Goal: Task Accomplishment & Management: Manage account settings

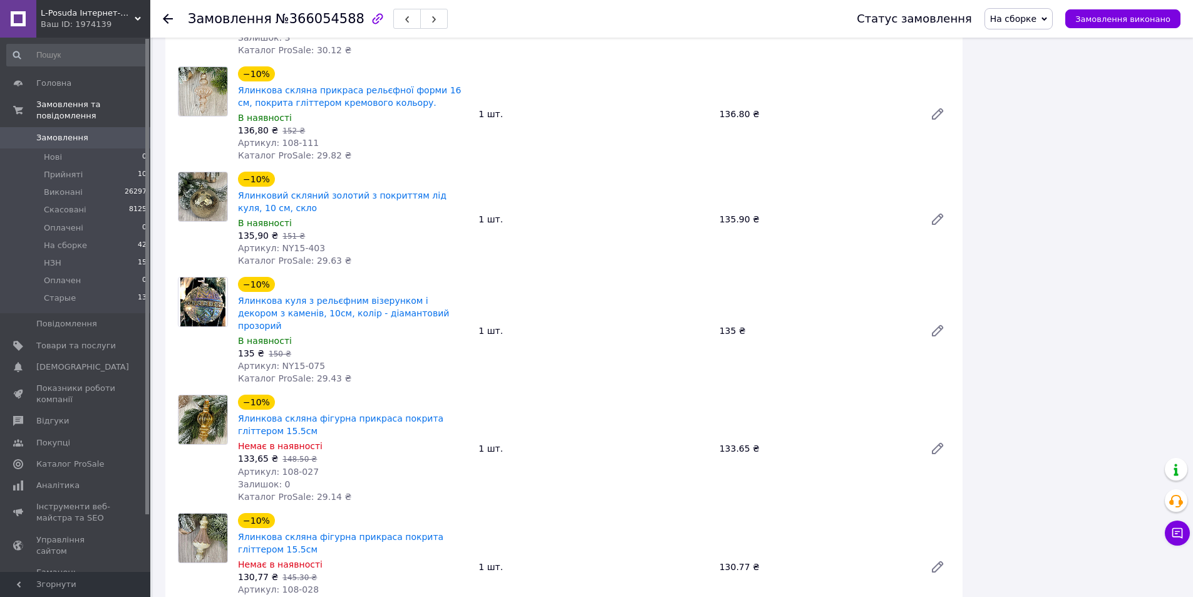
scroll to position [1440, 0]
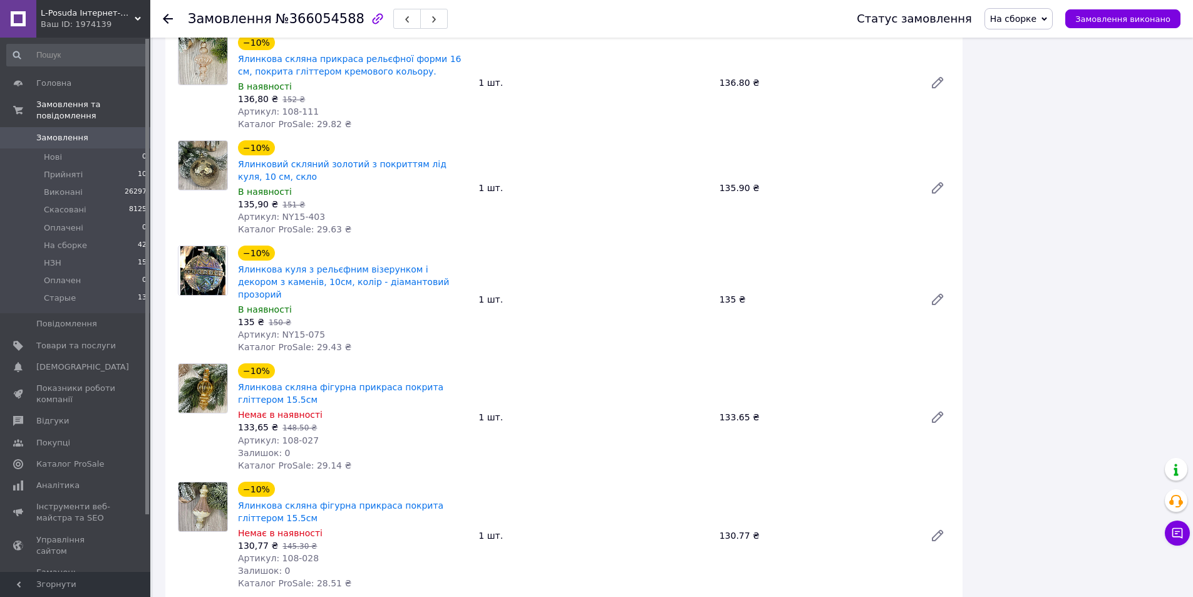
click at [828, 479] on div "−10% Ялинкова скляна фігурна прикраса покрита гліттером 15.5см Немає в наявност…" at bounding box center [594, 535] width 722 height 113
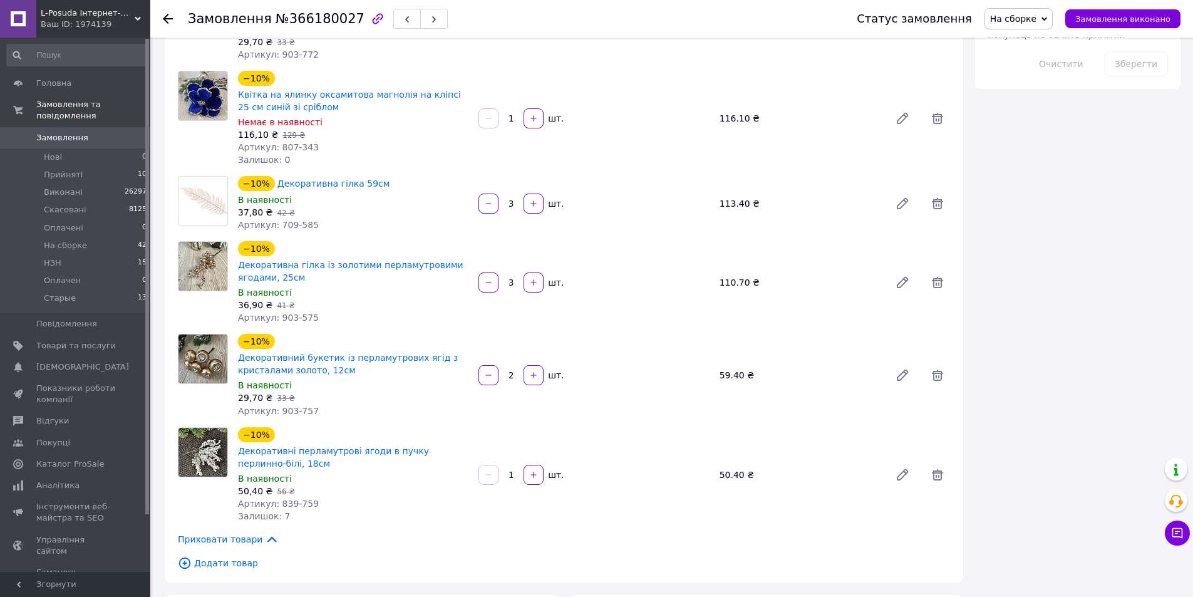
scroll to position [814, 0]
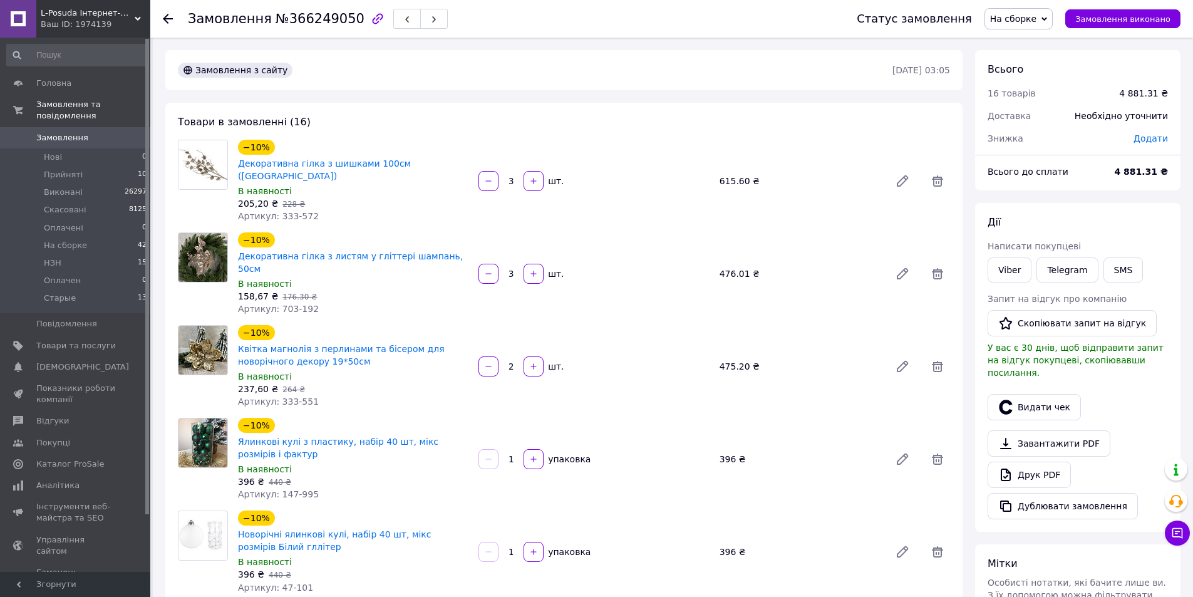
scroll to position [125, 0]
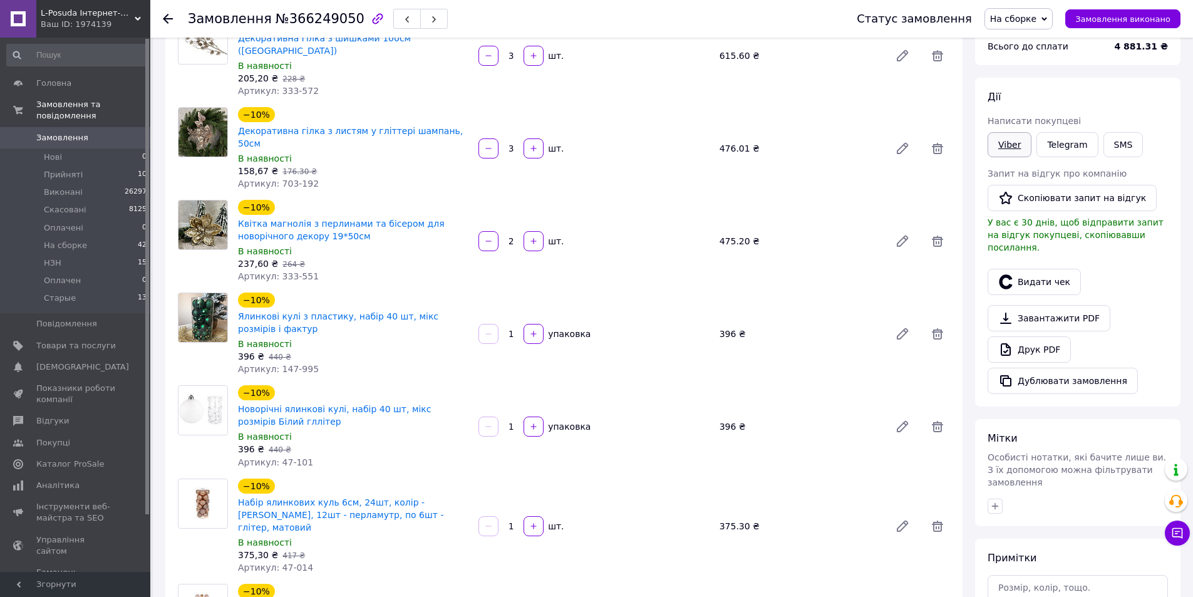
click at [1008, 145] on link "Viber" at bounding box center [1010, 144] width 44 height 25
click at [800, 517] on div "375.30 ₴" at bounding box center [800, 526] width 170 height 18
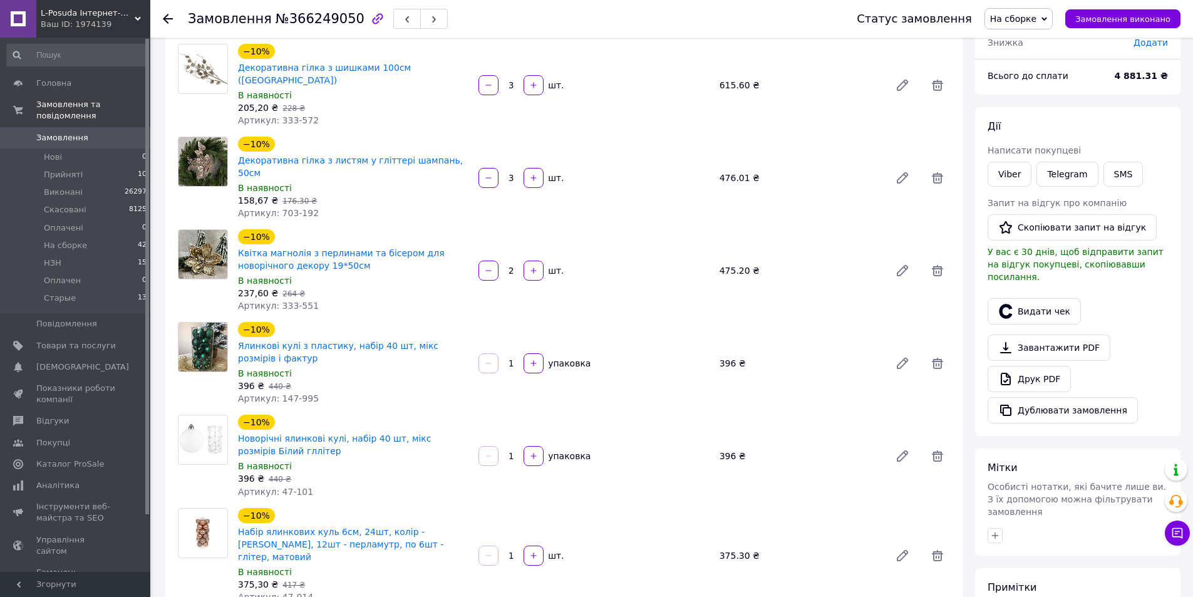
scroll to position [0, 0]
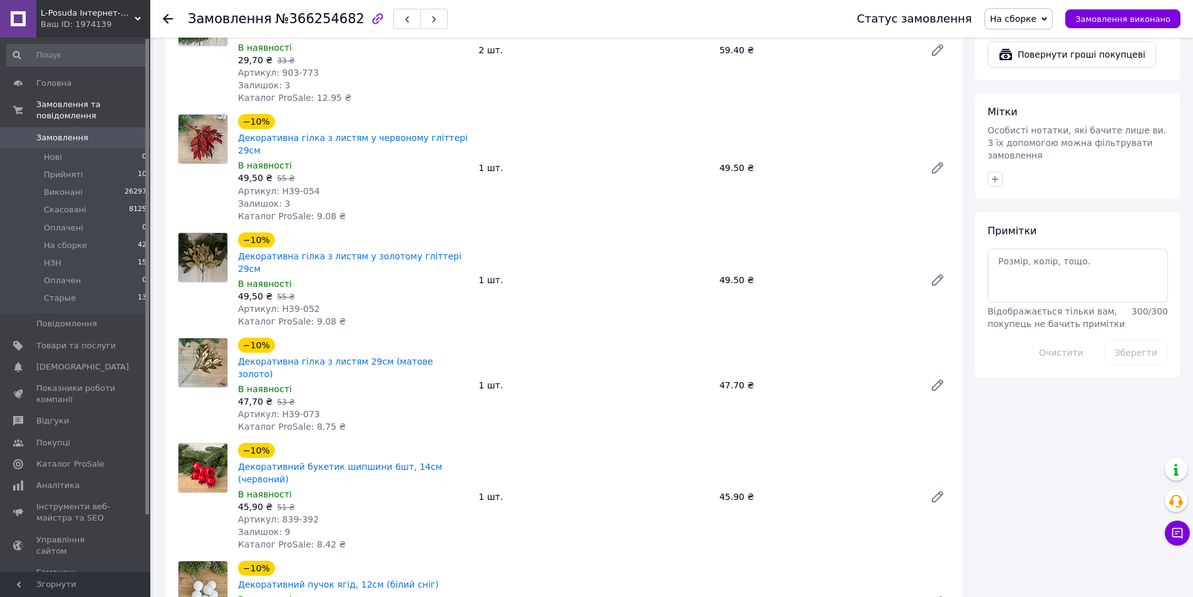
scroll to position [877, 0]
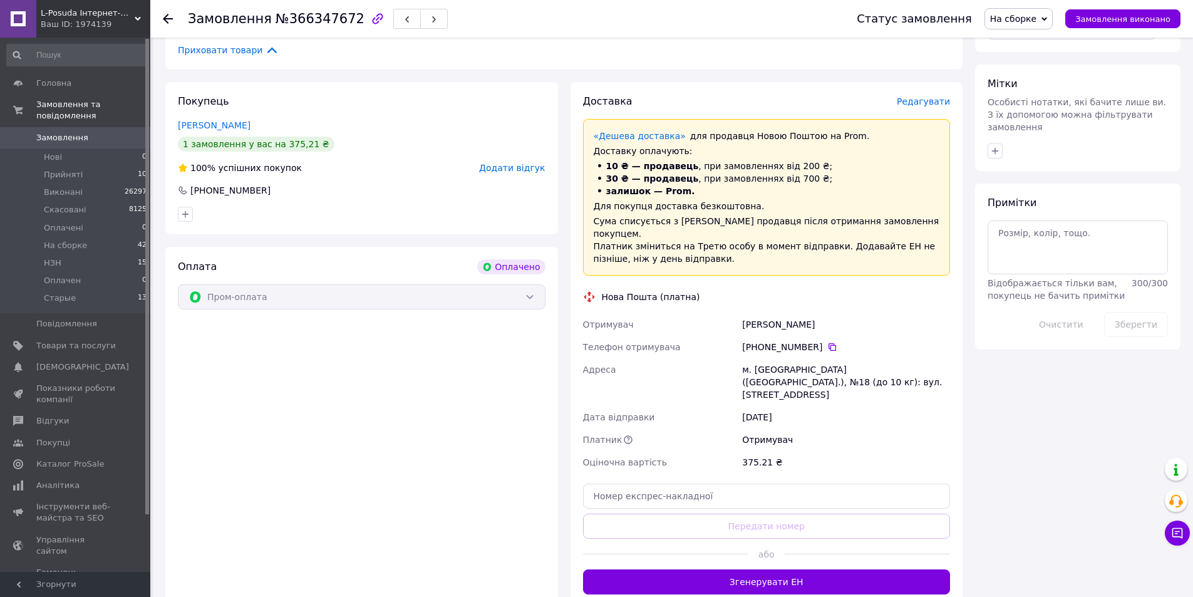
scroll to position [939, 0]
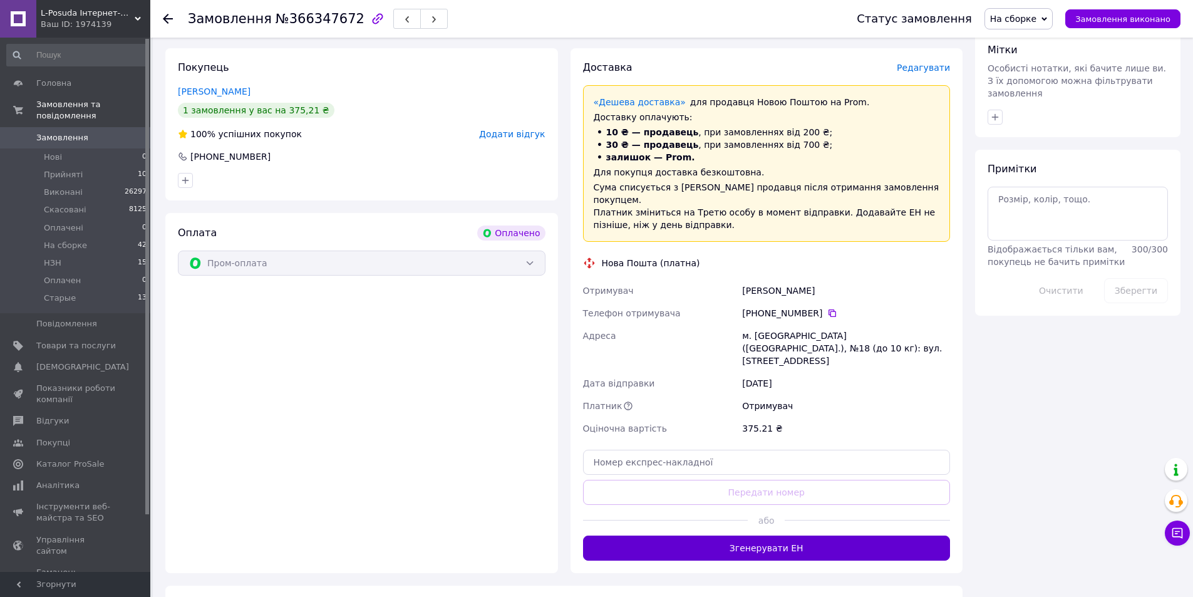
click at [706, 535] on button "Згенерувати ЕН" at bounding box center [767, 547] width 368 height 25
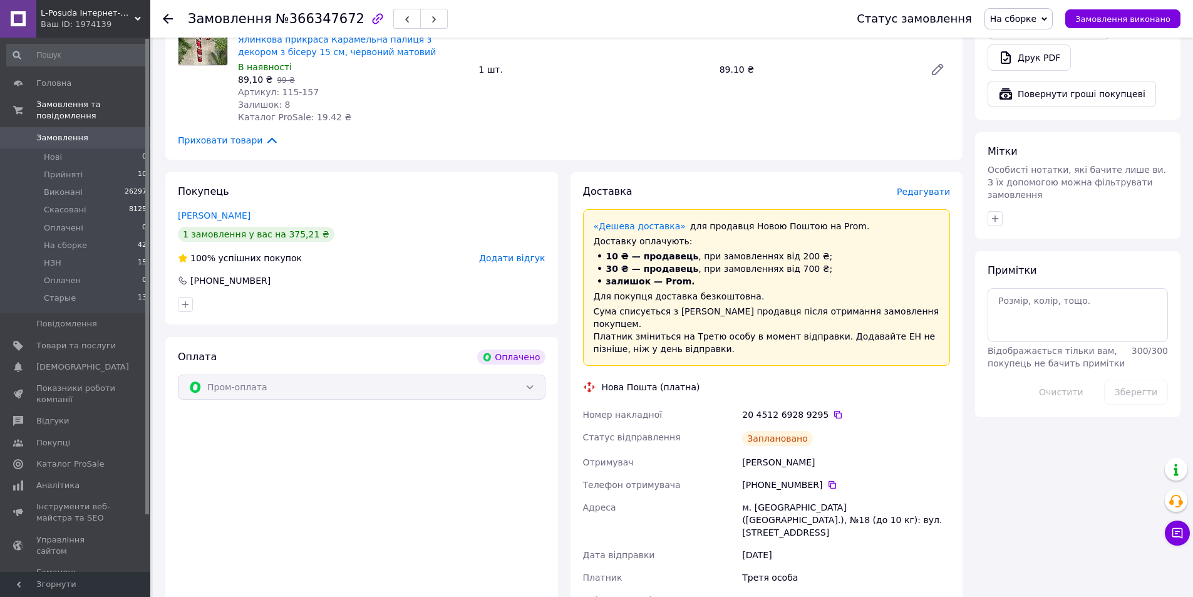
scroll to position [814, 0]
click at [1105, 16] on span "Замовлення виконано" at bounding box center [1122, 18] width 95 height 9
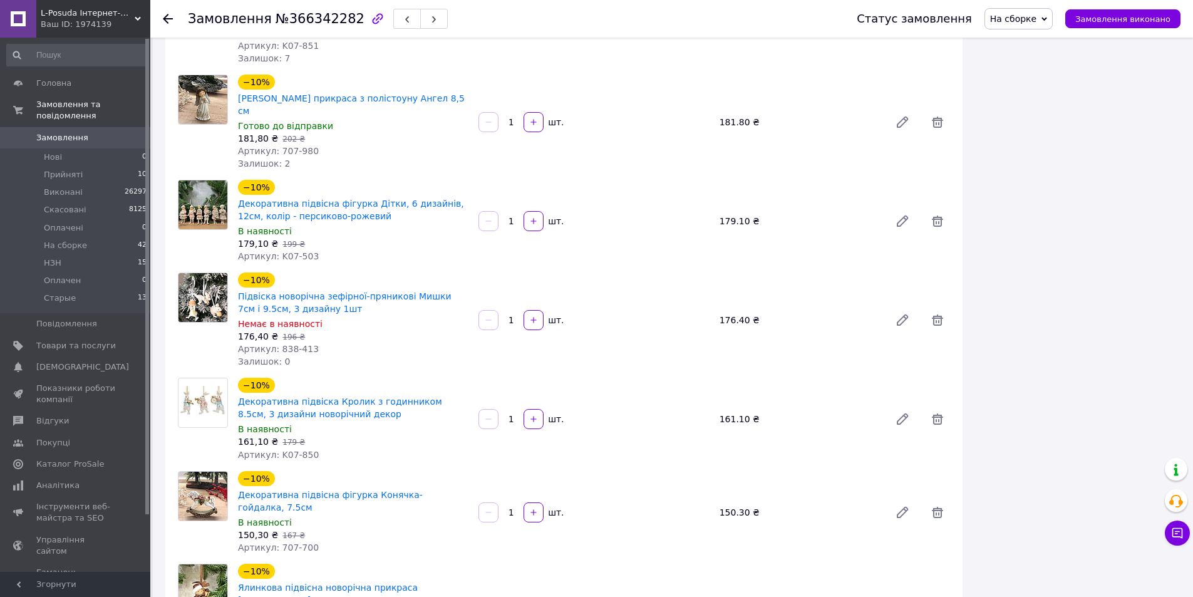
scroll to position [1754, 0]
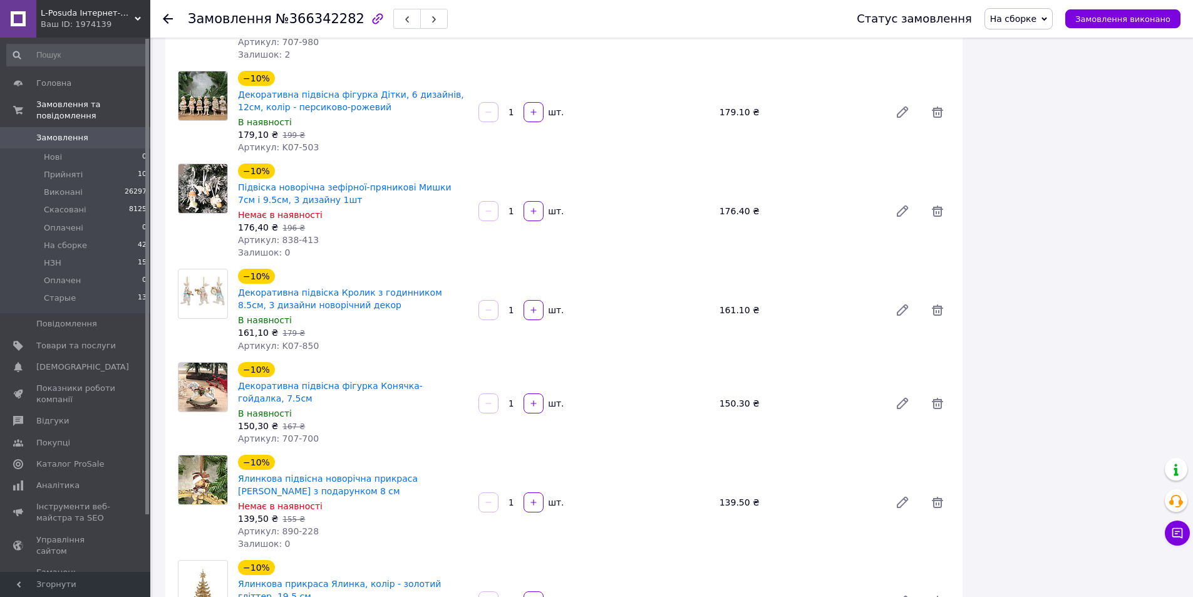
drag, startPoint x: 276, startPoint y: 535, endPoint x: 318, endPoint y: 536, distance: 42.0
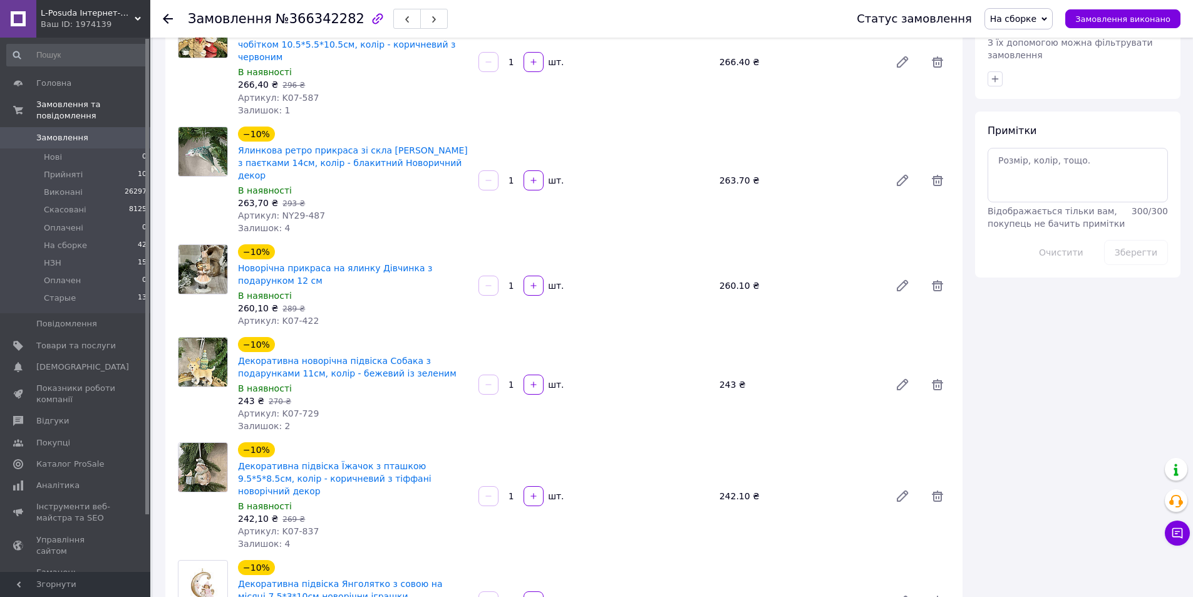
scroll to position [564, 0]
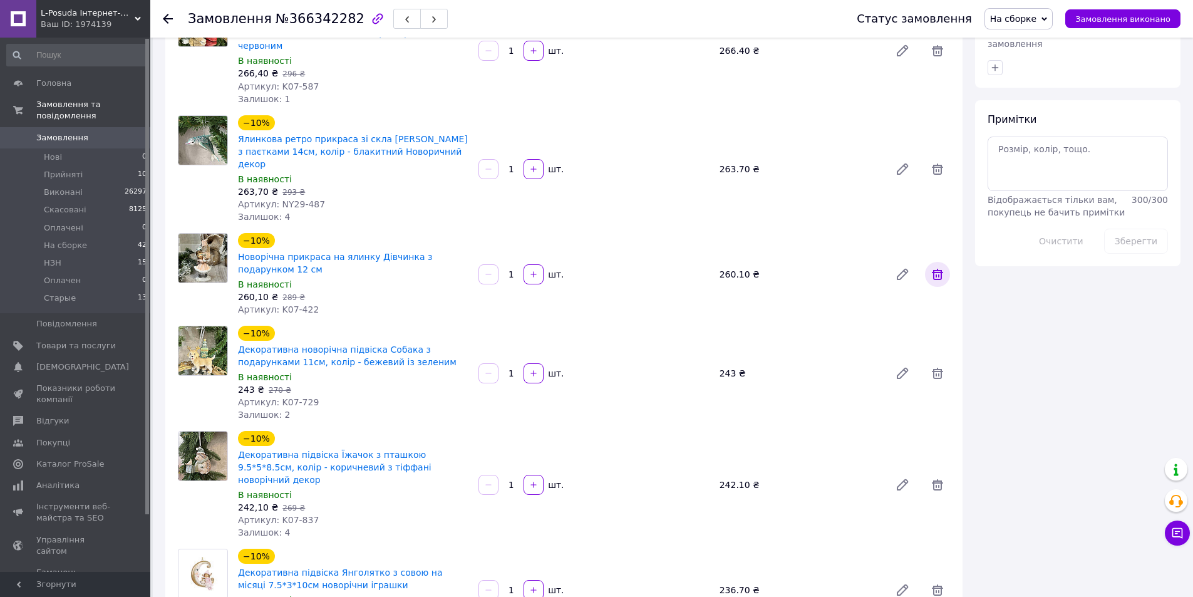
click at [940, 267] on icon at bounding box center [937, 274] width 15 height 15
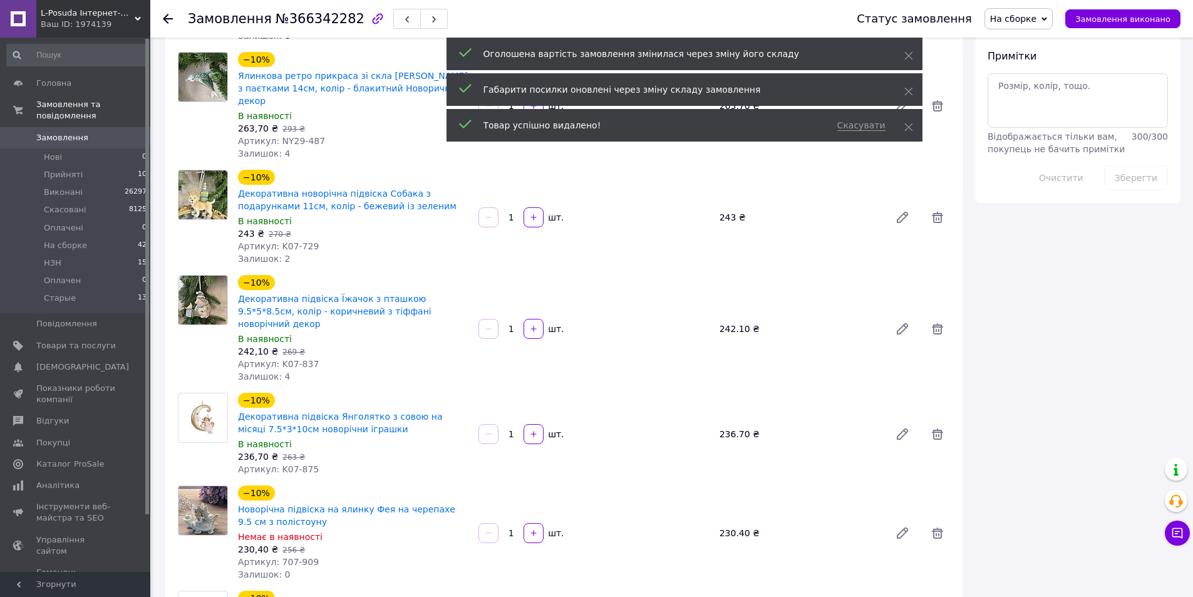
scroll to position [689, 0]
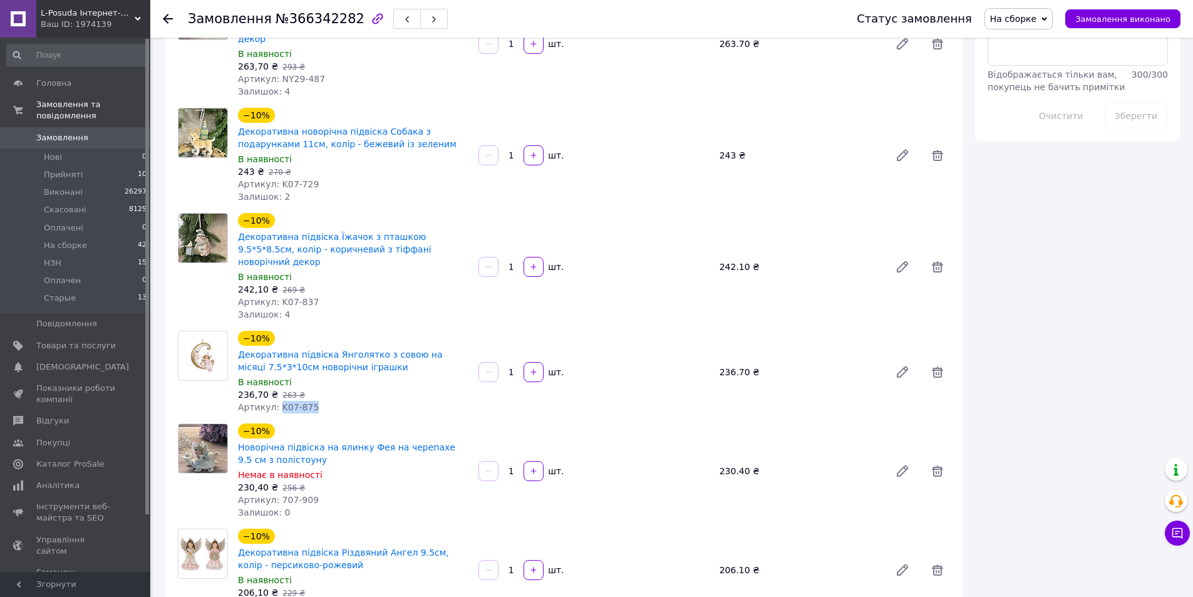
drag, startPoint x: 277, startPoint y: 360, endPoint x: 321, endPoint y: 360, distance: 43.8
click at [321, 401] on div "Артикул: K07-875" at bounding box center [353, 407] width 230 height 13
copy span "K07-875"
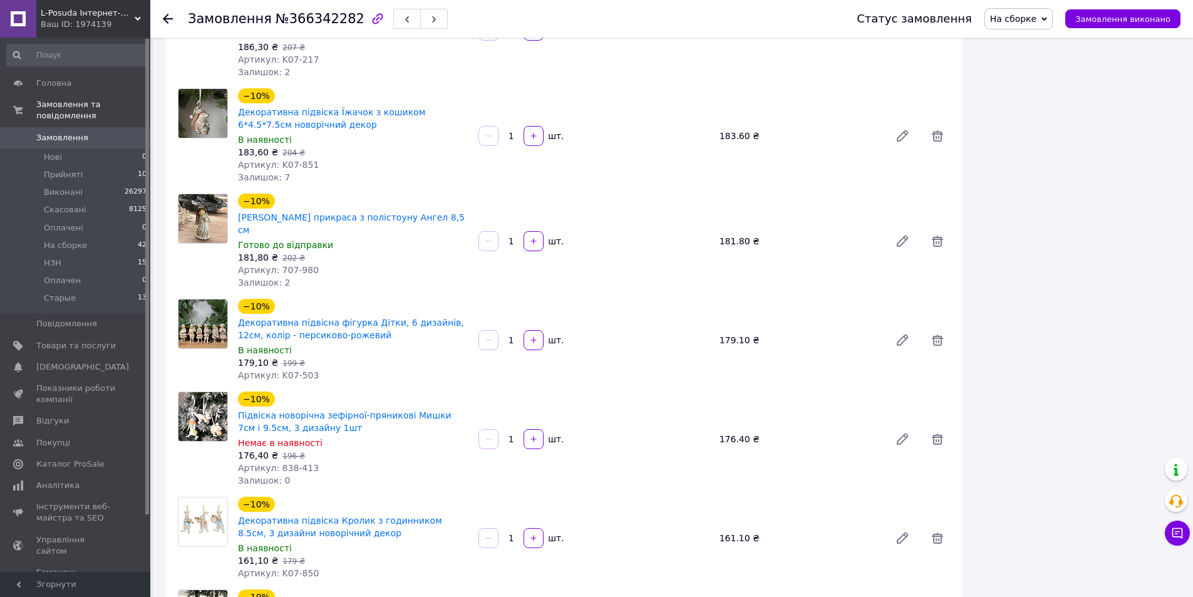
scroll to position [1503, 0]
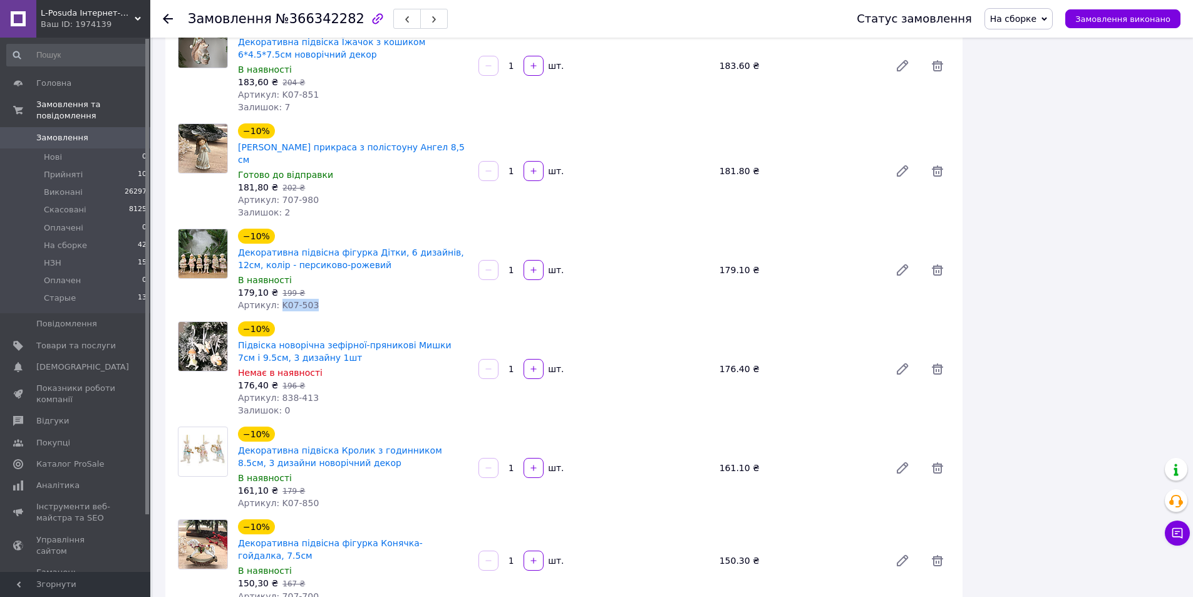
drag, startPoint x: 276, startPoint y: 213, endPoint x: 319, endPoint y: 212, distance: 43.2
click at [319, 299] on div "Артикул: K07-503" at bounding box center [353, 305] width 230 height 13
copy span "K07-503"
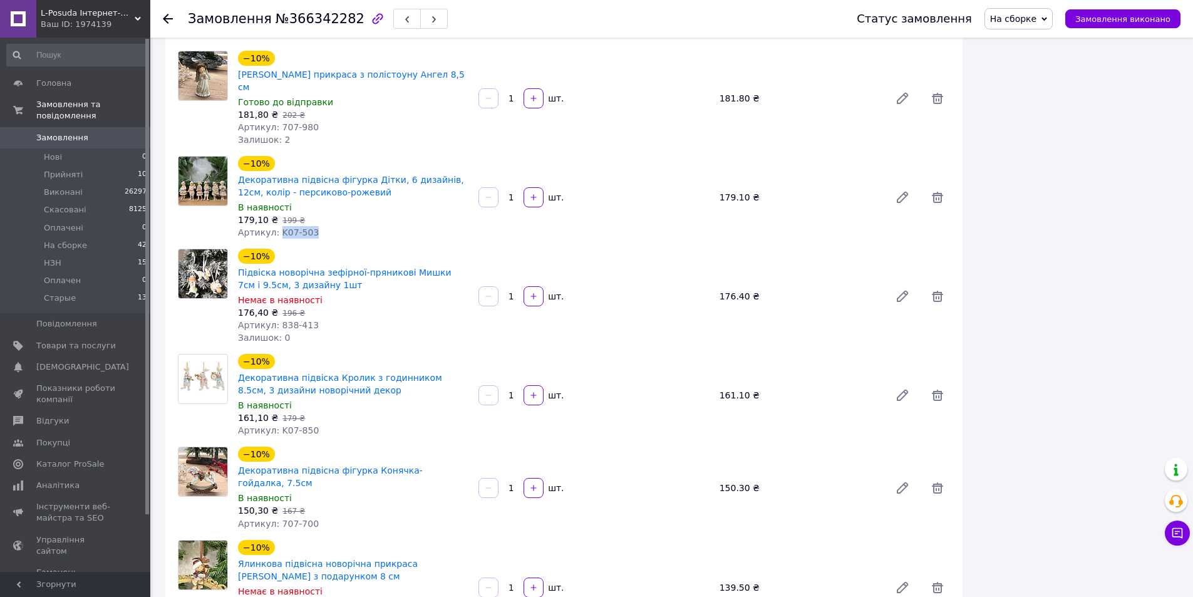
scroll to position [1691, 0]
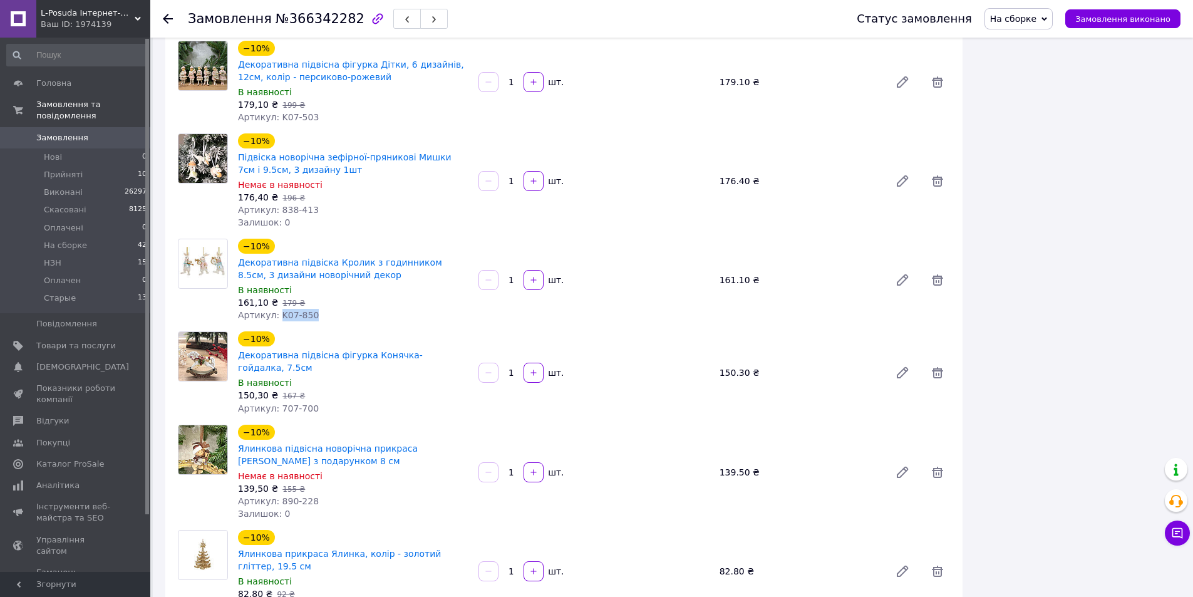
drag, startPoint x: 274, startPoint y: 219, endPoint x: 322, endPoint y: 225, distance: 48.0
click at [322, 309] on div "Артикул: K07-850" at bounding box center [353, 315] width 230 height 13
copy span "K07-850"
drag, startPoint x: 274, startPoint y: 303, endPoint x: 338, endPoint y: 297, distance: 64.8
click at [338, 402] on div "Артикул: 707-700" at bounding box center [353, 408] width 230 height 13
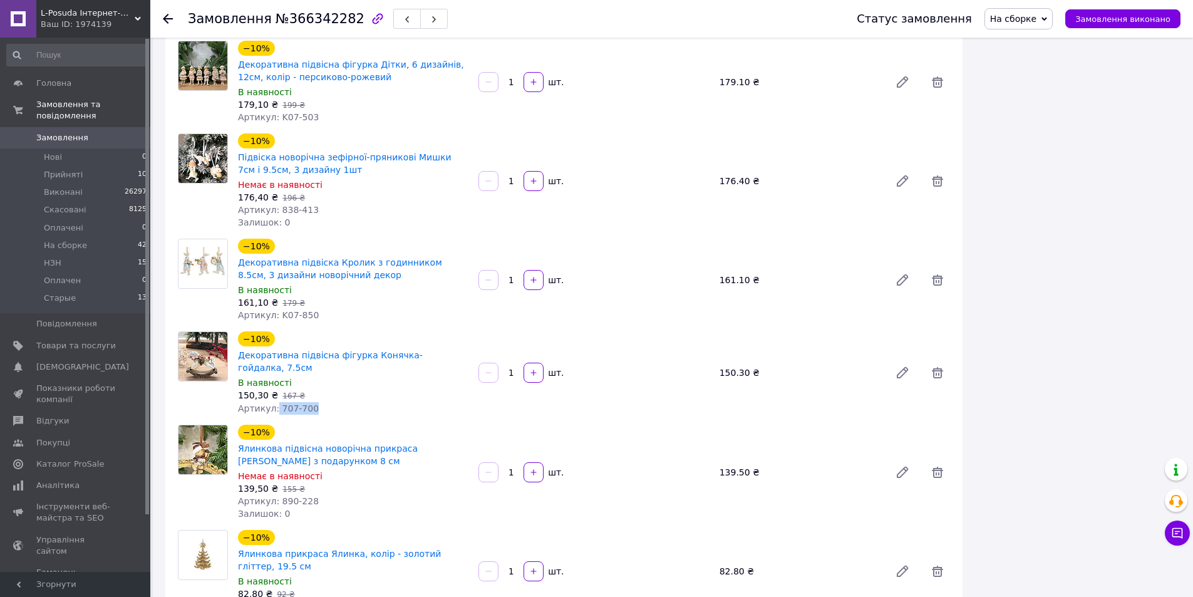
copy span "707-700"
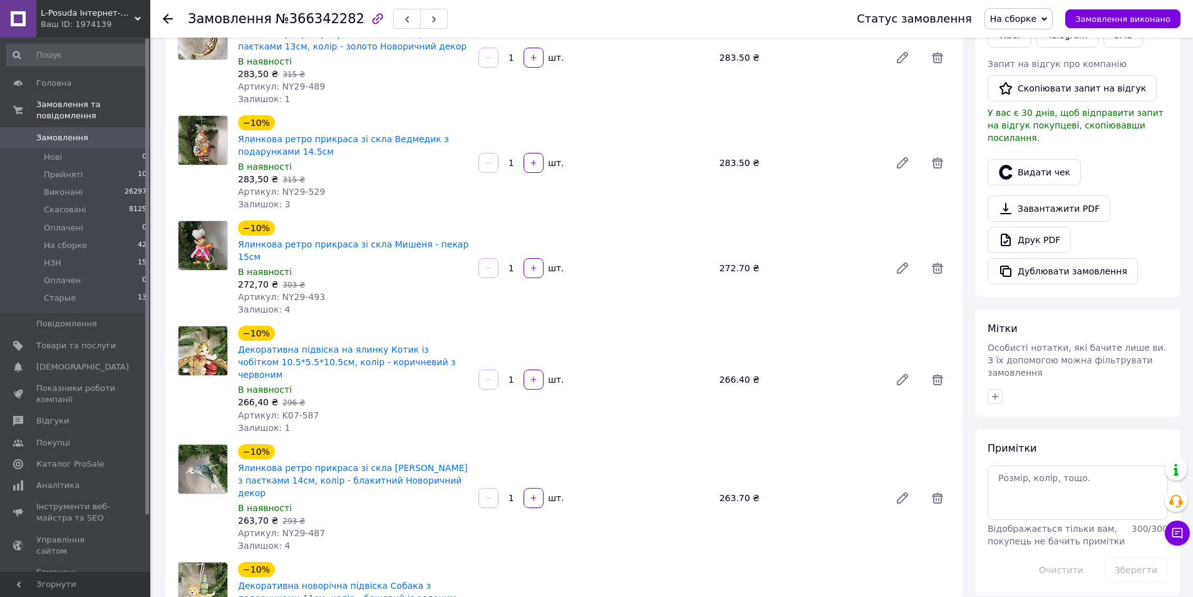
scroll to position [125, 0]
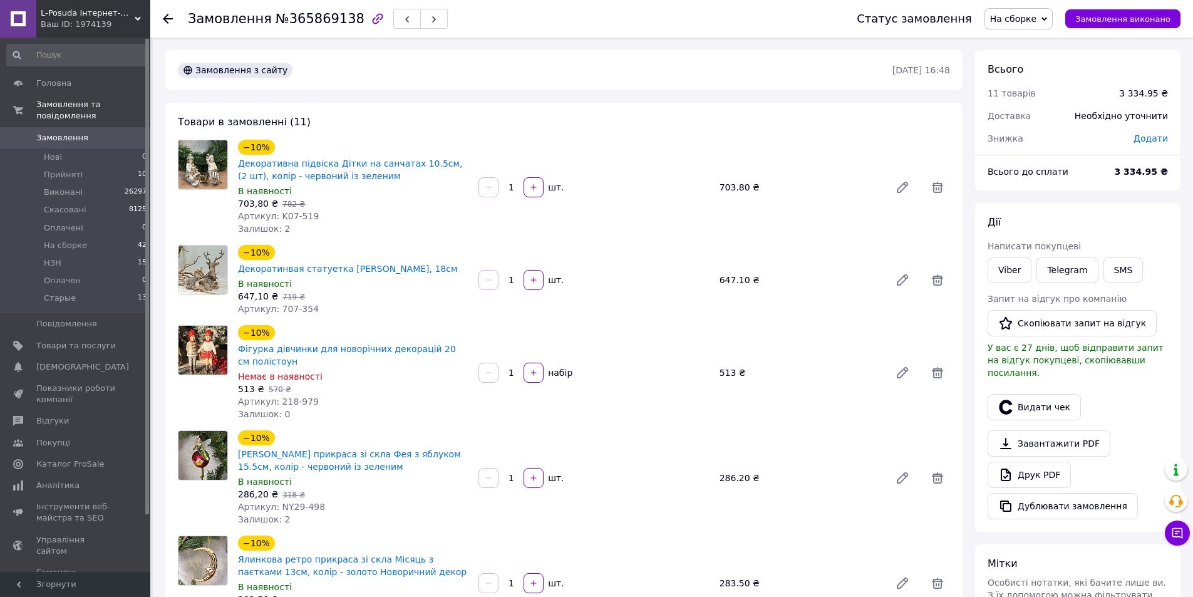
scroll to position [251, 0]
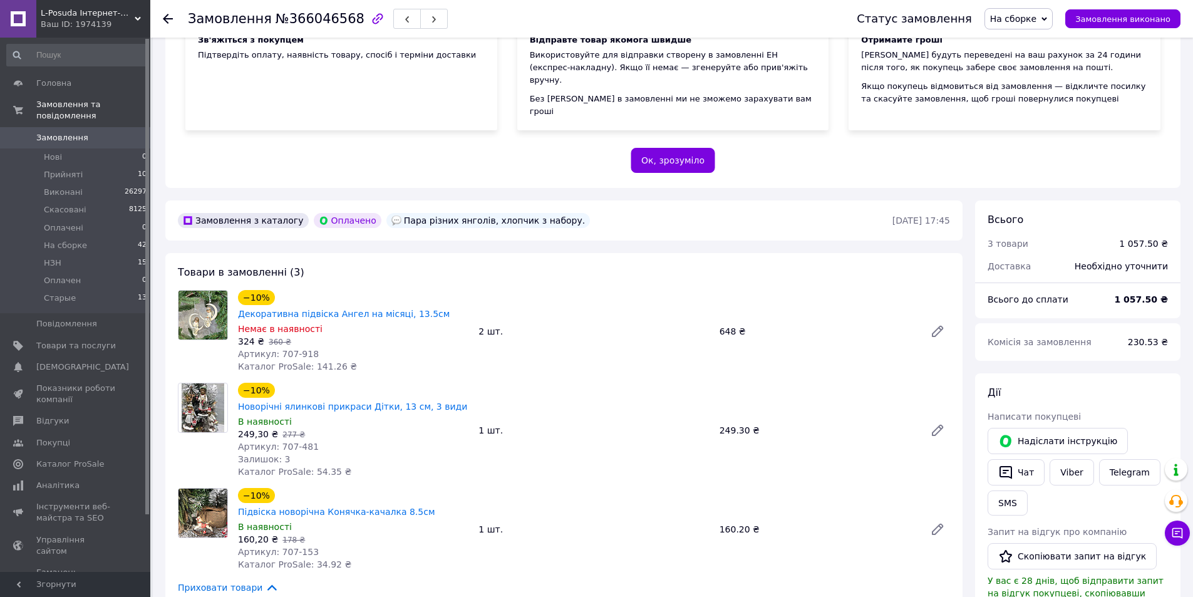
scroll to position [188, 0]
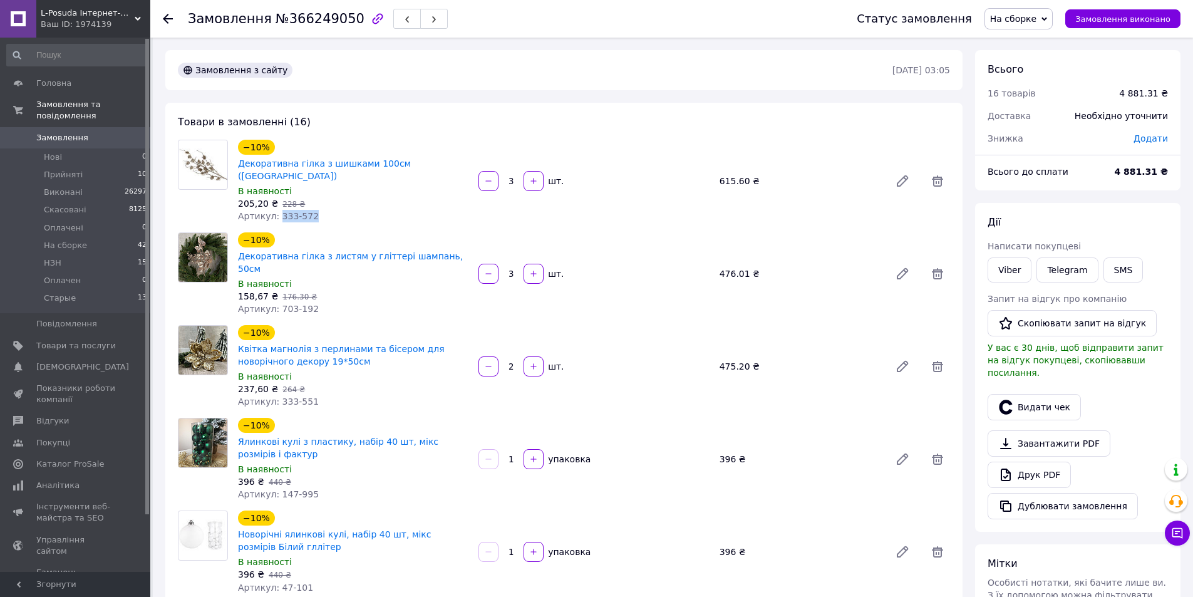
drag, startPoint x: 275, startPoint y: 190, endPoint x: 322, endPoint y: 194, distance: 47.1
click at [322, 210] on div "Артикул: 333-572" at bounding box center [353, 216] width 230 height 13
copy span "333-572"
click at [1016, 271] on link "Viber" at bounding box center [1010, 269] width 44 height 25
drag, startPoint x: 393, startPoint y: 194, endPoint x: 395, endPoint y: 118, distance: 75.8
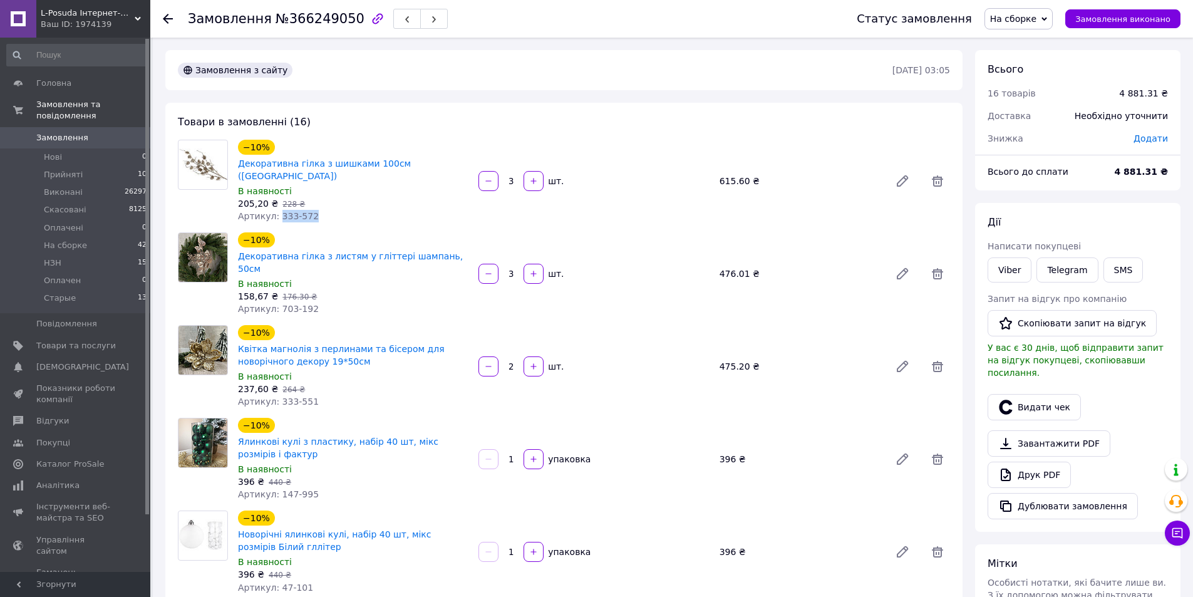
click at [393, 210] on div "Артикул: 333-572" at bounding box center [353, 216] width 230 height 13
drag, startPoint x: 273, startPoint y: 271, endPoint x: 311, endPoint y: 270, distance: 37.6
click at [311, 302] on div "Артикул: 703-192" at bounding box center [353, 308] width 230 height 13
copy span "703-192"
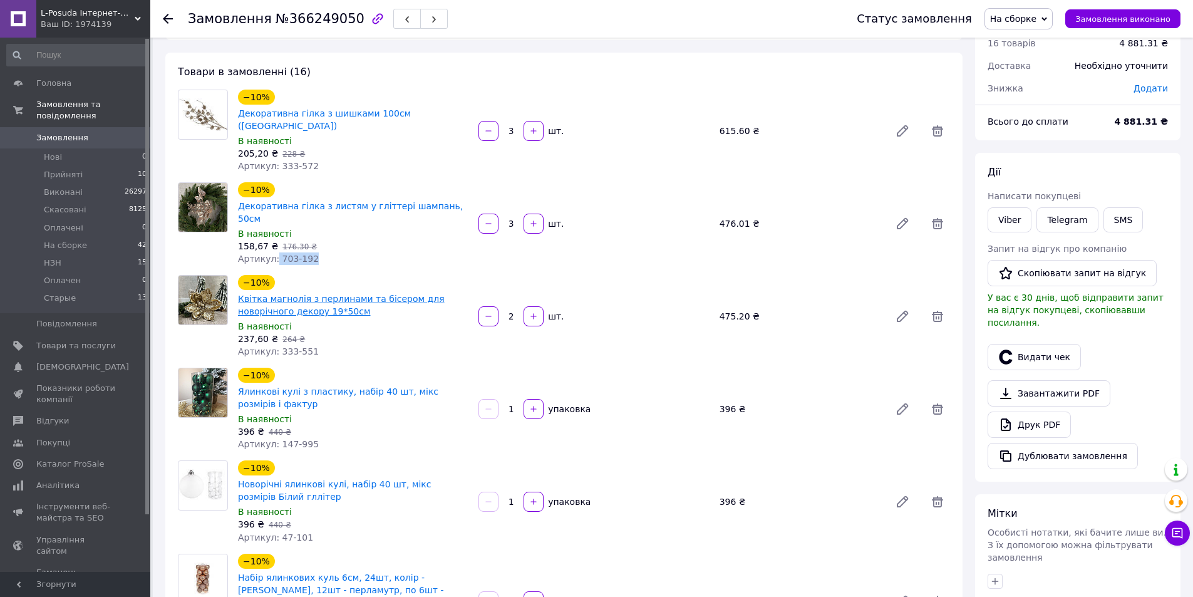
scroll to position [125, 0]
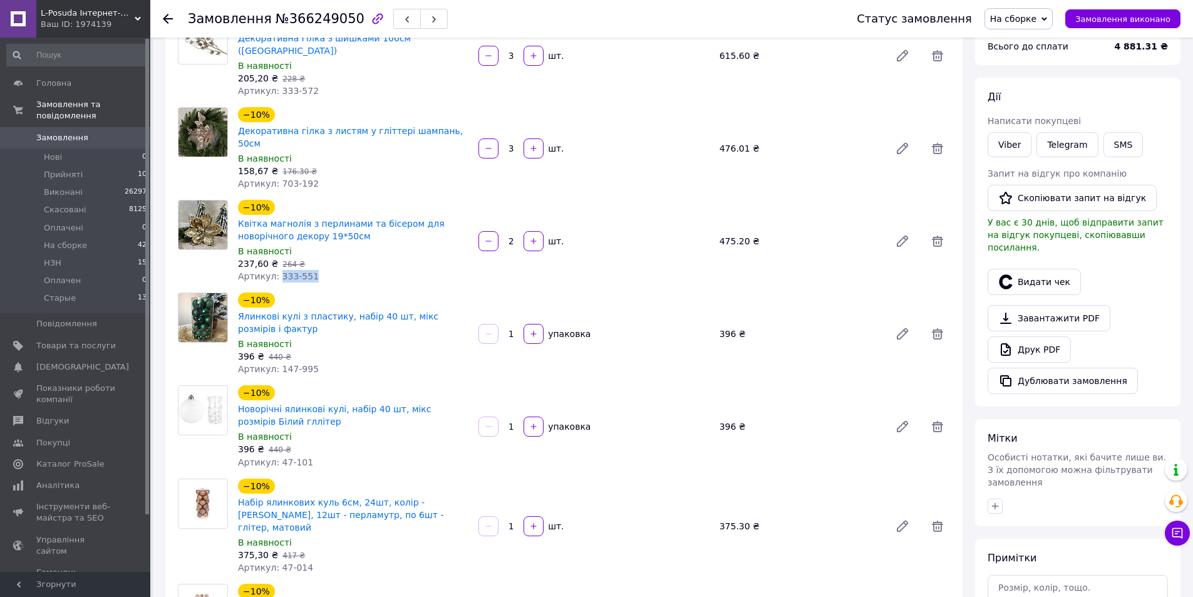
drag, startPoint x: 277, startPoint y: 239, endPoint x: 313, endPoint y: 241, distance: 35.8
click at [313, 270] on div "Артикул: 333-551" at bounding box center [353, 276] width 230 height 13
copy span "333-551"
drag, startPoint x: 277, startPoint y: 328, endPoint x: 319, endPoint y: 334, distance: 43.0
click at [319, 363] on div "Артикул: 147-995" at bounding box center [353, 369] width 230 height 13
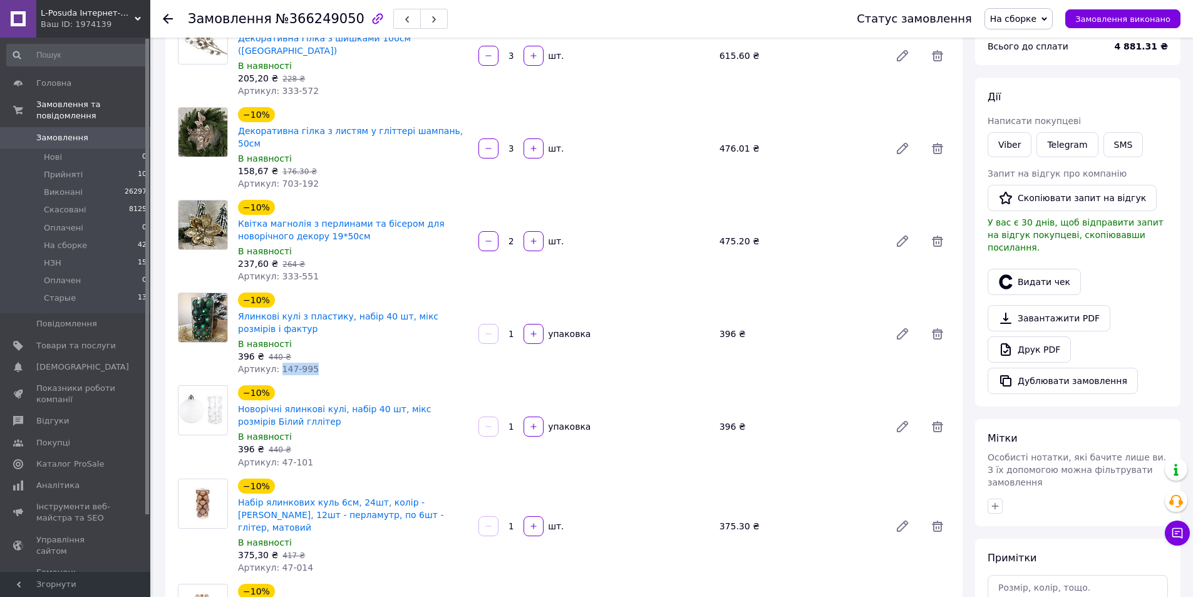
copy span "147-995"
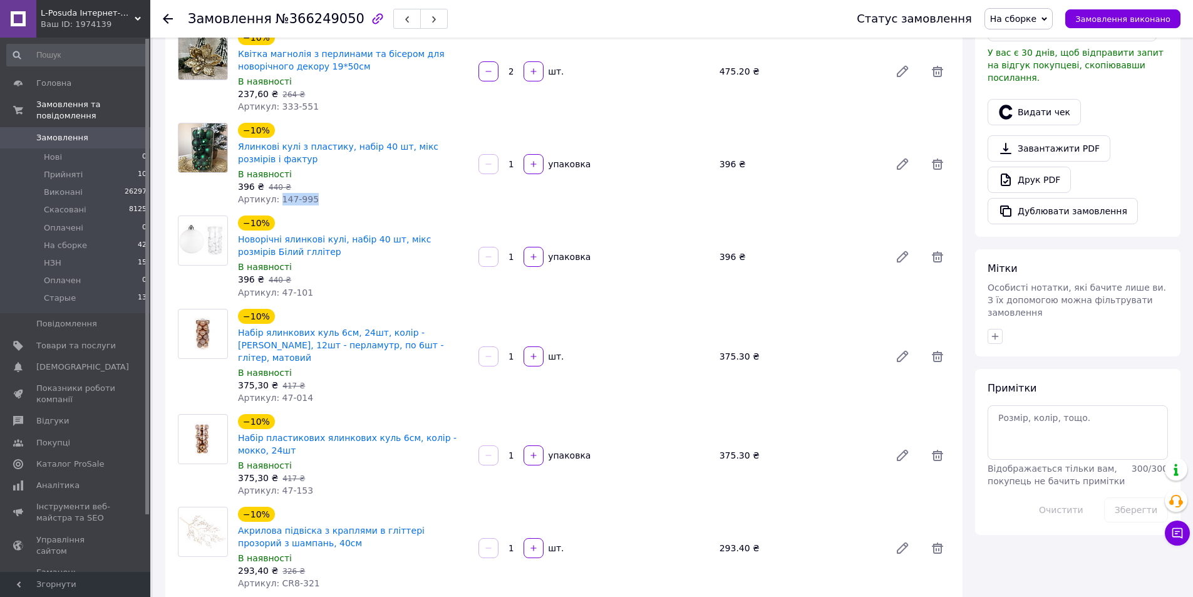
scroll to position [313, 0]
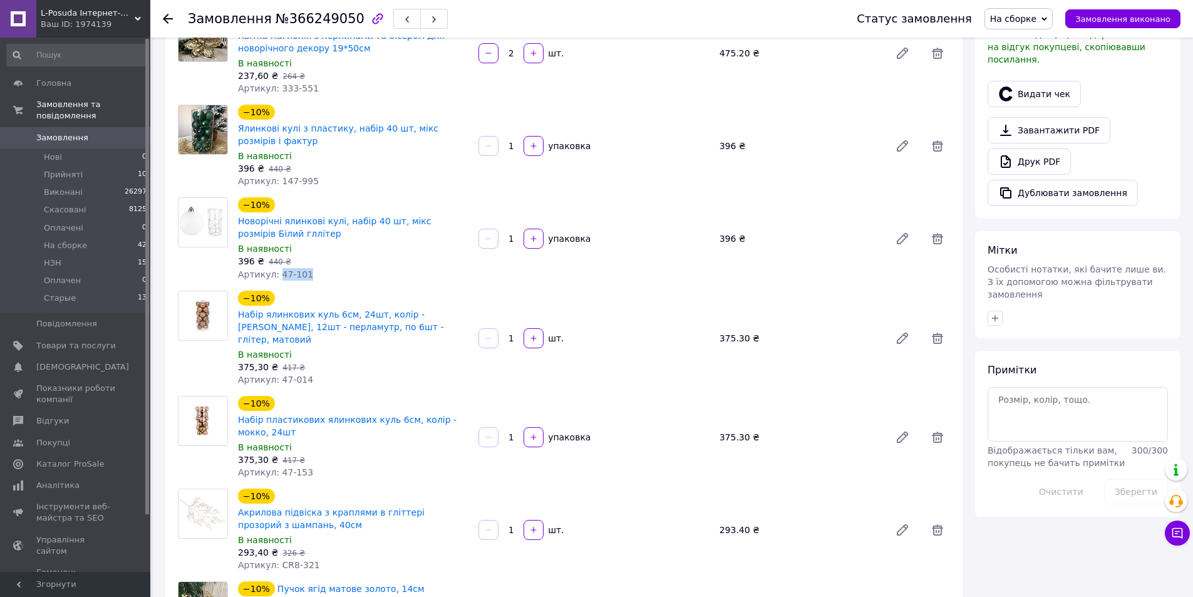
drag, startPoint x: 276, startPoint y: 236, endPoint x: 302, endPoint y: 234, distance: 27.0
click at [302, 268] on div "Артикул: 47-101" at bounding box center [353, 274] width 230 height 13
copy span "47-101"
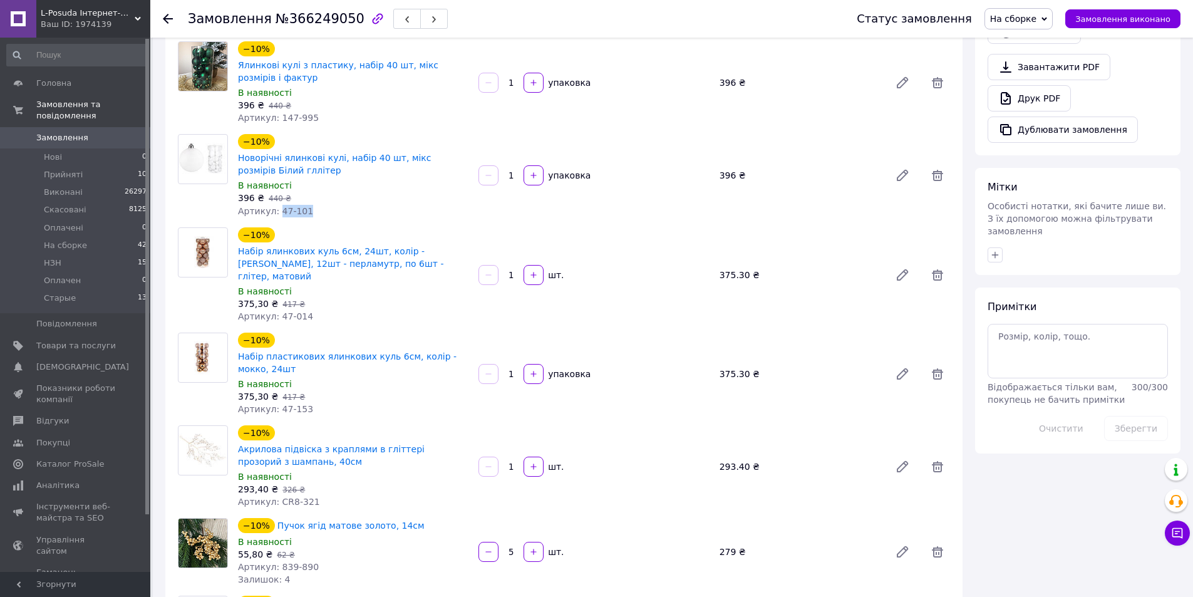
scroll to position [501, 0]
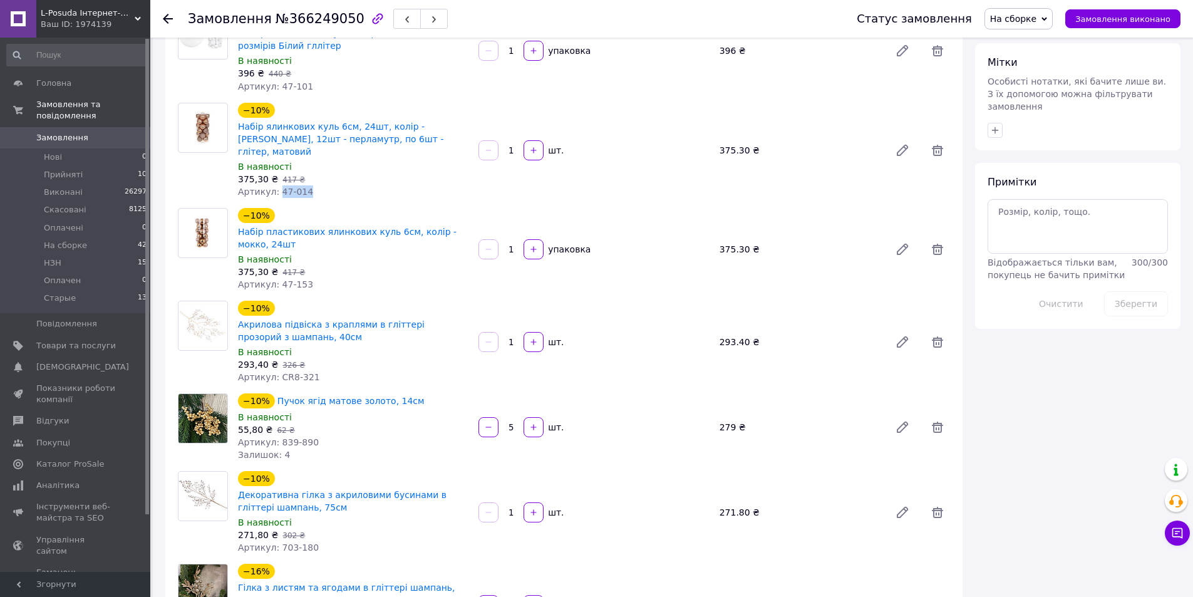
drag, startPoint x: 274, startPoint y: 140, endPoint x: 358, endPoint y: 144, distance: 83.4
click at [358, 185] on div "Артикул: 47-014" at bounding box center [353, 191] width 230 height 13
copy span "47-014"
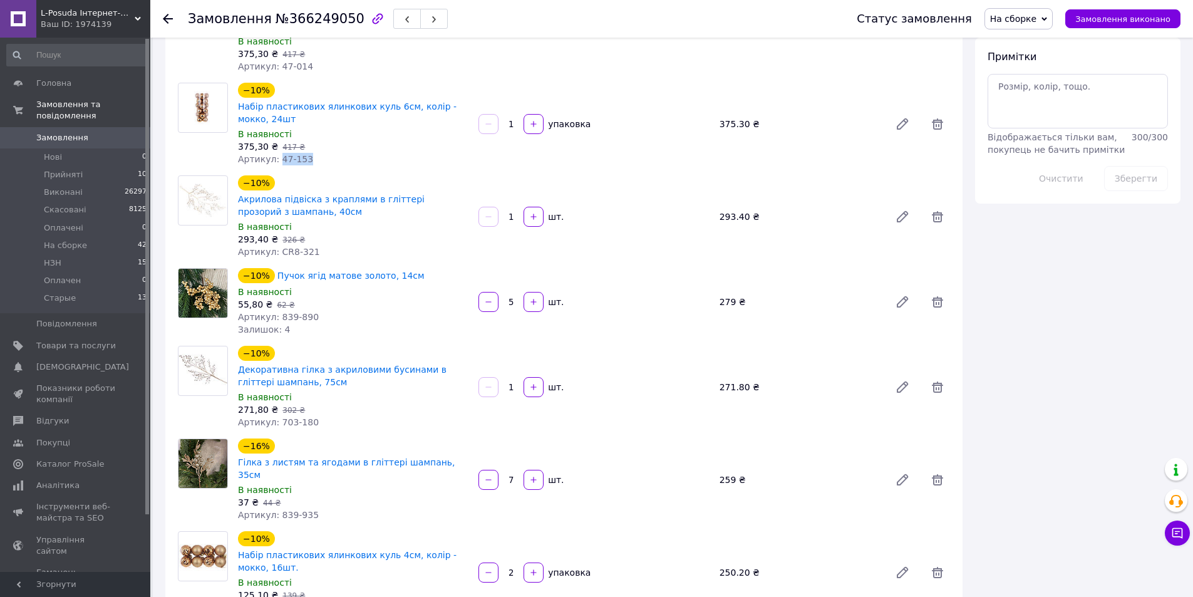
drag, startPoint x: 274, startPoint y: 103, endPoint x: 318, endPoint y: 113, distance: 45.0
click at [318, 113] on div "−10% Набір пластикових ялинкових куль 6см, колір - мокко, 24шт В наявності 375,…" at bounding box center [353, 124] width 240 height 88
copy span "47-153"
drag, startPoint x: 272, startPoint y: 199, endPoint x: 327, endPoint y: 202, distance: 55.2
click at [327, 246] on div "Артикул: CR8-321" at bounding box center [353, 252] width 230 height 13
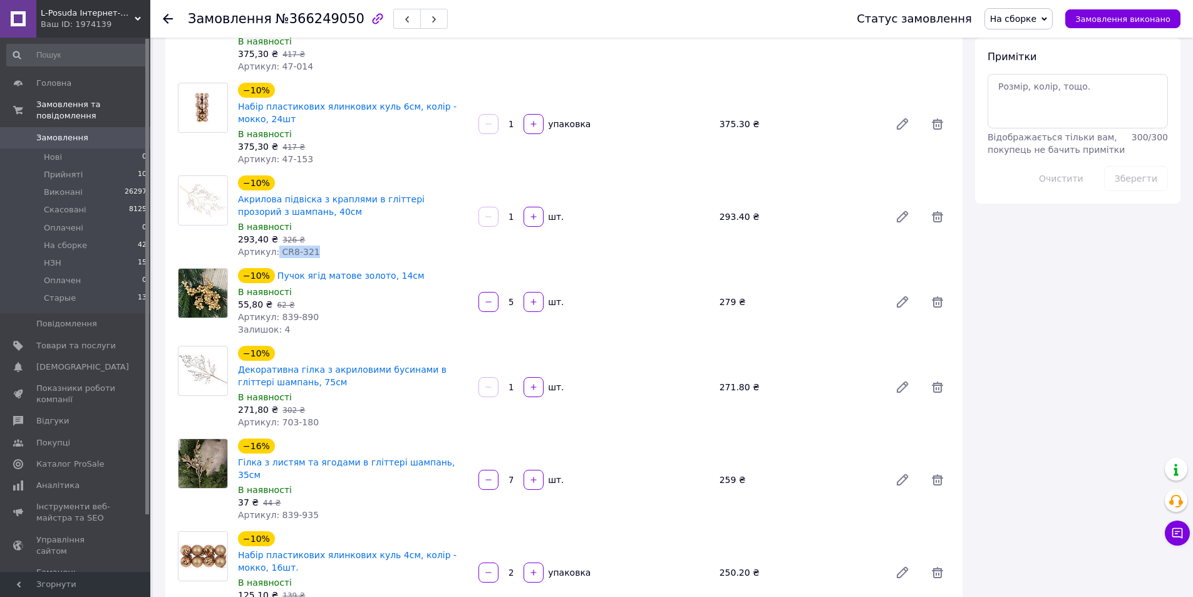
copy span "CR8-321"
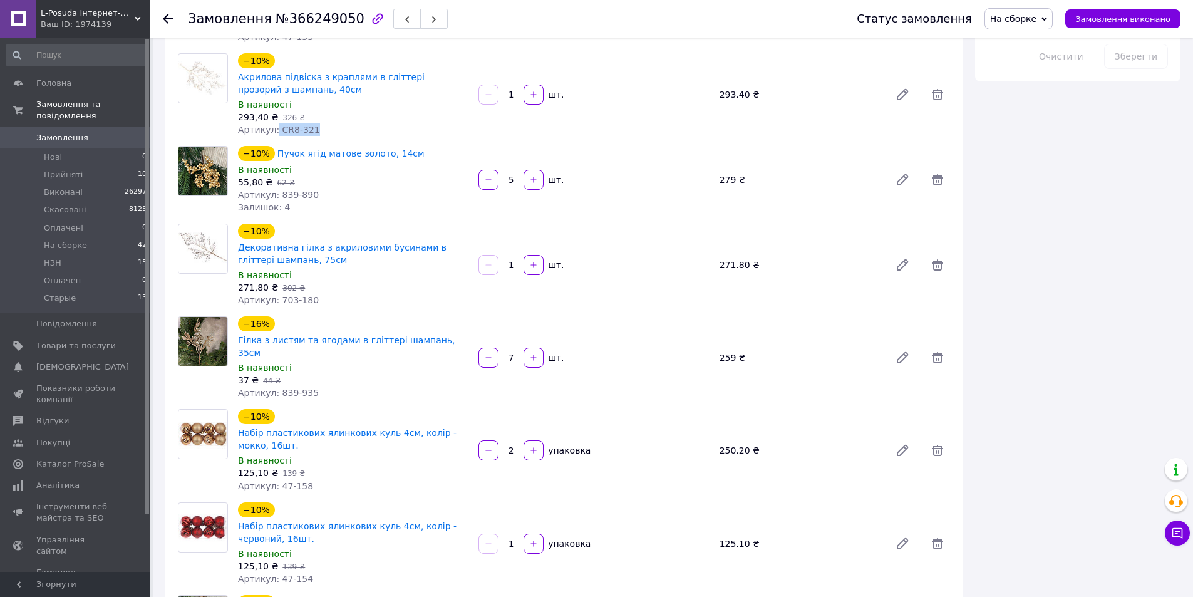
scroll to position [752, 0]
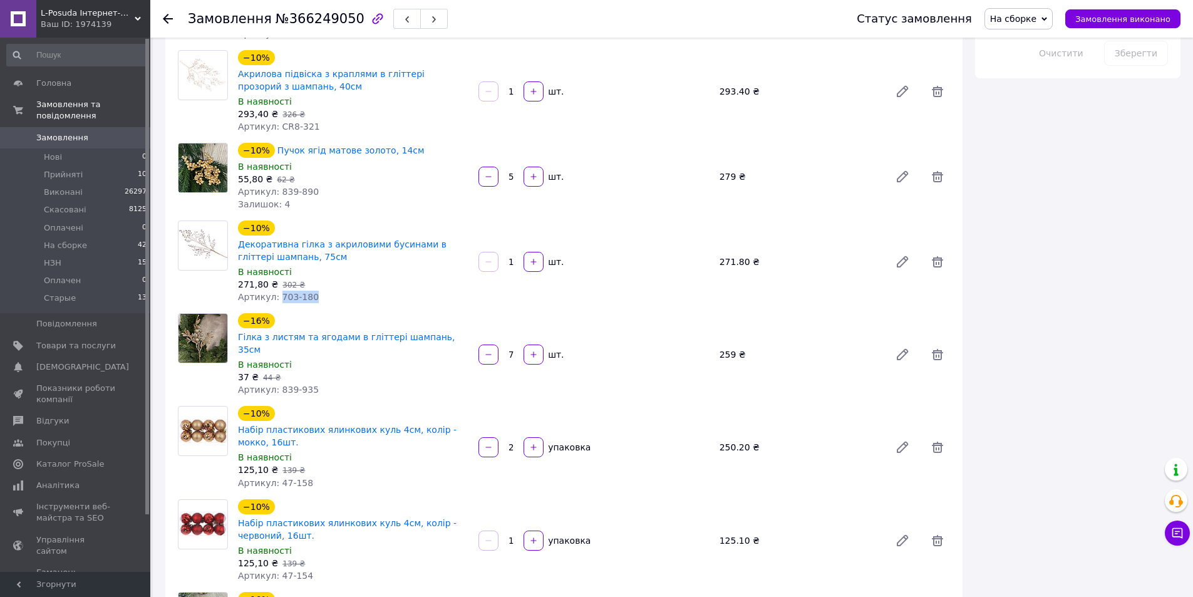
drag, startPoint x: 275, startPoint y: 246, endPoint x: 318, endPoint y: 245, distance: 43.2
click at [318, 291] on div "Артикул: 703-180" at bounding box center [353, 297] width 230 height 13
copy span "703-180"
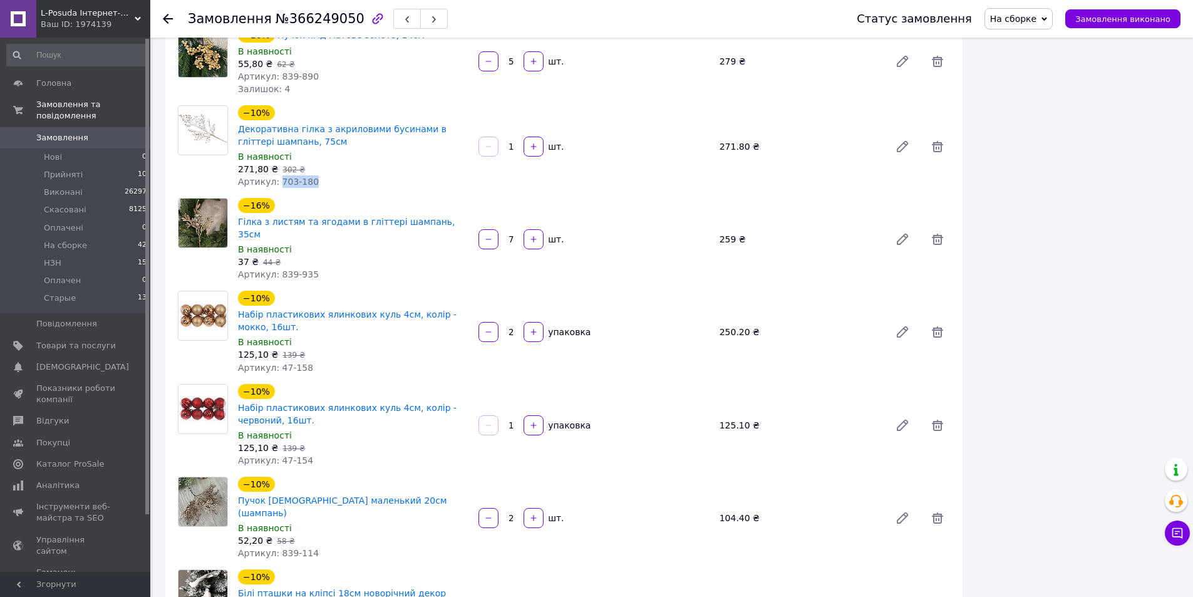
scroll to position [877, 0]
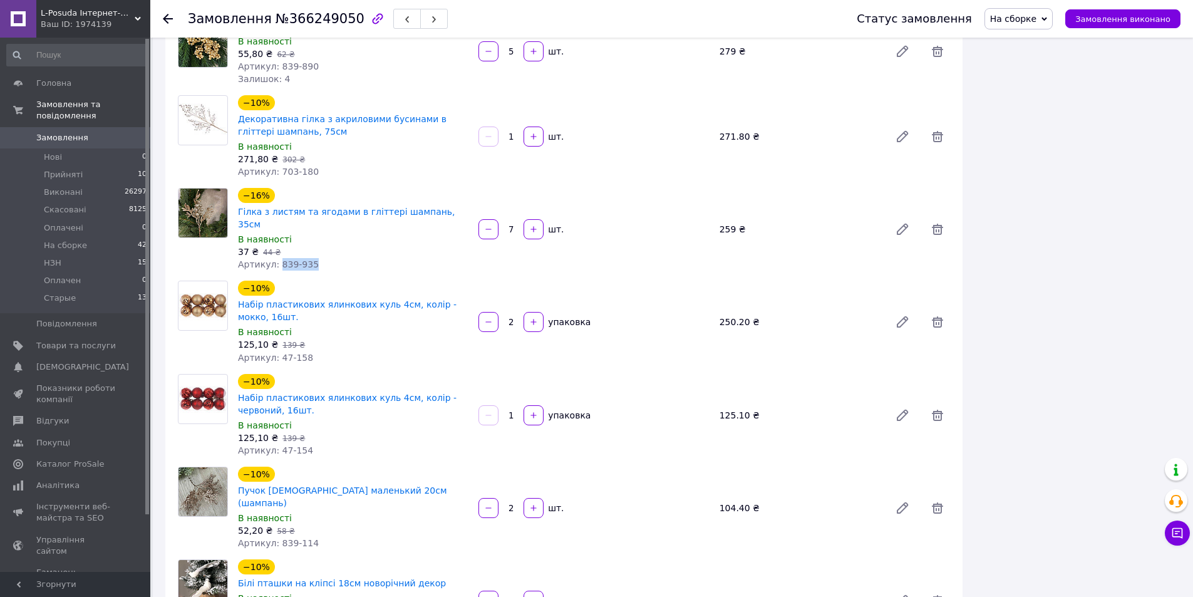
drag, startPoint x: 276, startPoint y: 198, endPoint x: 318, endPoint y: 202, distance: 41.6
click at [318, 258] on div "Артикул: 839-935" at bounding box center [353, 264] width 230 height 13
copy span "839-935"
drag, startPoint x: 273, startPoint y: 287, endPoint x: 369, endPoint y: 289, distance: 95.8
click at [369, 351] on div "Артикул: 47-158" at bounding box center [353, 357] width 230 height 13
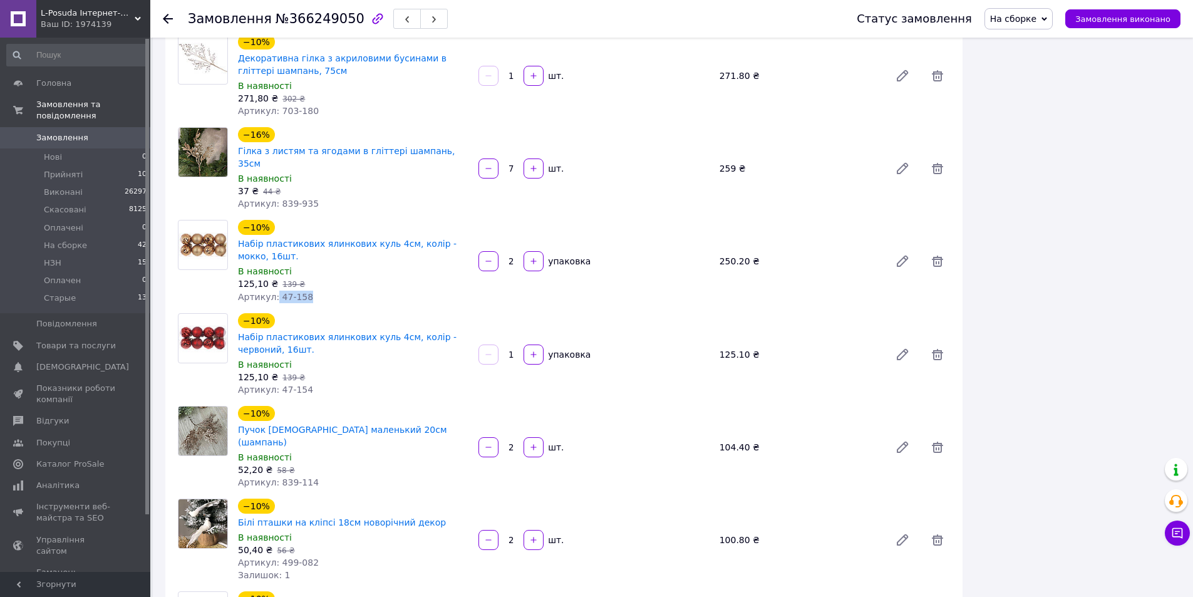
scroll to position [1002, 0]
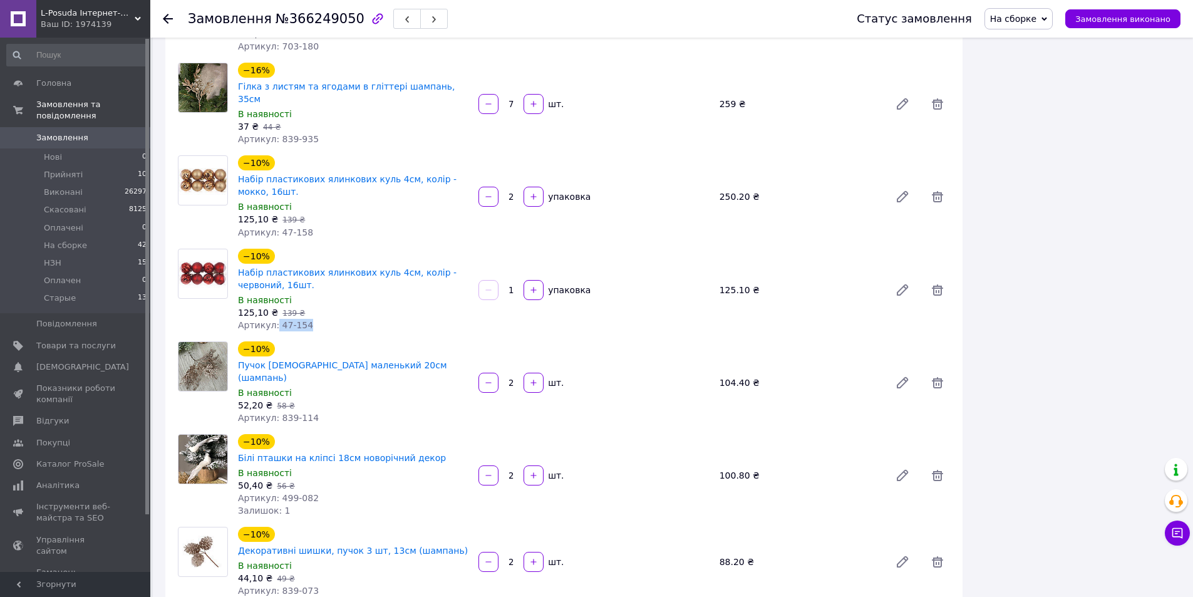
drag, startPoint x: 274, startPoint y: 259, endPoint x: 324, endPoint y: 258, distance: 50.1
click at [324, 319] on div "Артикул: 47-154" at bounding box center [353, 325] width 230 height 13
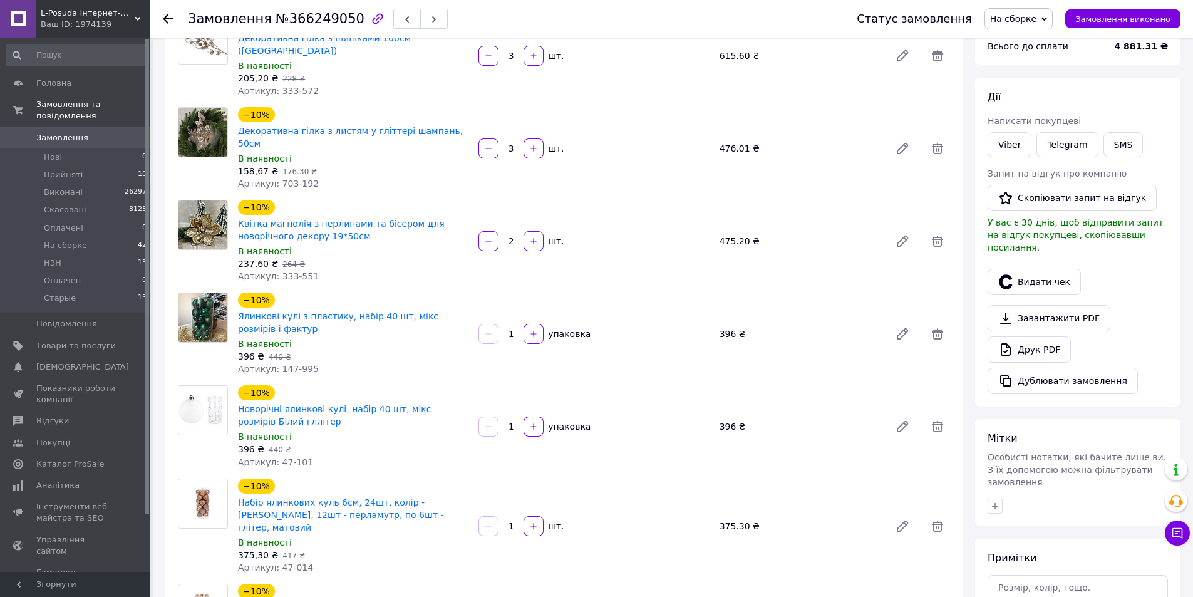
scroll to position [0, 0]
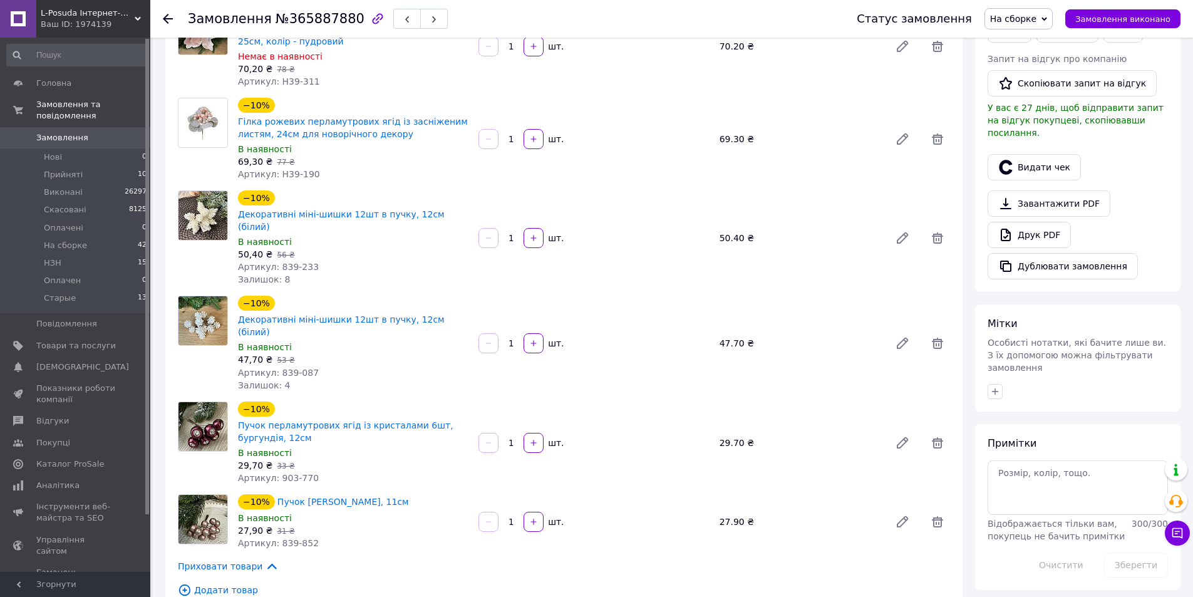
scroll to position [313, 0]
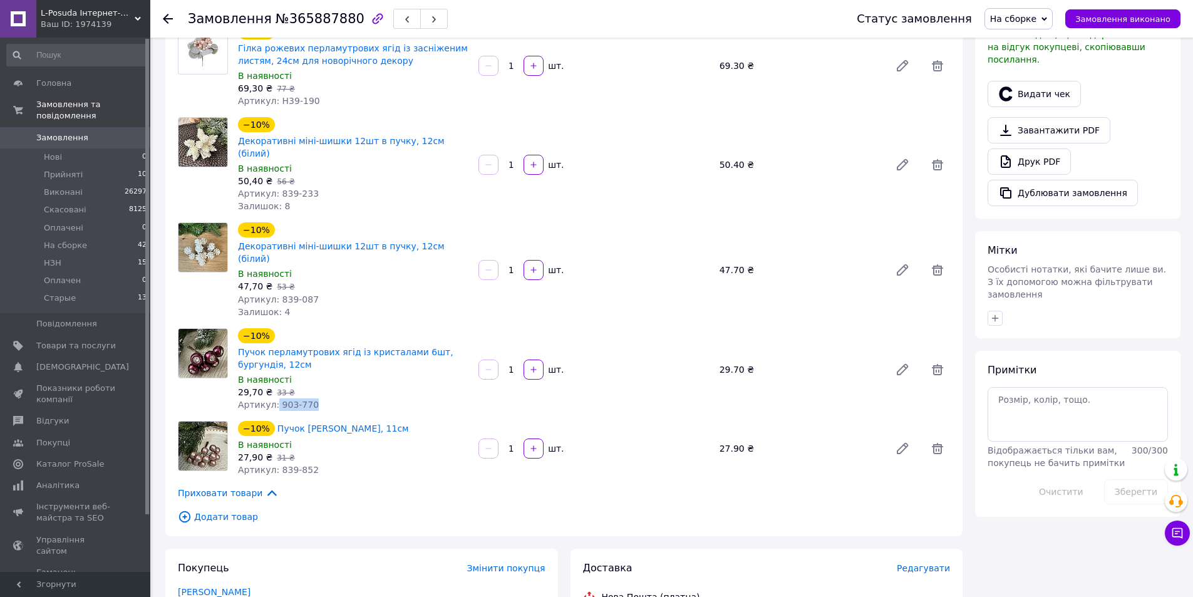
drag, startPoint x: 274, startPoint y: 375, endPoint x: 324, endPoint y: 372, distance: 50.8
click at [324, 398] on div "Артикул: 903-770" at bounding box center [353, 404] width 230 height 13
copy span "903-770"
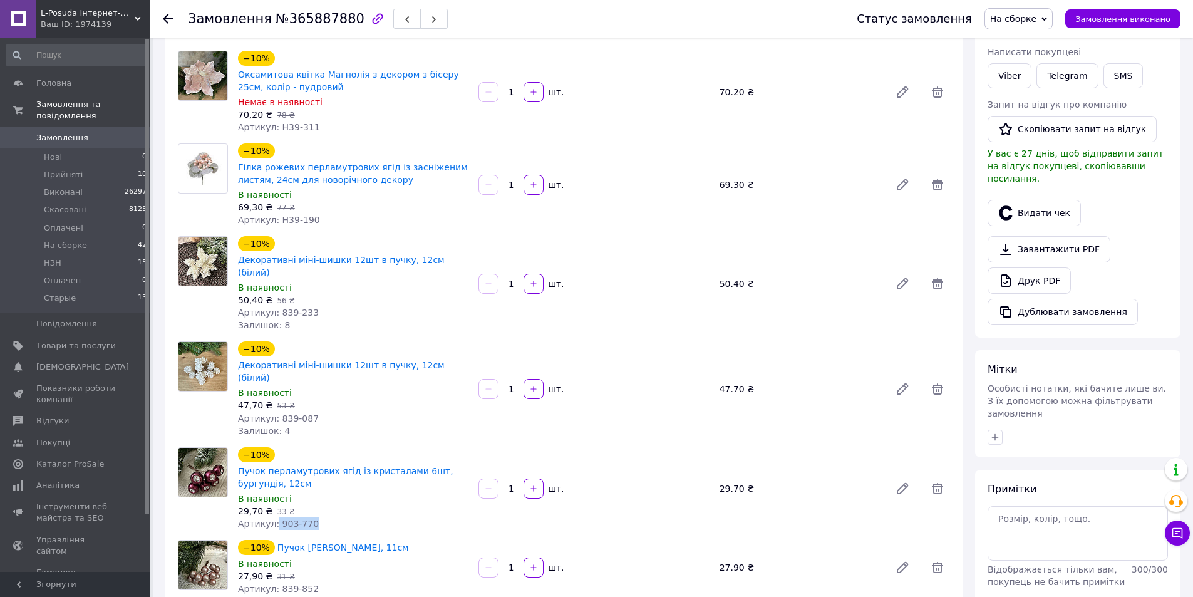
scroll to position [188, 0]
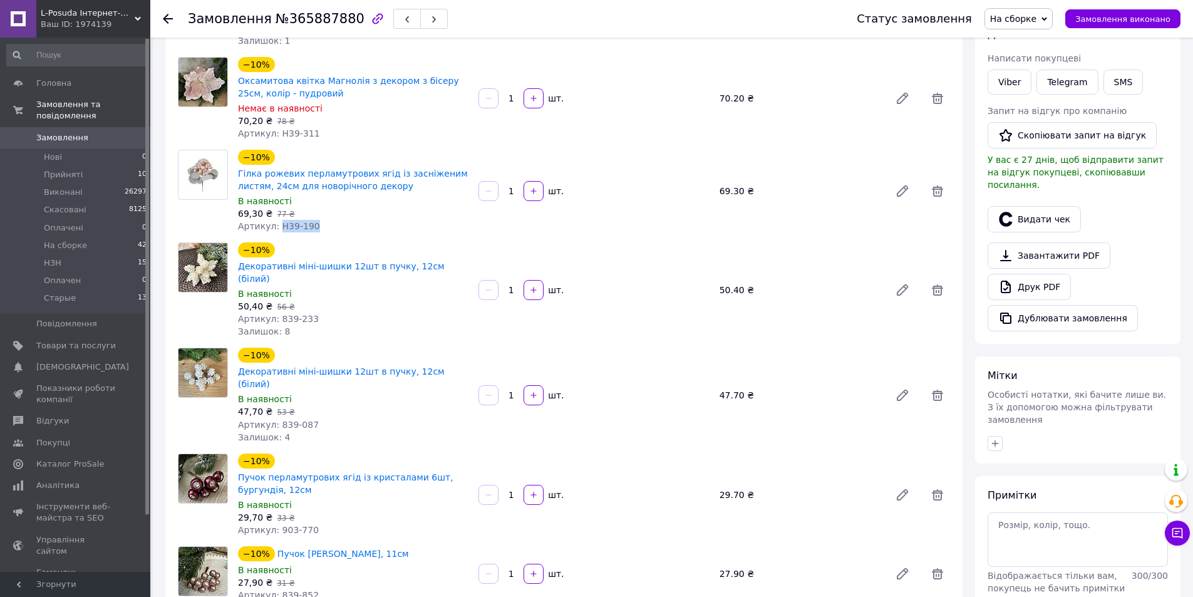
drag, startPoint x: 277, startPoint y: 221, endPoint x: 349, endPoint y: 220, distance: 72.0
click at [349, 220] on div "Артикул: H39-190" at bounding box center [353, 226] width 230 height 13
copy span "H39-190"
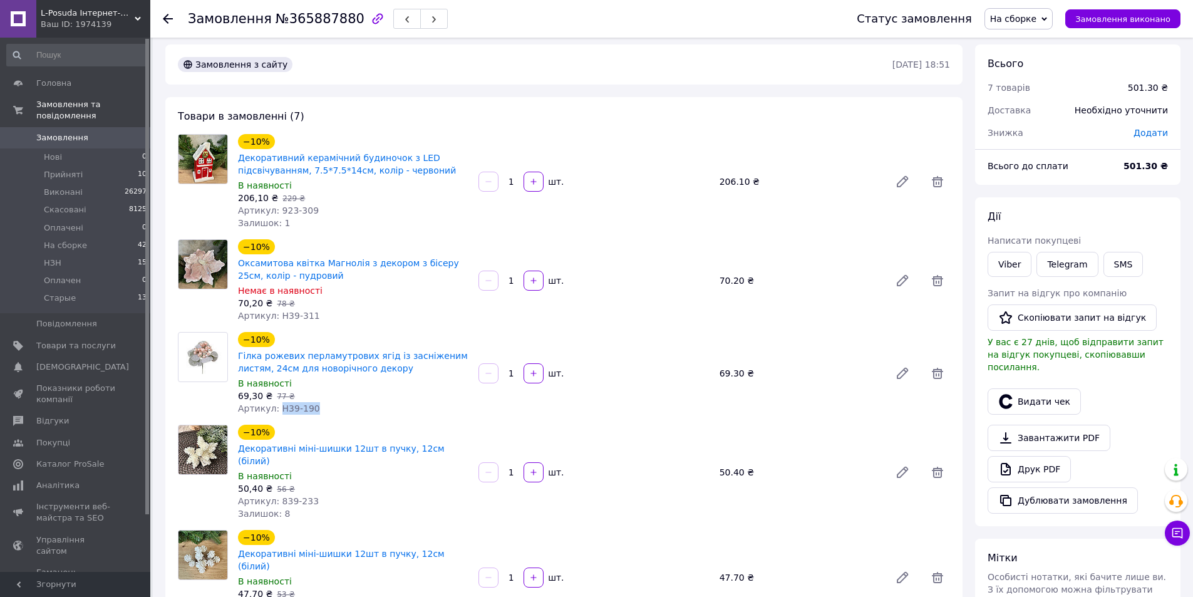
scroll to position [0, 0]
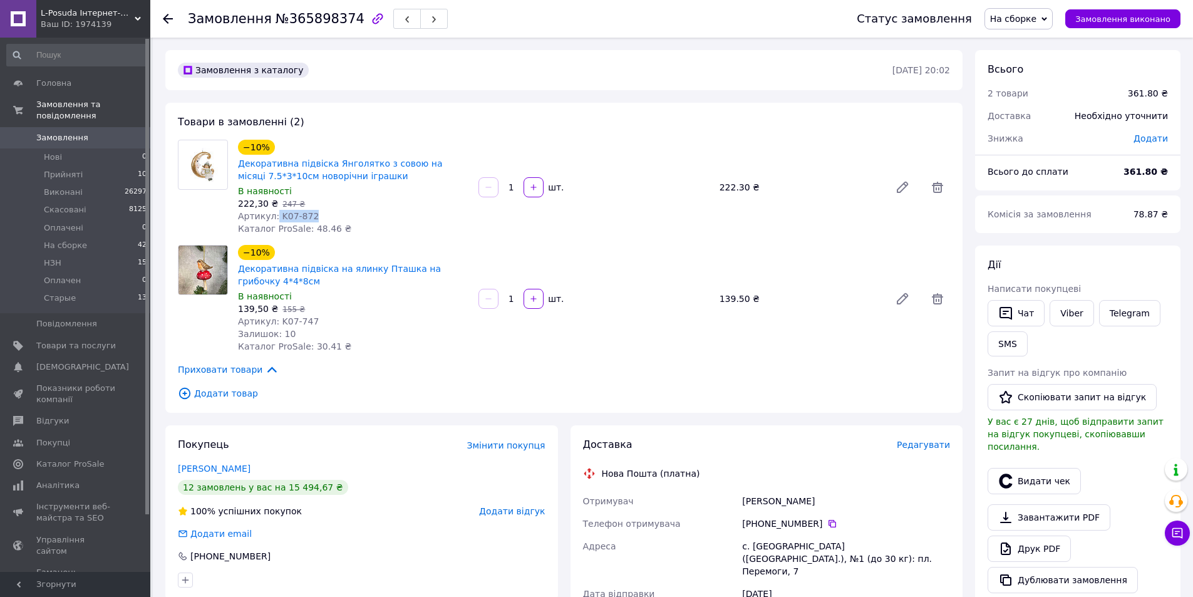
drag, startPoint x: 274, startPoint y: 213, endPoint x: 319, endPoint y: 212, distance: 45.1
click at [319, 212] on div "Артикул: K07-872" at bounding box center [353, 216] width 230 height 13
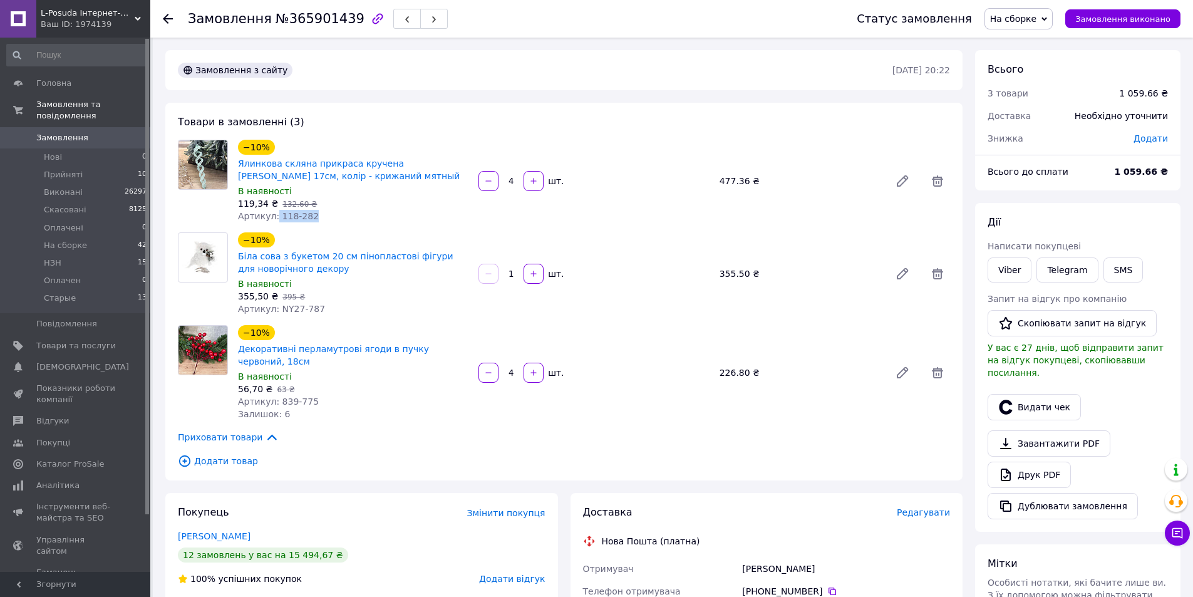
drag, startPoint x: 274, startPoint y: 212, endPoint x: 311, endPoint y: 217, distance: 37.9
click at [311, 217] on div "Артикул: 118-282" at bounding box center [353, 216] width 230 height 13
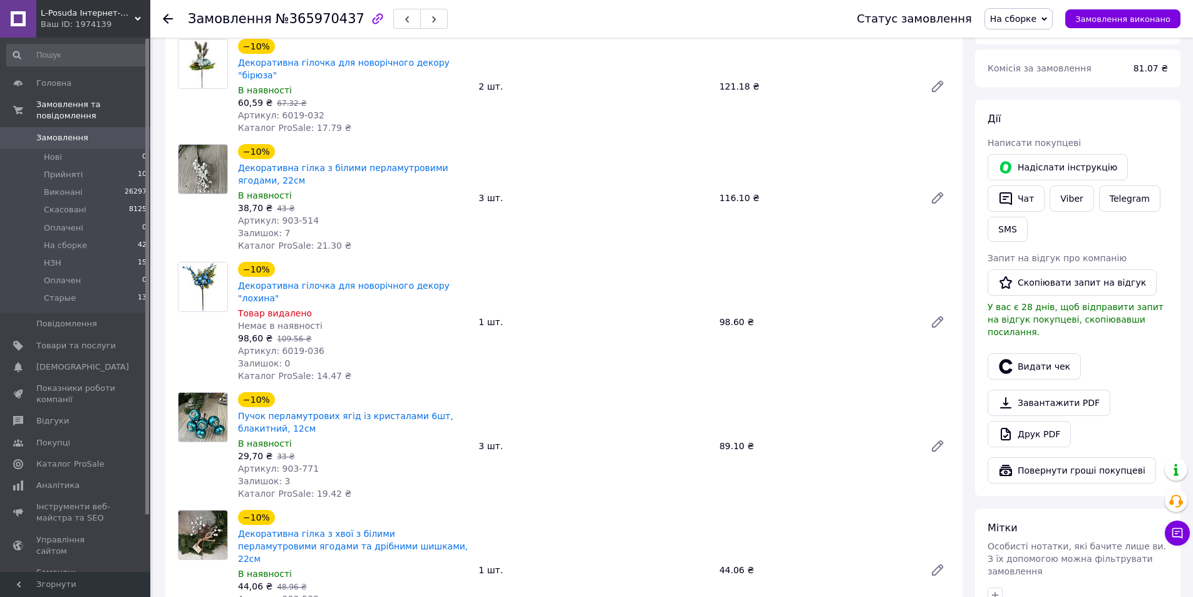
scroll to position [438, 0]
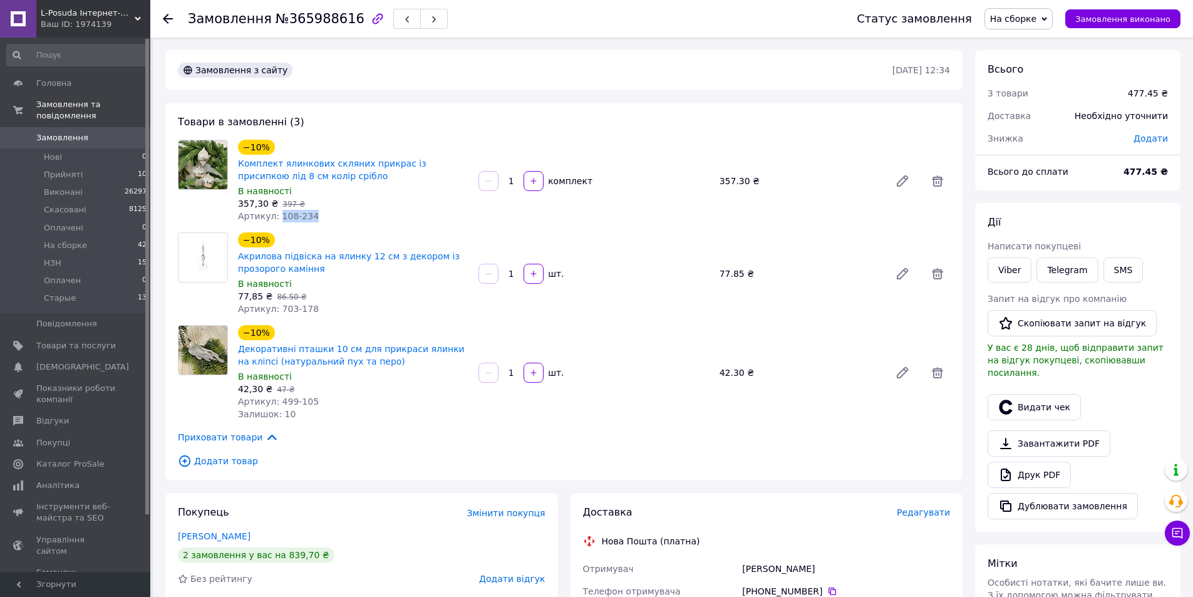
drag, startPoint x: 274, startPoint y: 217, endPoint x: 339, endPoint y: 219, distance: 64.5
click at [339, 219] on div "Артикул: 108-234" at bounding box center [353, 216] width 230 height 13
copy span "108-234"
drag, startPoint x: 276, startPoint y: 310, endPoint x: 350, endPoint y: 309, distance: 73.9
click at [350, 309] on div "Артикул: 703-178" at bounding box center [353, 308] width 230 height 13
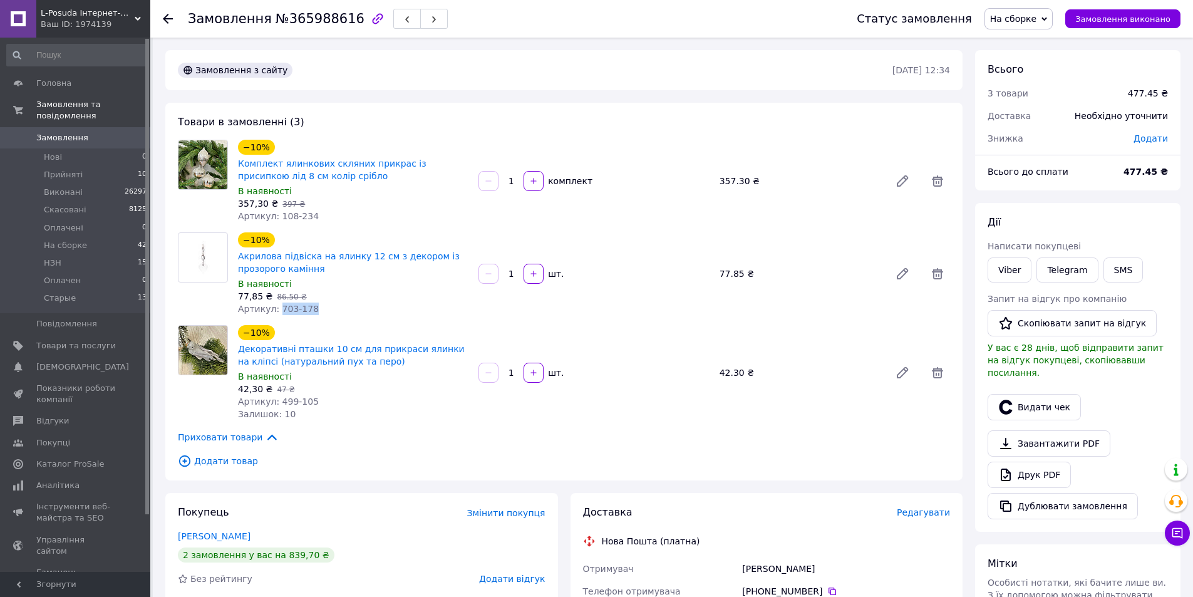
copy span "703-178"
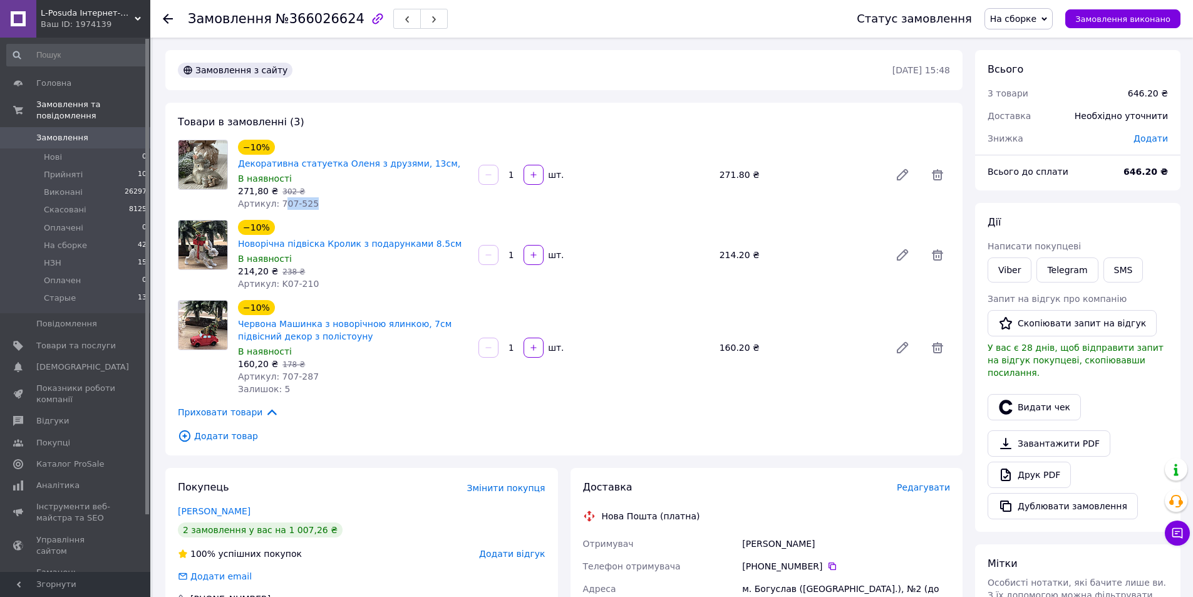
drag, startPoint x: 277, startPoint y: 186, endPoint x: 329, endPoint y: 184, distance: 51.4
click at [329, 197] on div "Артикул: 707-525" at bounding box center [353, 203] width 230 height 13
click at [333, 197] on div "Артикул: 707-525" at bounding box center [353, 203] width 230 height 13
drag, startPoint x: 274, startPoint y: 184, endPoint x: 328, endPoint y: 189, distance: 54.0
click at [328, 197] on div "Артикул: 707-525" at bounding box center [353, 203] width 230 height 13
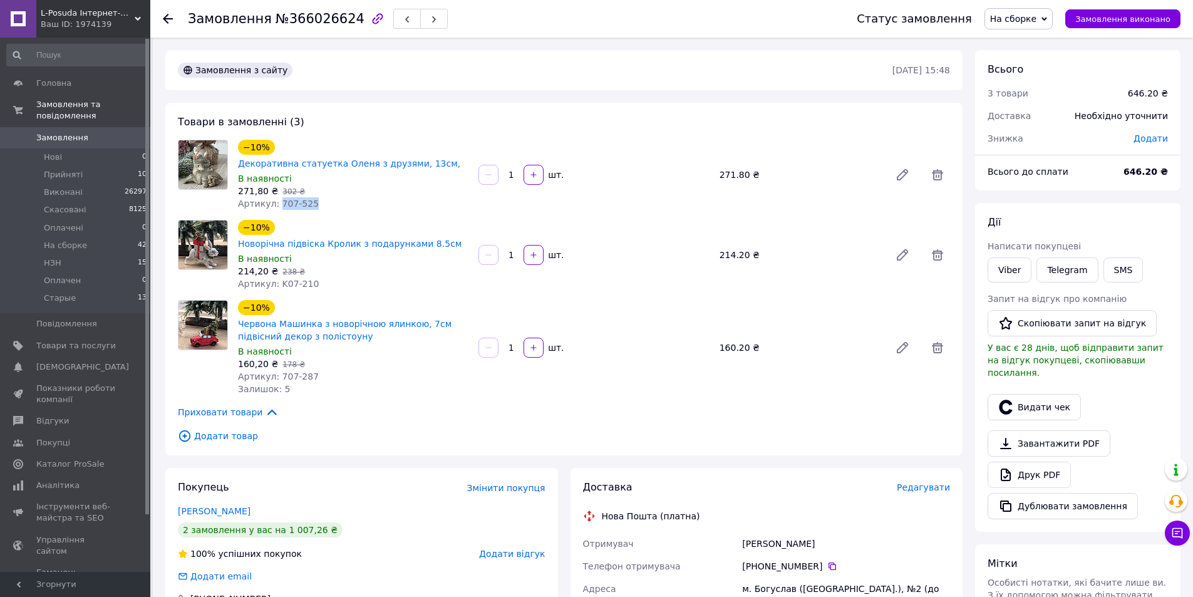
copy span "707-525"
drag, startPoint x: 274, startPoint y: 252, endPoint x: 321, endPoint y: 252, distance: 47.0
click at [321, 277] on div "Артикул: K07-210" at bounding box center [353, 283] width 230 height 13
copy span "K07-210"
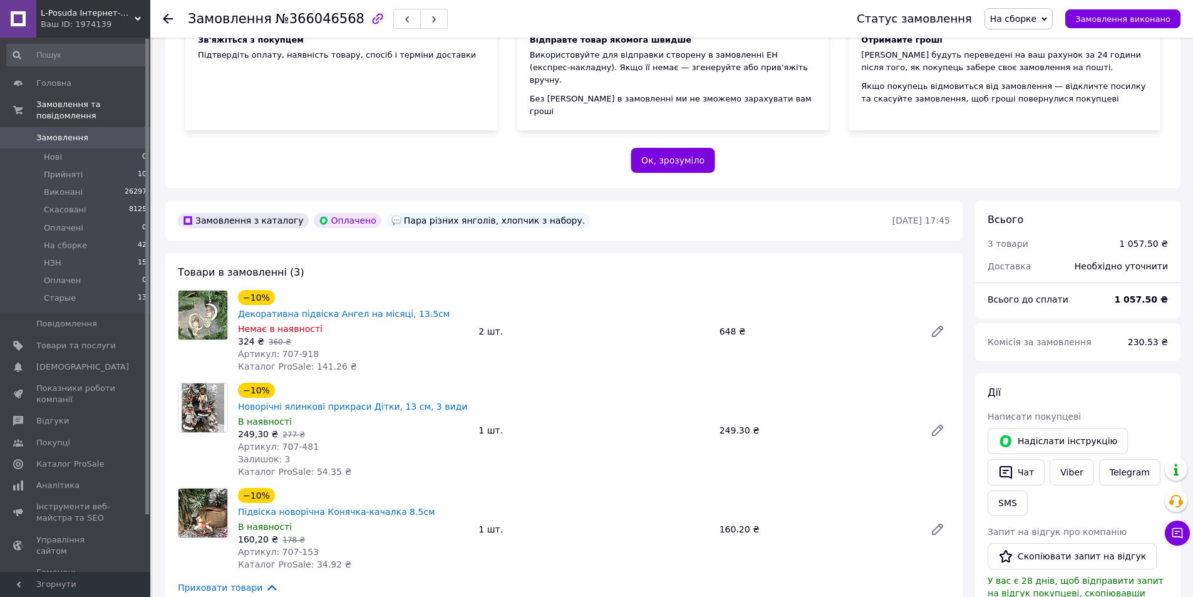
scroll to position [188, 0]
drag, startPoint x: 276, startPoint y: 328, endPoint x: 319, endPoint y: 324, distance: 44.0
click at [319, 348] on div "Артикул: 707-918" at bounding box center [353, 354] width 230 height 13
copy span "707-918"
drag, startPoint x: 275, startPoint y: 505, endPoint x: 323, endPoint y: 507, distance: 48.2
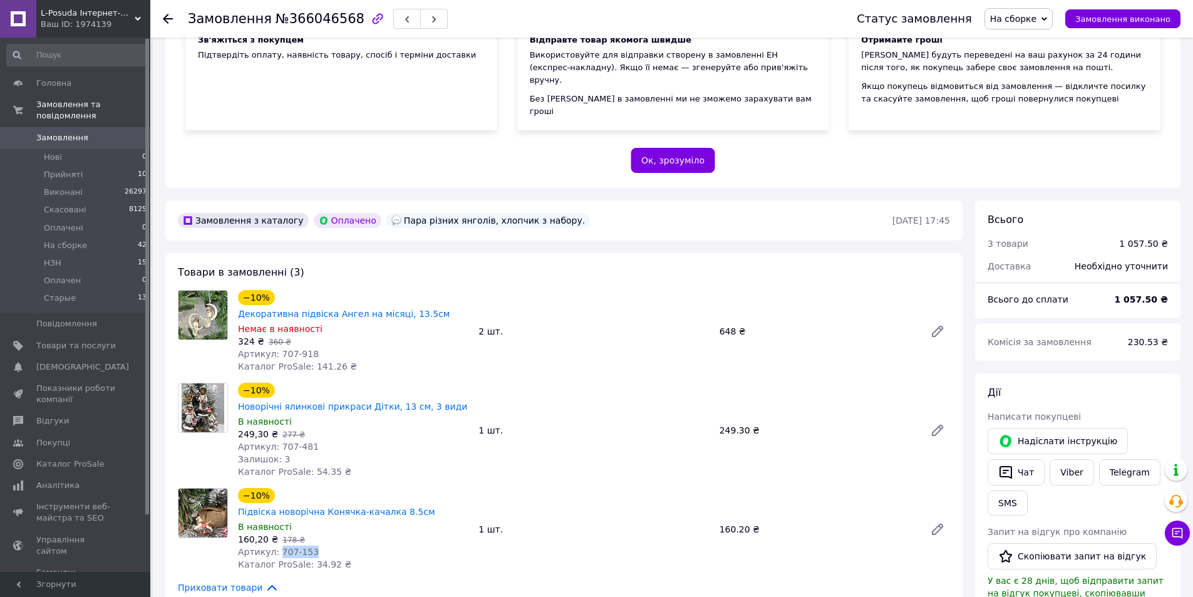
click at [323, 545] on div "Артикул: 707-153" at bounding box center [353, 551] width 230 height 13
copy span "707-153"
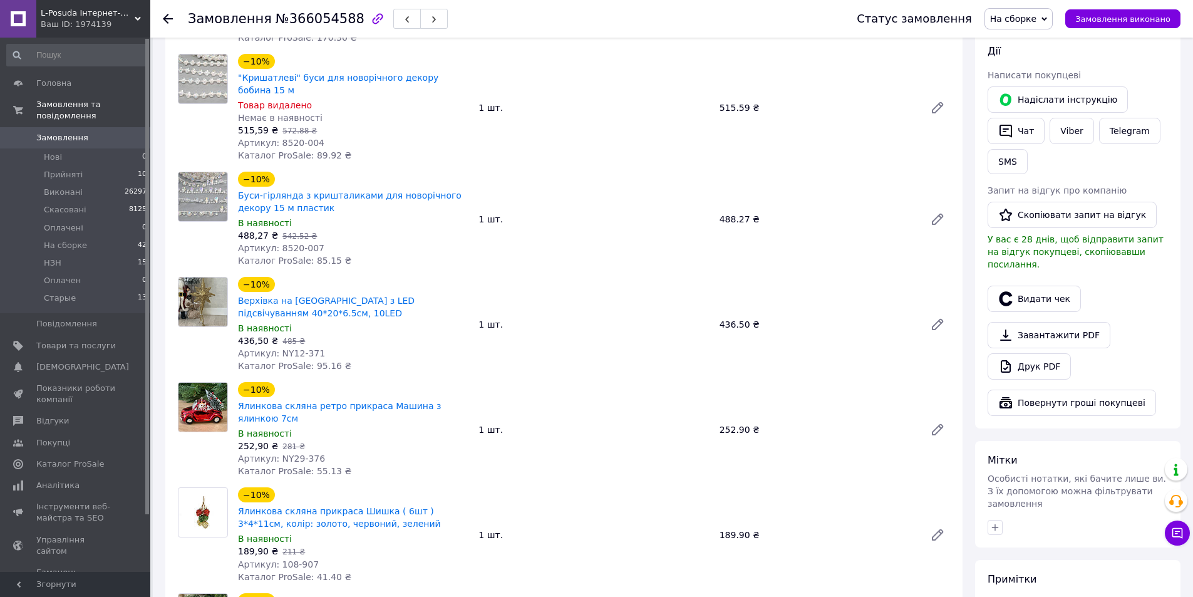
scroll to position [564, 0]
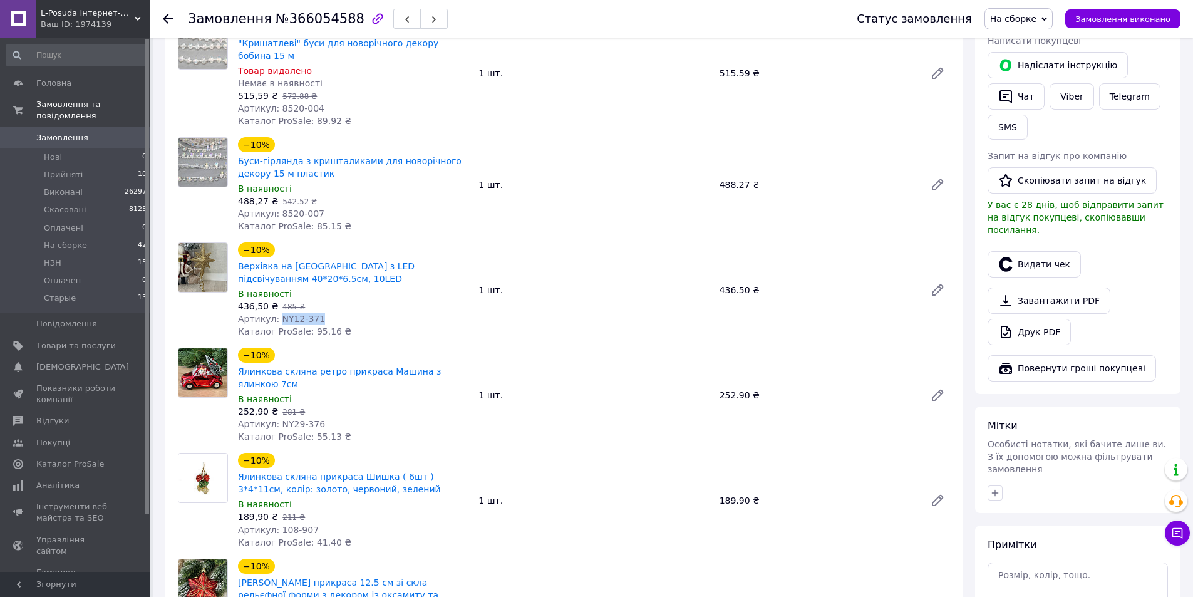
drag, startPoint x: 286, startPoint y: 296, endPoint x: 392, endPoint y: 294, distance: 106.5
click at [392, 313] on div "Артикул: NY12-371" at bounding box center [353, 319] width 230 height 13
copy span "NY12-371"
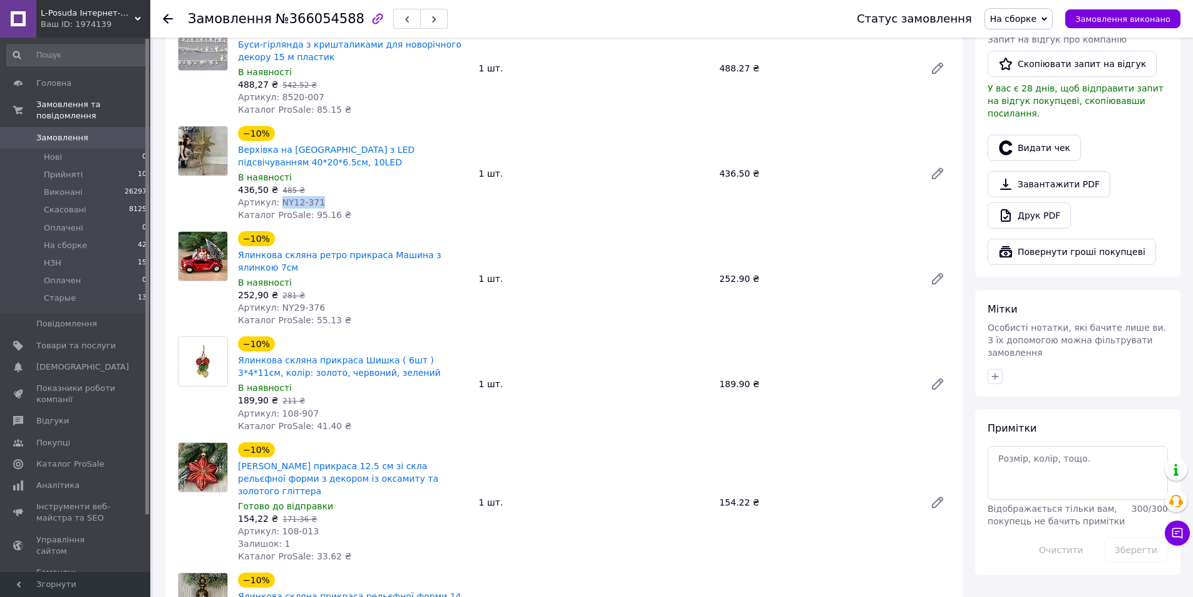
scroll to position [689, 0]
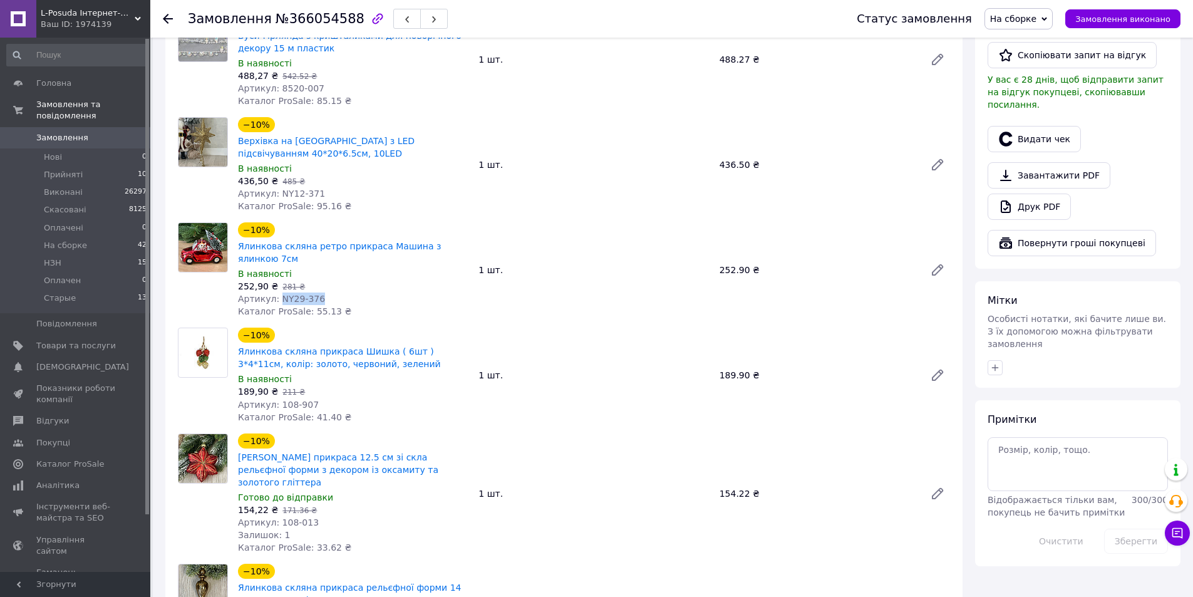
drag, startPoint x: 274, startPoint y: 272, endPoint x: 326, endPoint y: 273, distance: 51.4
click at [326, 292] on div "Артикул: NY29-376" at bounding box center [353, 298] width 230 height 13
copy span "NY29-376"
drag, startPoint x: 318, startPoint y: 377, endPoint x: 276, endPoint y: 378, distance: 42.0
click at [276, 398] on div "Артикул: 108-907" at bounding box center [353, 404] width 230 height 13
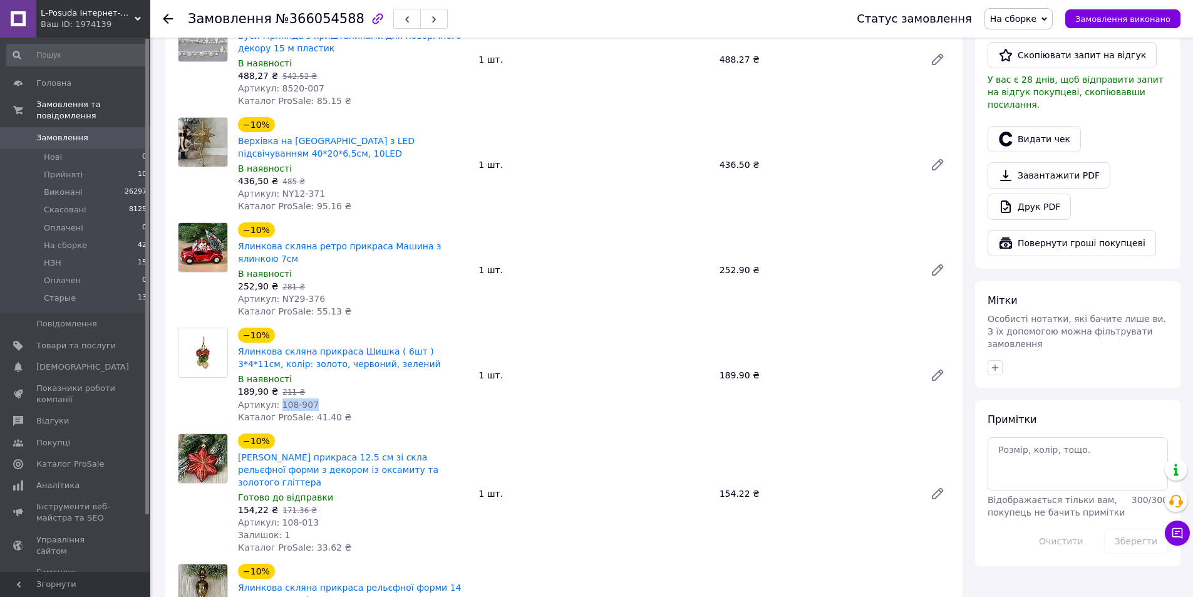
copy span "108-907"
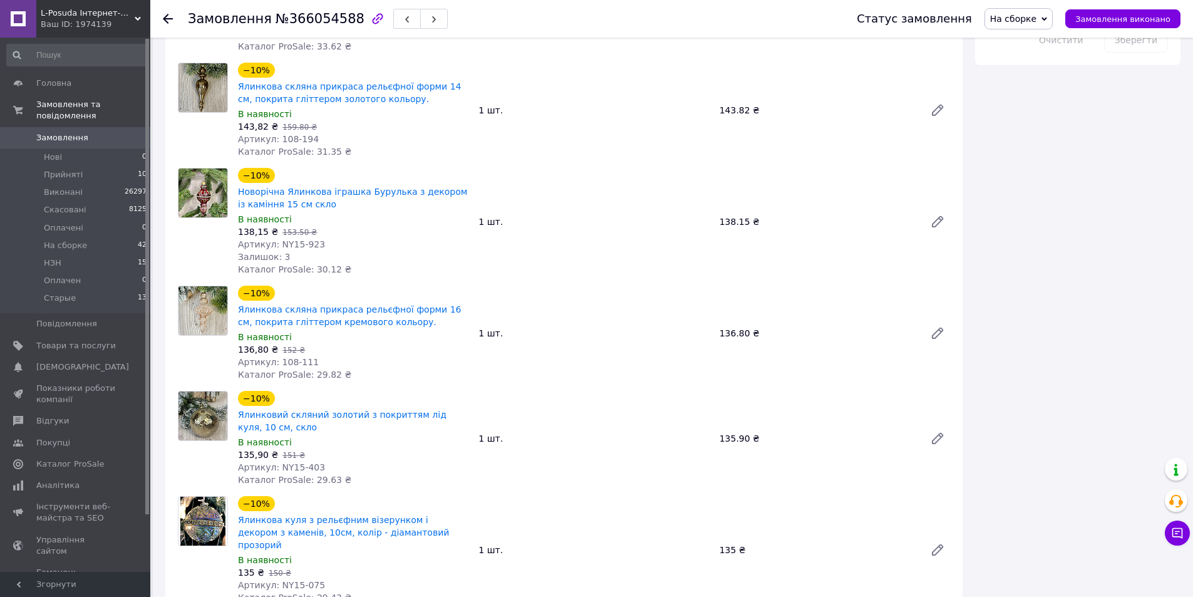
scroll to position [1315, 0]
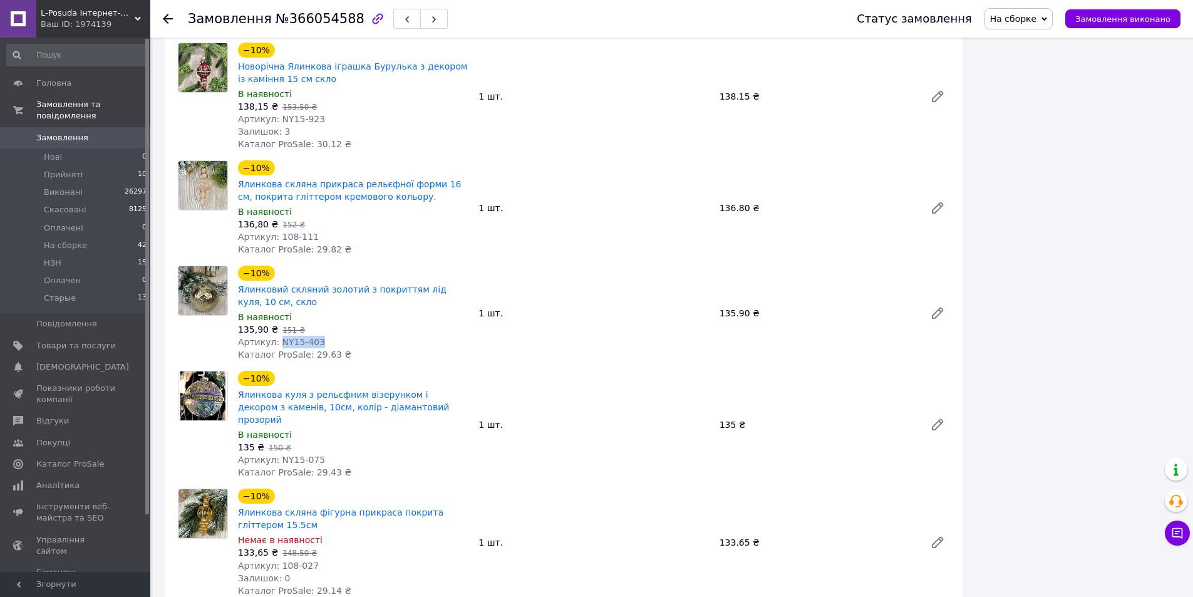
drag, startPoint x: 282, startPoint y: 302, endPoint x: 324, endPoint y: 304, distance: 41.4
click at [324, 336] on div "Артикул: NY15-403" at bounding box center [353, 342] width 230 height 13
copy span "NY15-403"
drag, startPoint x: 276, startPoint y: 410, endPoint x: 321, endPoint y: 409, distance: 45.1
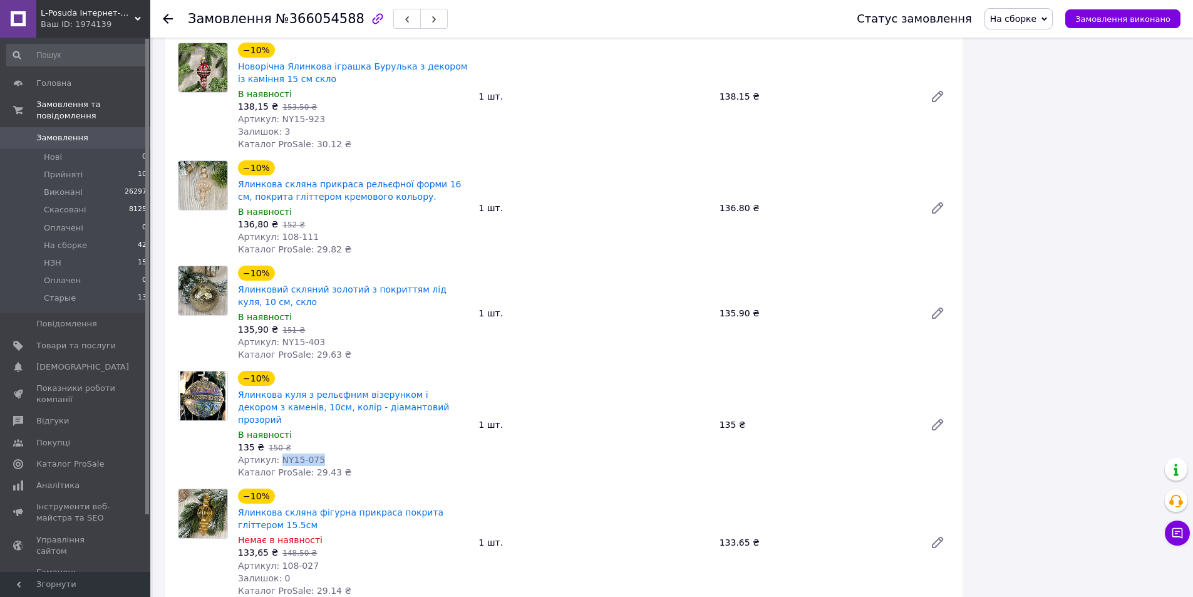
click at [321, 453] on div "Артикул: NY15-075" at bounding box center [353, 459] width 230 height 13
copy span "NY15-075"
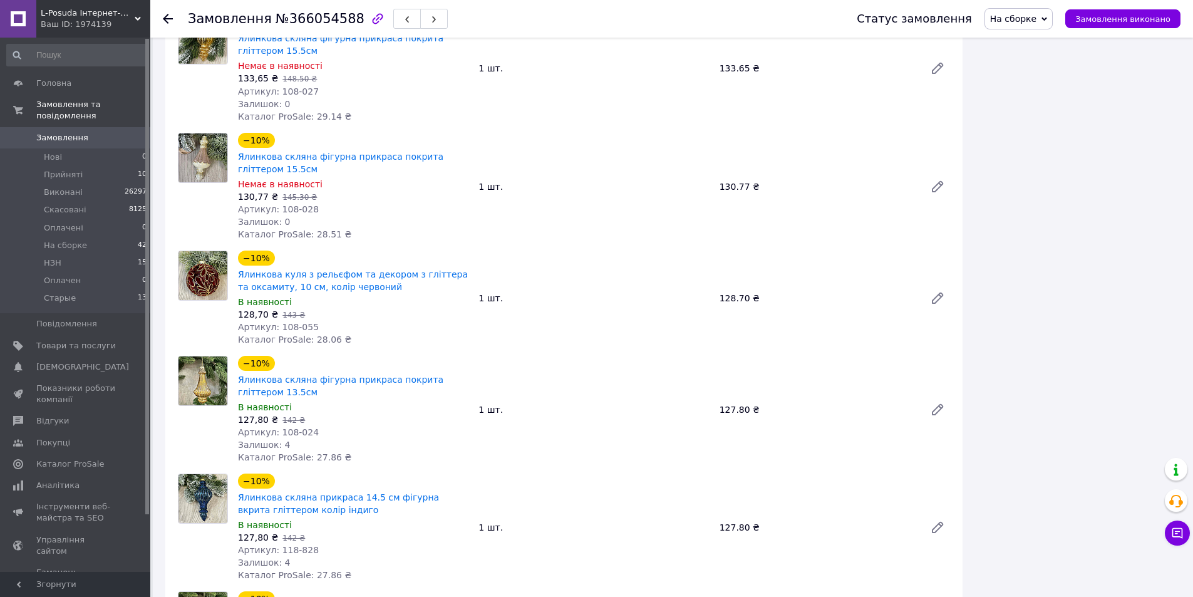
scroll to position [1879, 0]
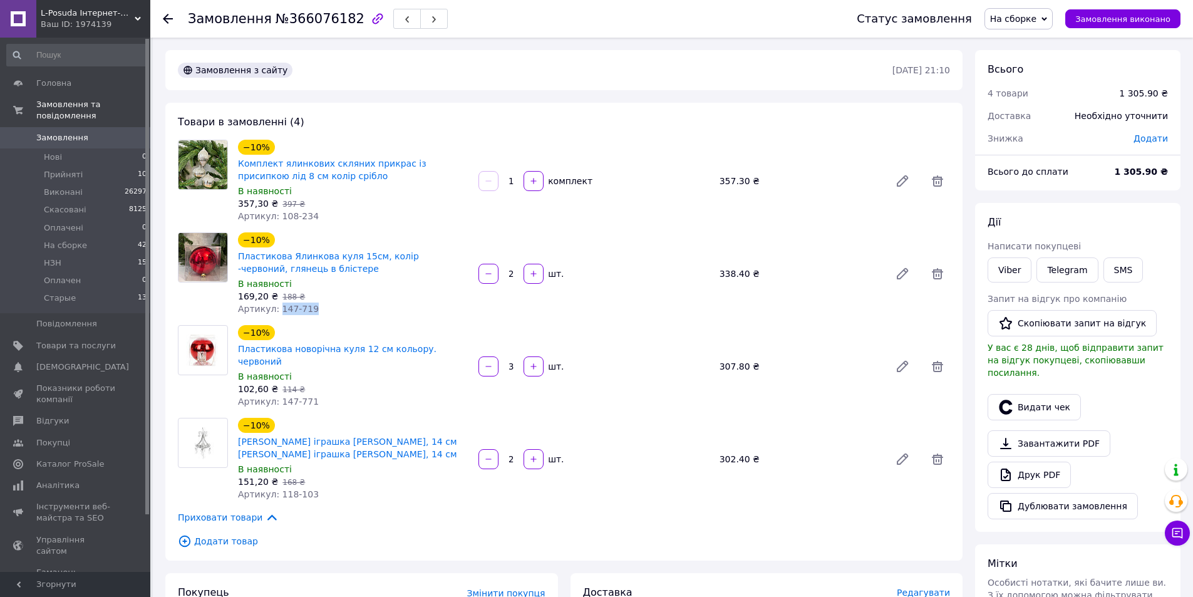
drag, startPoint x: 276, startPoint y: 309, endPoint x: 318, endPoint y: 309, distance: 41.3
click at [318, 309] on div "Артикул: 147-719" at bounding box center [353, 308] width 230 height 13
drag, startPoint x: 271, startPoint y: 391, endPoint x: 315, endPoint y: 391, distance: 44.5
click at [315, 395] on div "Артикул: 147-771" at bounding box center [353, 401] width 230 height 13
copy span ": 147-771"
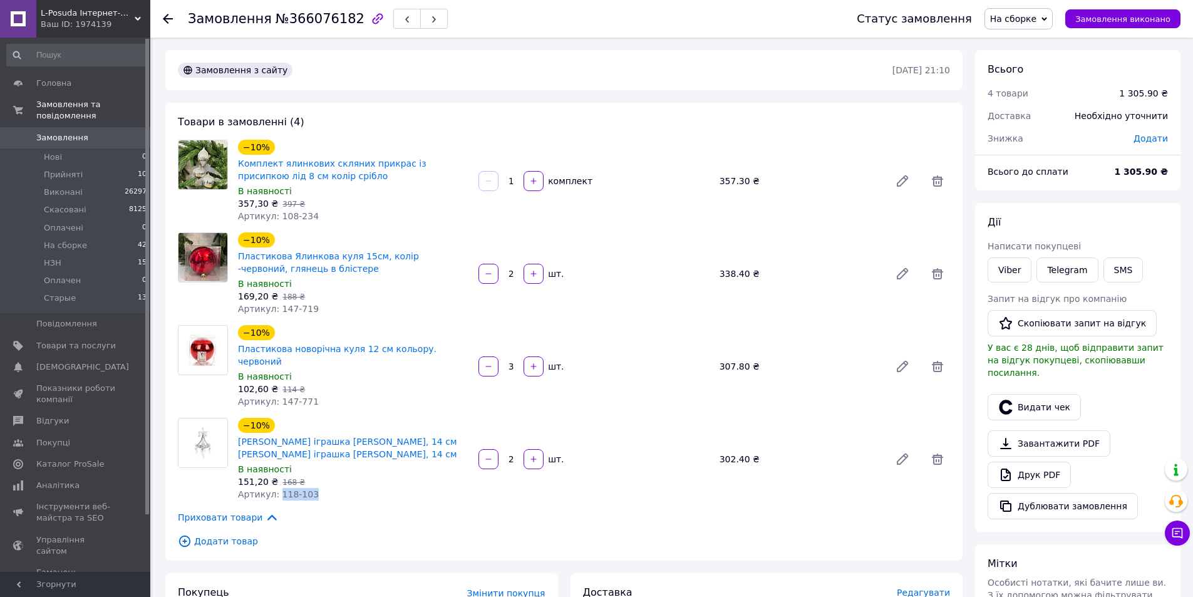
drag, startPoint x: 274, startPoint y: 480, endPoint x: 324, endPoint y: 485, distance: 50.4
click at [320, 488] on div "Артикул: 118-103" at bounding box center [353, 494] width 230 height 13
copy span "118-103"
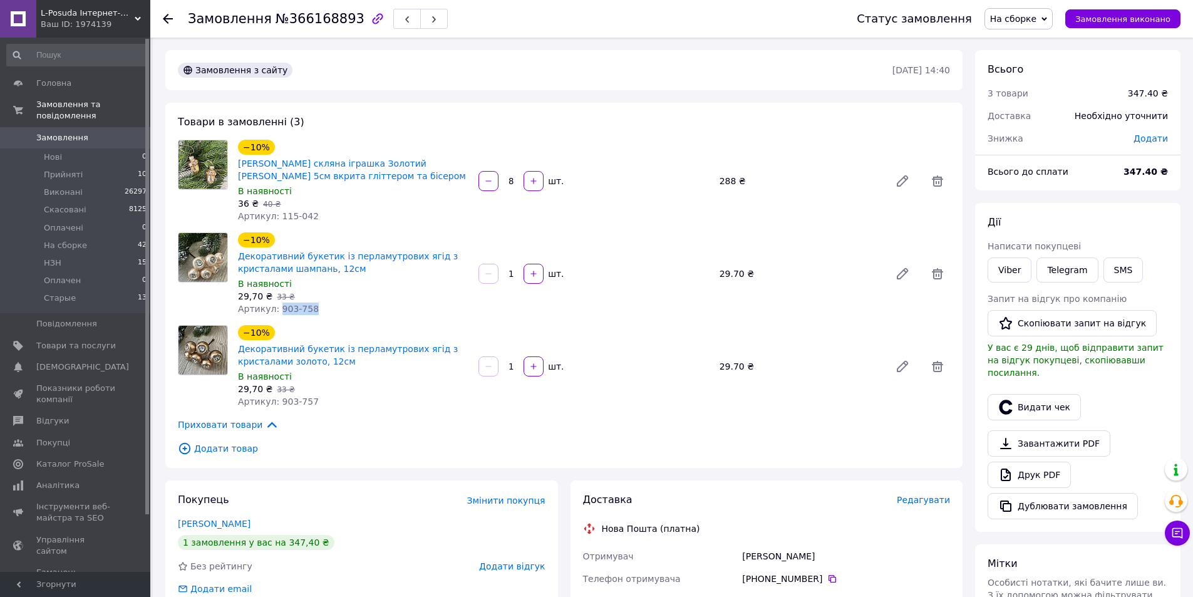
drag, startPoint x: 276, startPoint y: 309, endPoint x: 325, endPoint y: 309, distance: 48.8
click at [325, 309] on div "Артикул: 903-758" at bounding box center [353, 308] width 230 height 13
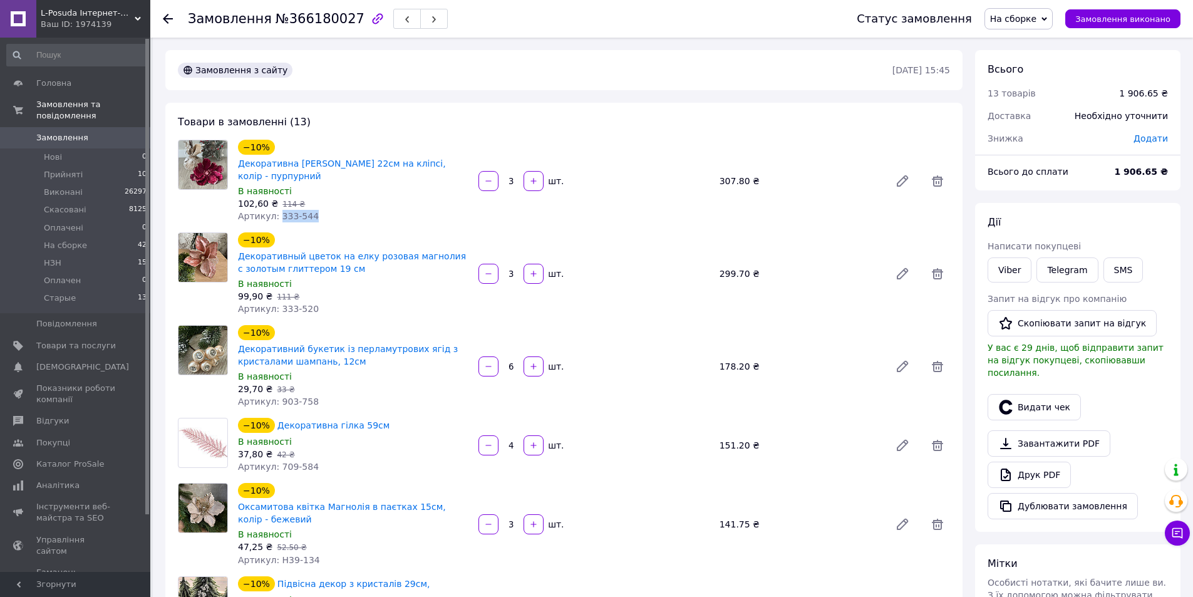
drag, startPoint x: 274, startPoint y: 217, endPoint x: 313, endPoint y: 221, distance: 38.5
click at [313, 221] on div "Артикул: 333-544" at bounding box center [353, 216] width 230 height 13
copy span "333-544"
drag, startPoint x: 275, startPoint y: 309, endPoint x: 319, endPoint y: 311, distance: 44.5
click at [319, 311] on div "Артикул: 333-520" at bounding box center [353, 308] width 230 height 13
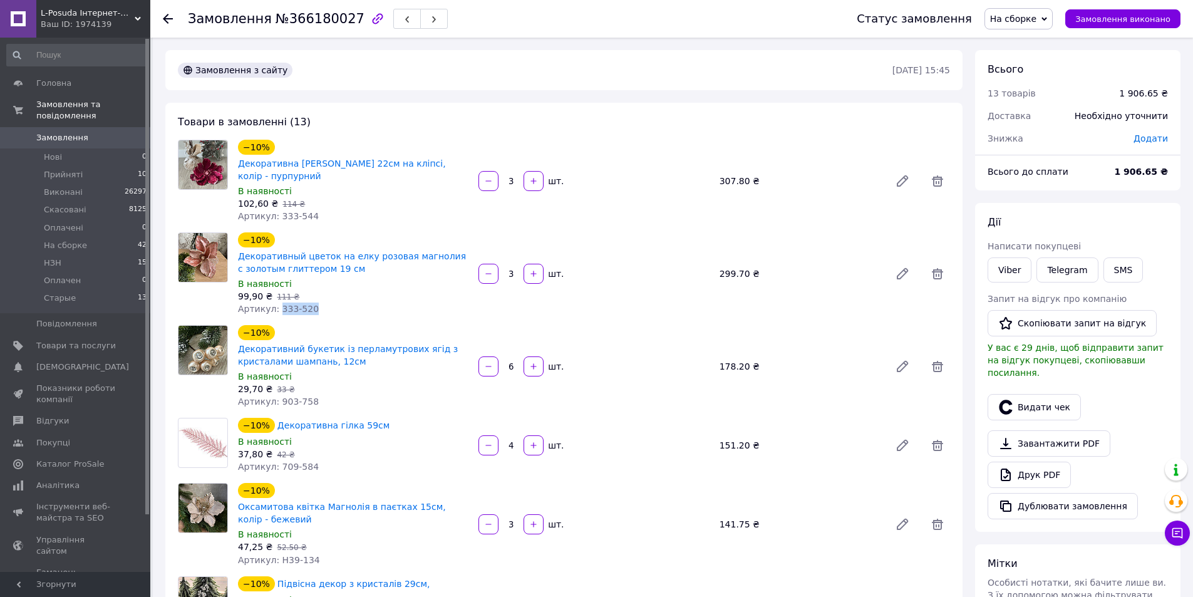
copy span "333-520"
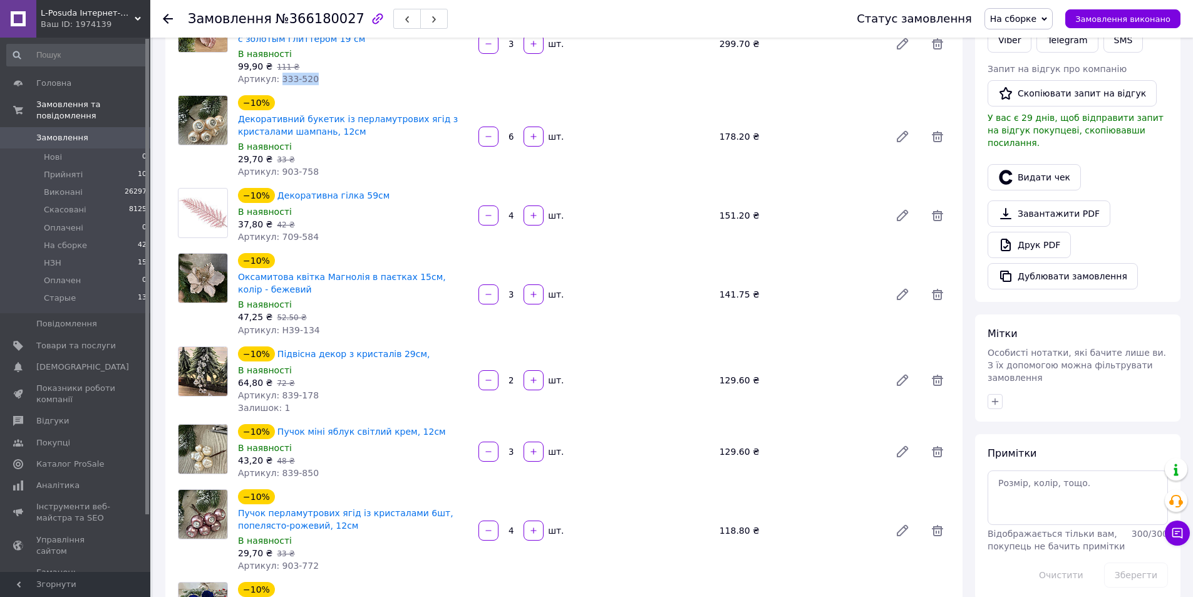
scroll to position [251, 0]
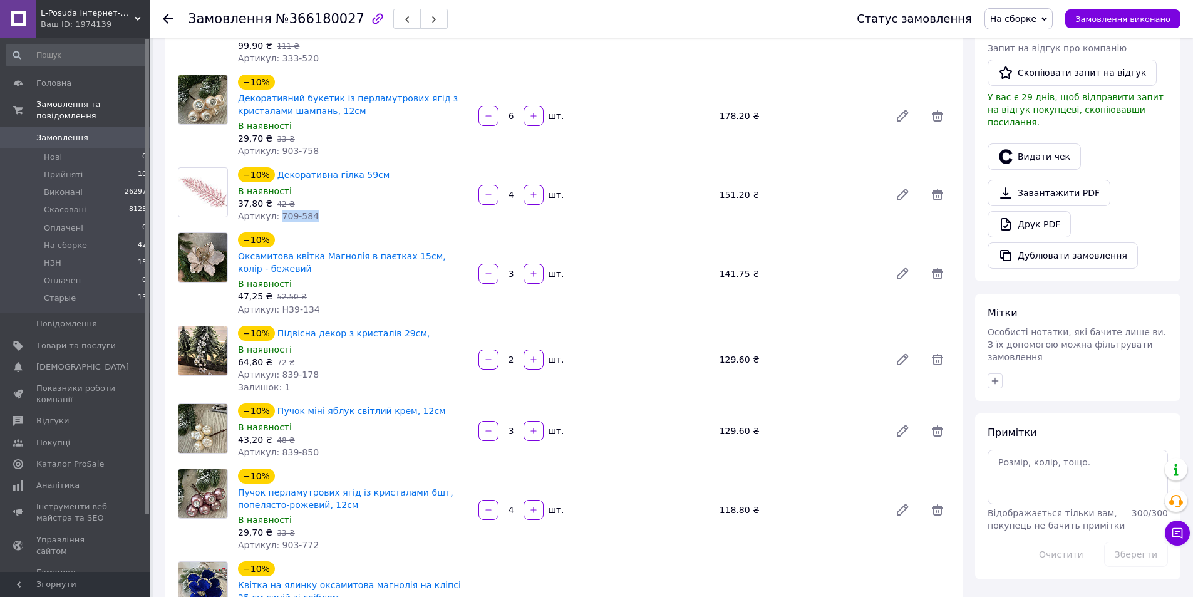
drag, startPoint x: 276, startPoint y: 215, endPoint x: 321, endPoint y: 217, distance: 44.5
click at [321, 217] on div "Артикул: 709-584" at bounding box center [353, 216] width 230 height 13
copy span "709-584"
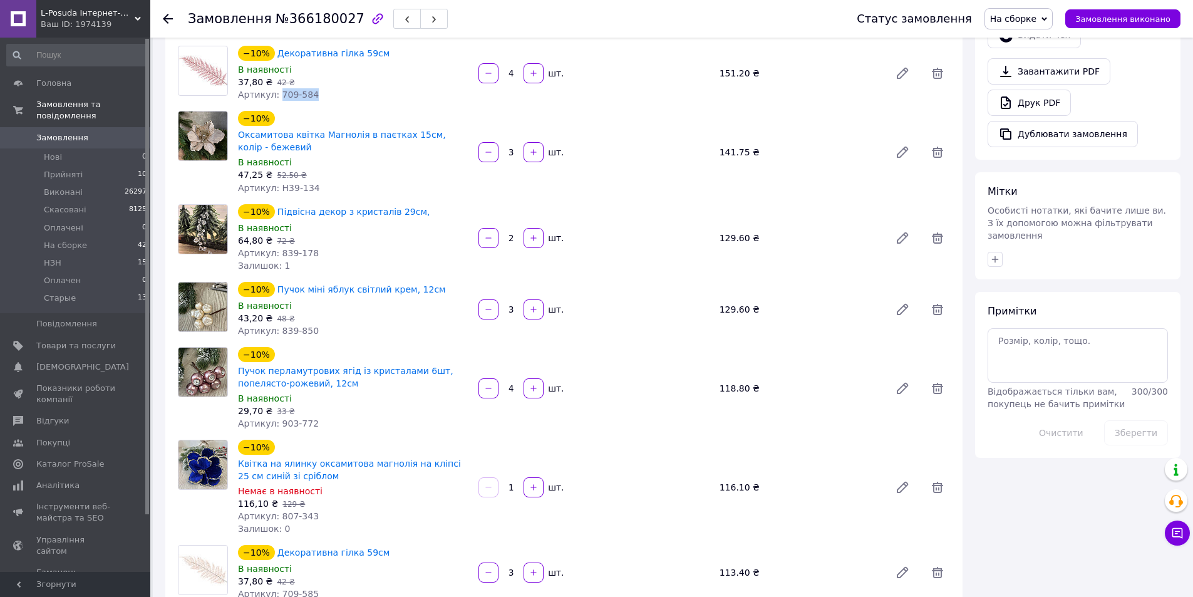
scroll to position [376, 0]
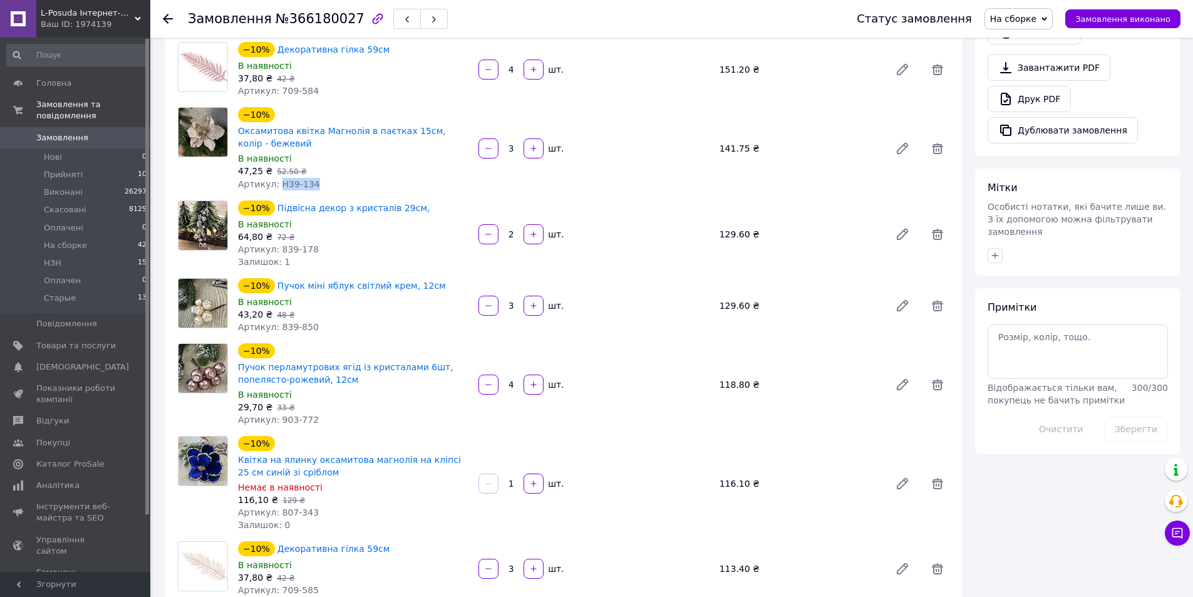
drag, startPoint x: 276, startPoint y: 182, endPoint x: 321, endPoint y: 187, distance: 45.4
click at [321, 187] on div "Артикул: H39-134" at bounding box center [353, 184] width 230 height 13
copy span "H39-134"
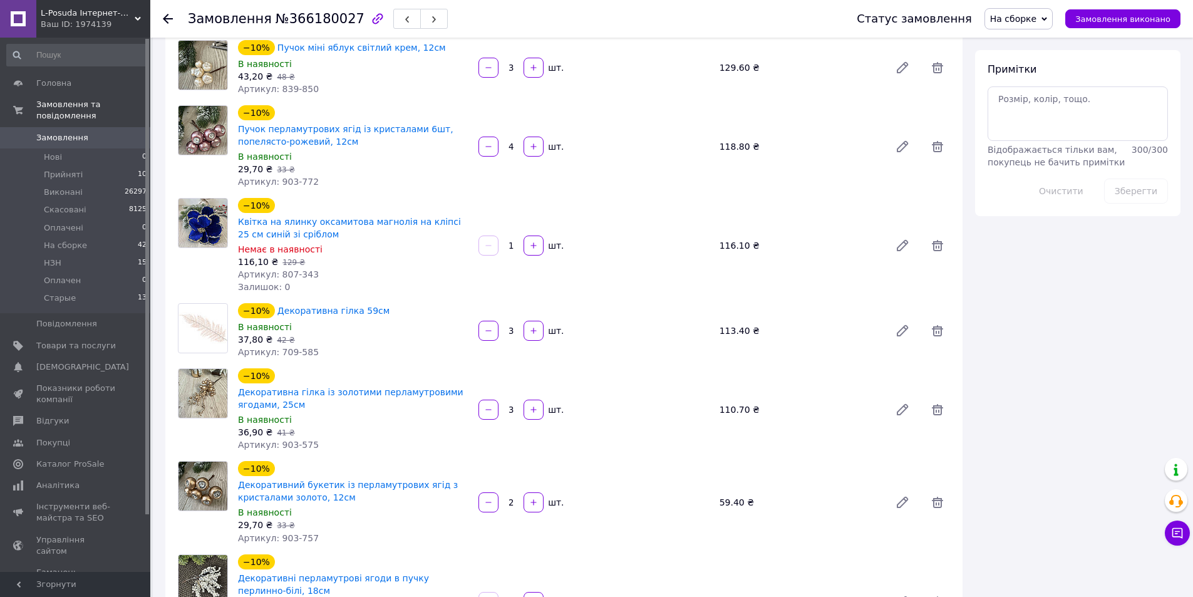
scroll to position [689, 0]
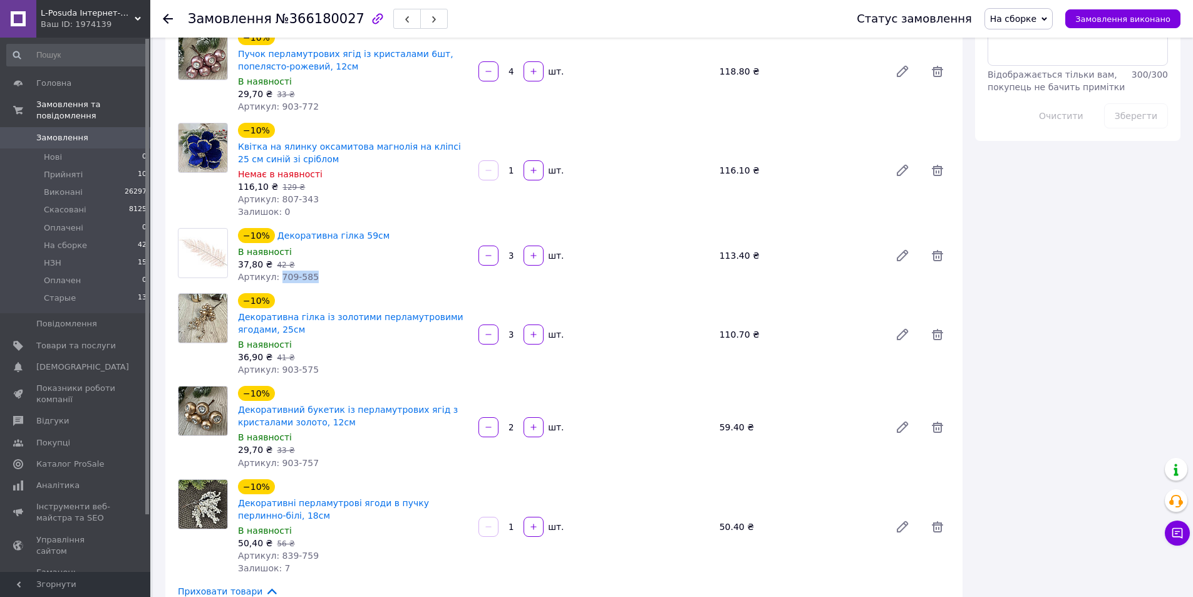
drag, startPoint x: 275, startPoint y: 277, endPoint x: 316, endPoint y: 281, distance: 41.6
click at [316, 281] on div "Артикул: 709-585" at bounding box center [353, 277] width 230 height 13
copy span "709-585"
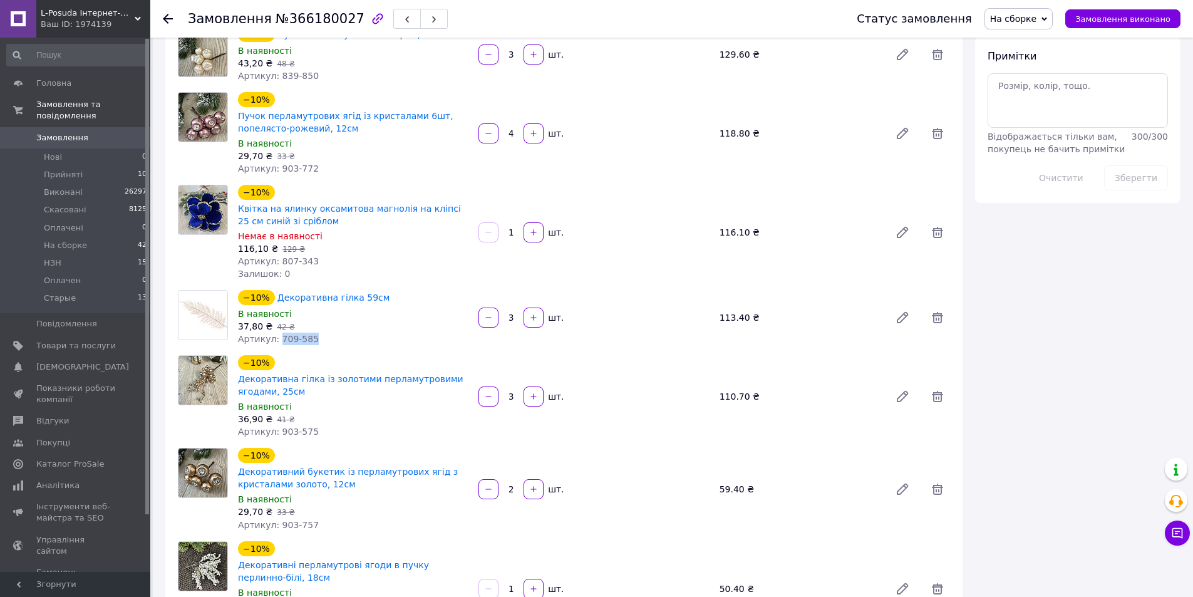
scroll to position [626, 0]
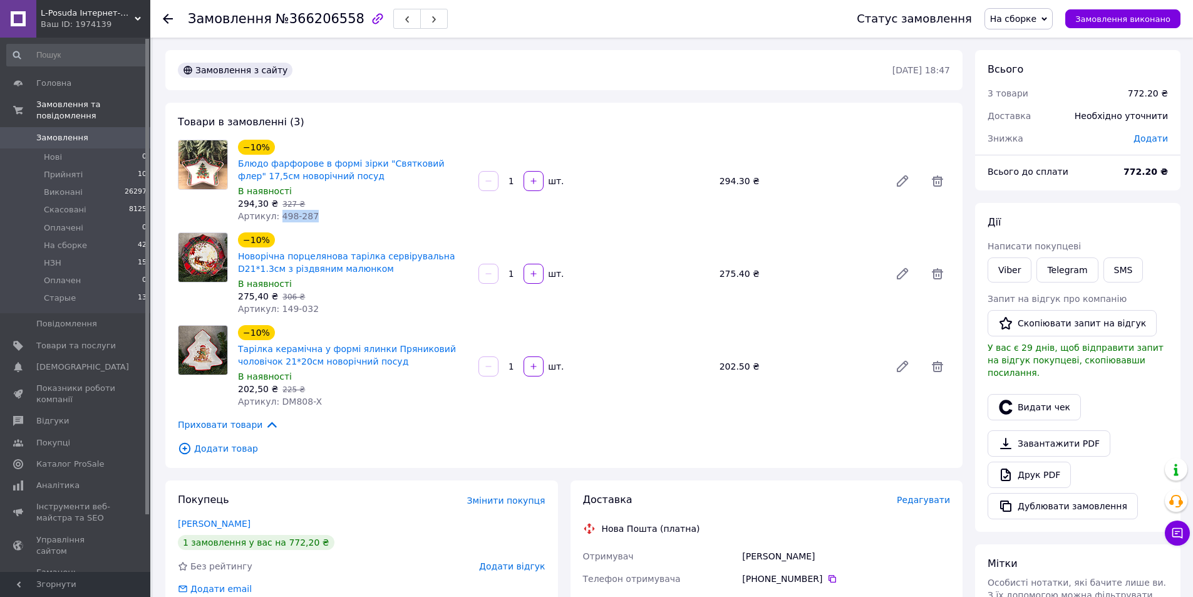
drag, startPoint x: 274, startPoint y: 214, endPoint x: 314, endPoint y: 217, distance: 40.2
click at [314, 217] on div "Артикул: 498-287" at bounding box center [353, 216] width 230 height 13
copy span "498-287"
drag, startPoint x: 274, startPoint y: 406, endPoint x: 331, endPoint y: 405, distance: 57.6
click at [331, 405] on div "Артикул: DM808-X" at bounding box center [353, 401] width 230 height 13
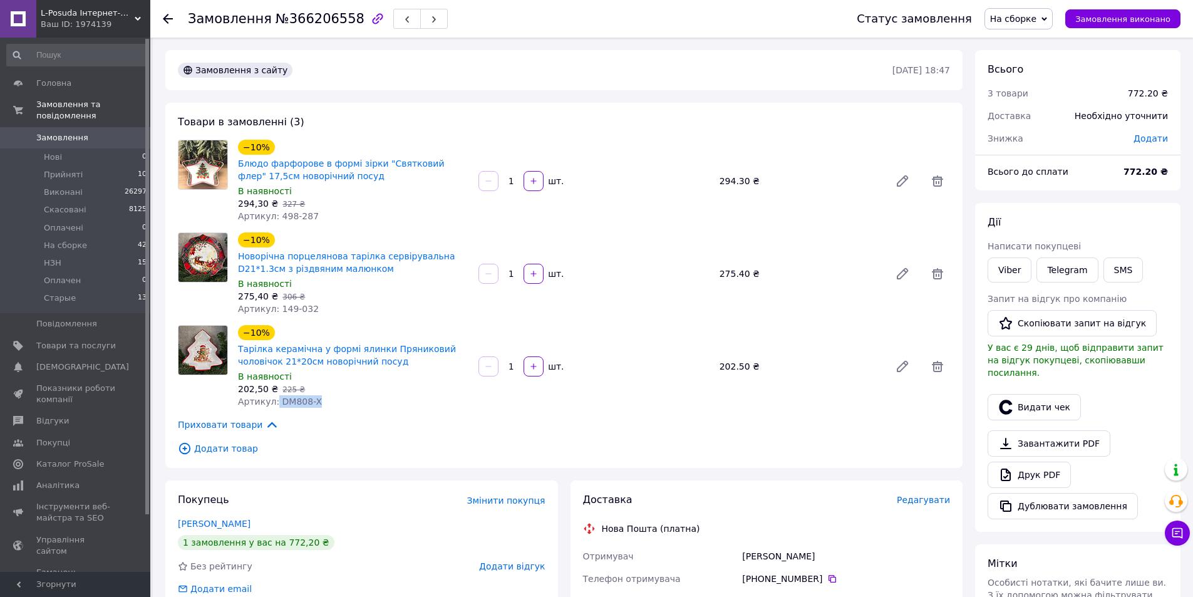
copy span "DM808-X"
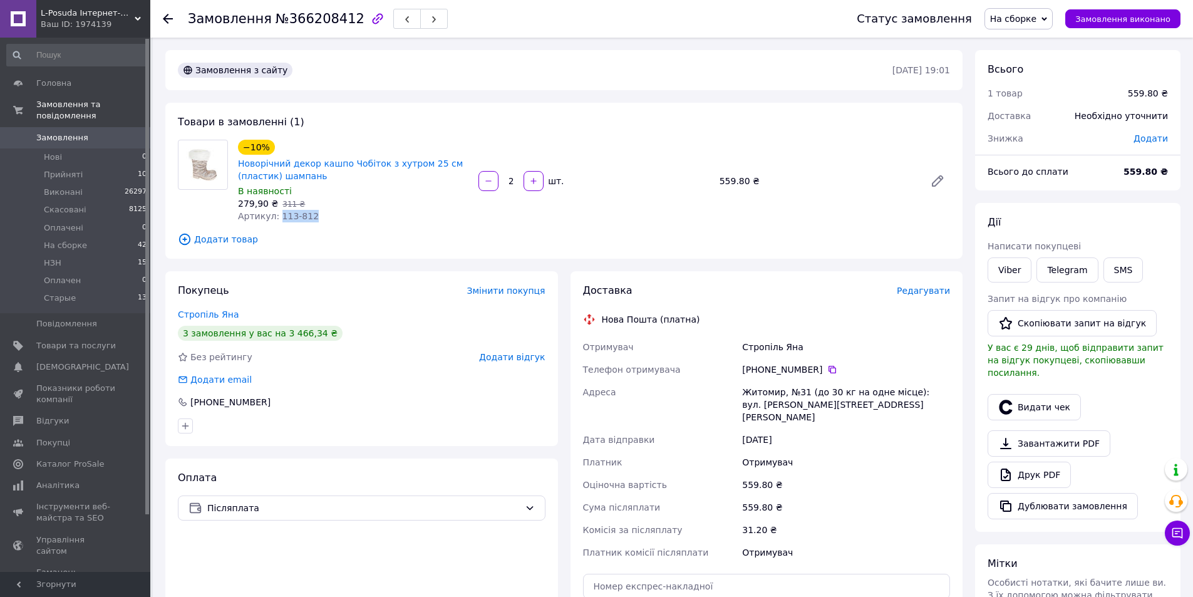
drag, startPoint x: 287, startPoint y: 218, endPoint x: 346, endPoint y: 220, distance: 59.5
click at [344, 222] on div "Артикул: 113-812" at bounding box center [353, 216] width 230 height 13
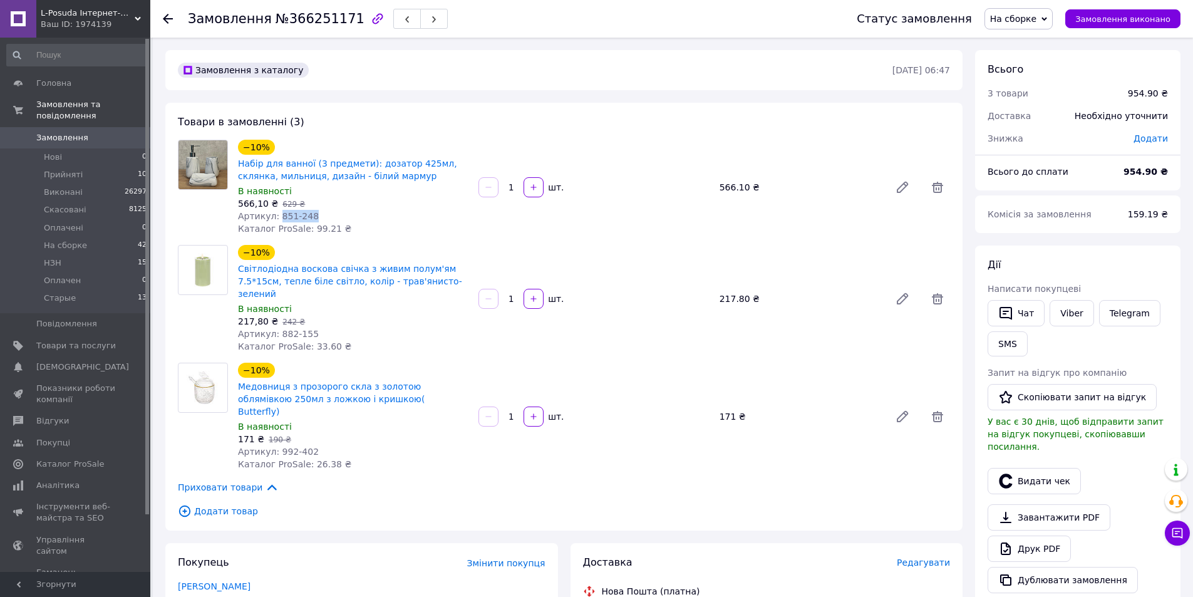
drag, startPoint x: 276, startPoint y: 219, endPoint x: 328, endPoint y: 219, distance: 52.6
click at [328, 219] on div "Артикул: 851-248" at bounding box center [353, 216] width 230 height 13
drag, startPoint x: 274, startPoint y: 319, endPoint x: 400, endPoint y: 318, distance: 125.3
click at [393, 328] on div "Артикул: 882-155" at bounding box center [353, 334] width 230 height 13
copy span "882-155"
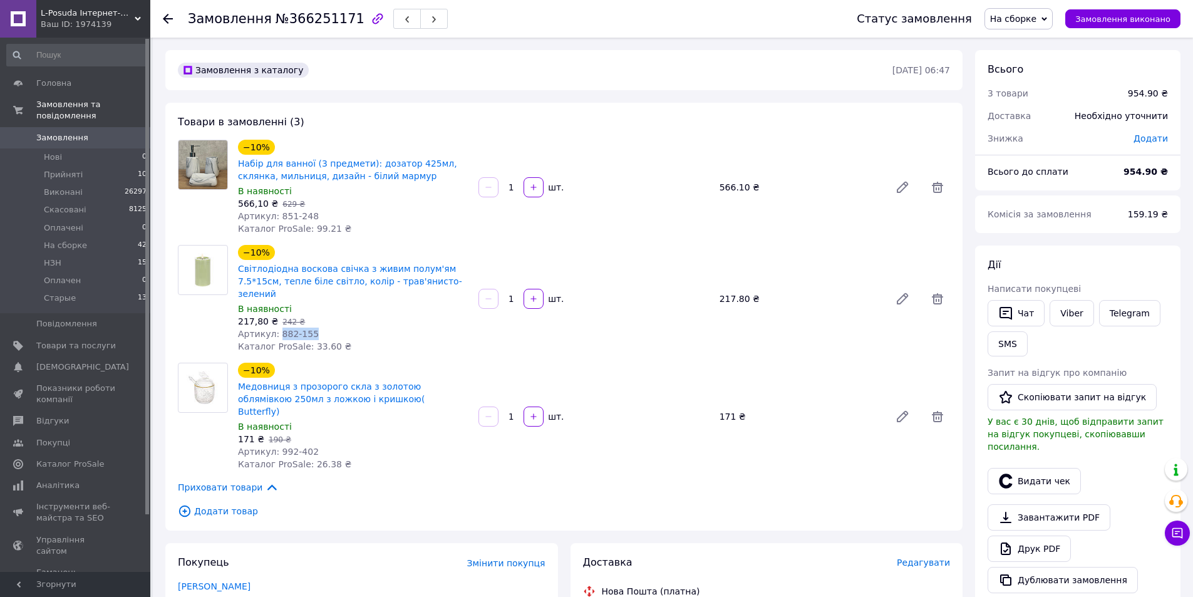
scroll to position [188, 0]
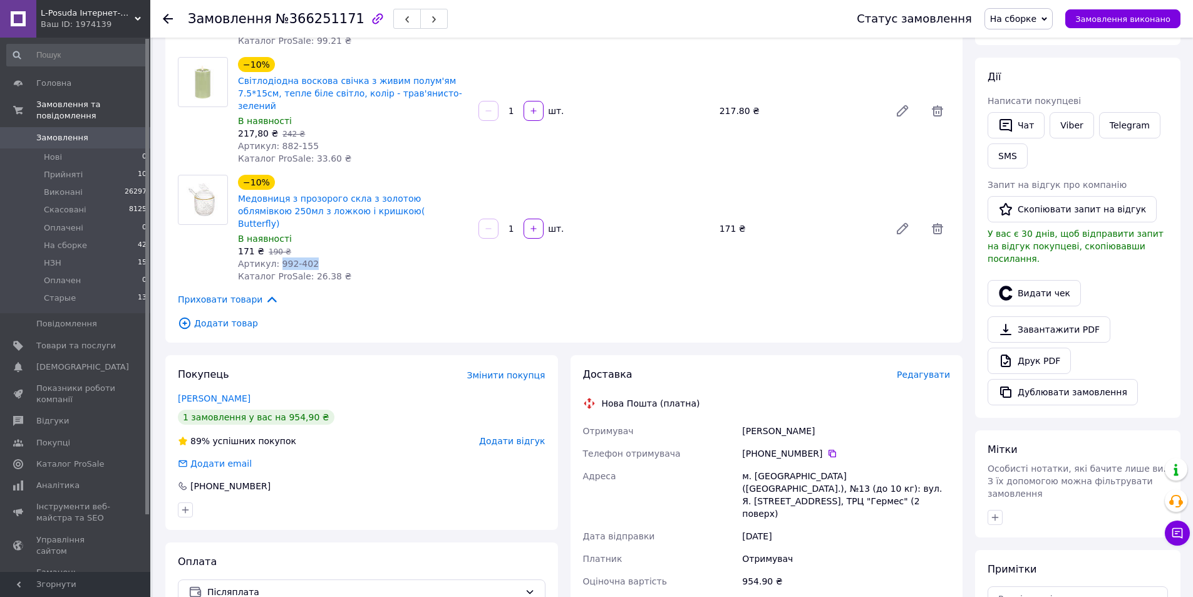
drag, startPoint x: 281, startPoint y: 240, endPoint x: 319, endPoint y: 240, distance: 38.2
click at [319, 257] on div "Артикул: 992-402" at bounding box center [353, 263] width 230 height 13
copy span "992-402"
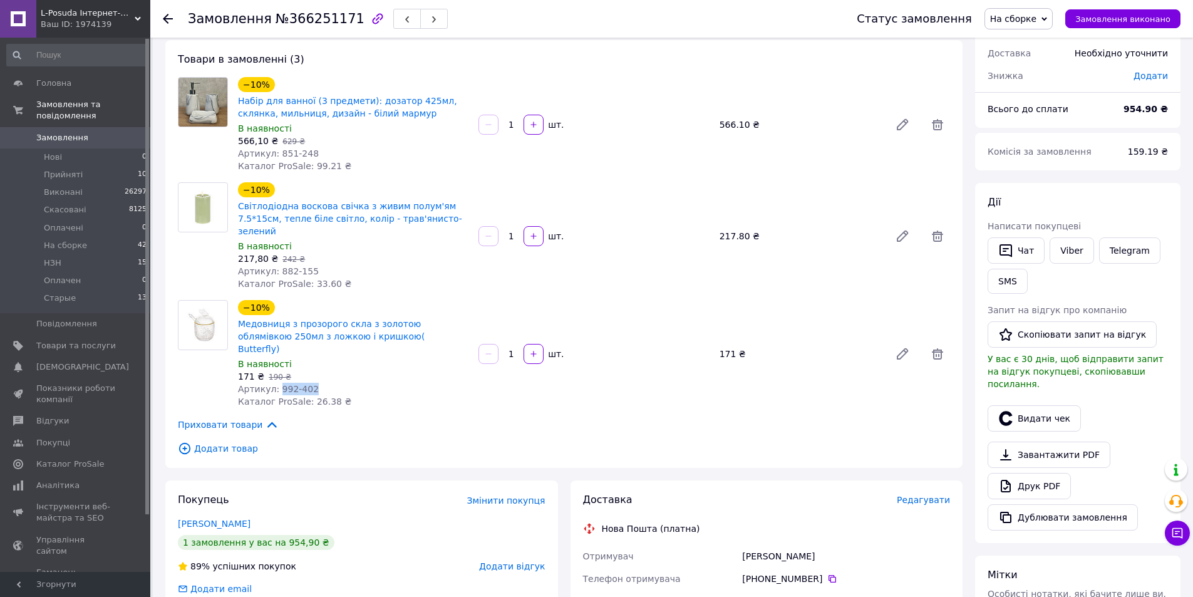
scroll to position [0, 0]
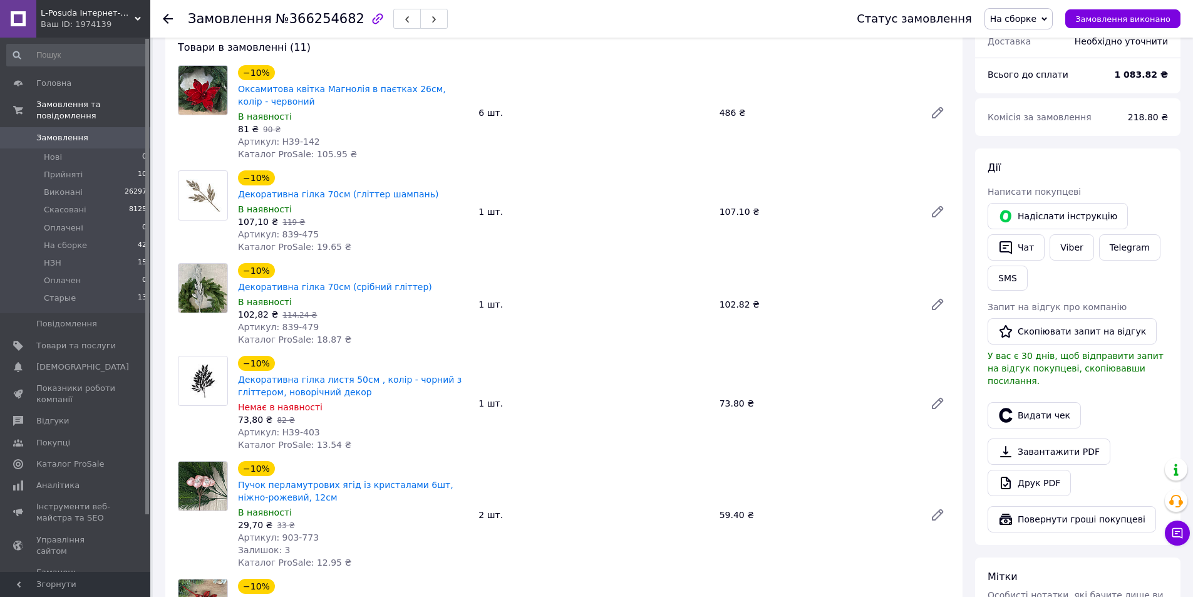
scroll to position [251, 0]
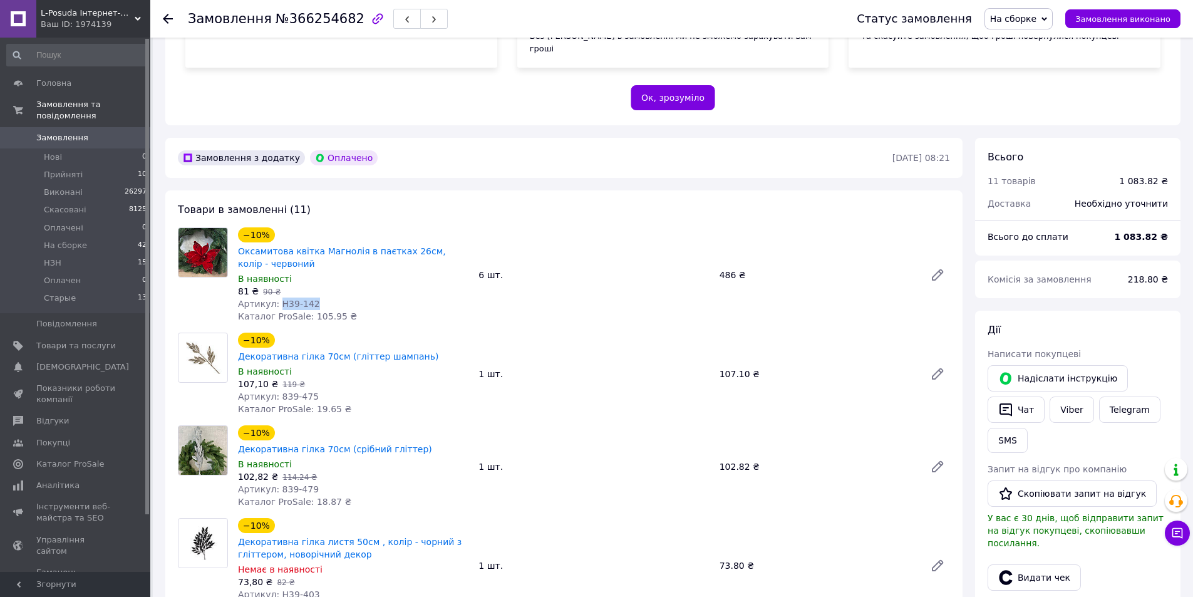
drag, startPoint x: 275, startPoint y: 288, endPoint x: 313, endPoint y: 289, distance: 38.2
click at [313, 297] on div "Артикул: H39-142" at bounding box center [353, 303] width 230 height 13
copy span "H39-142"
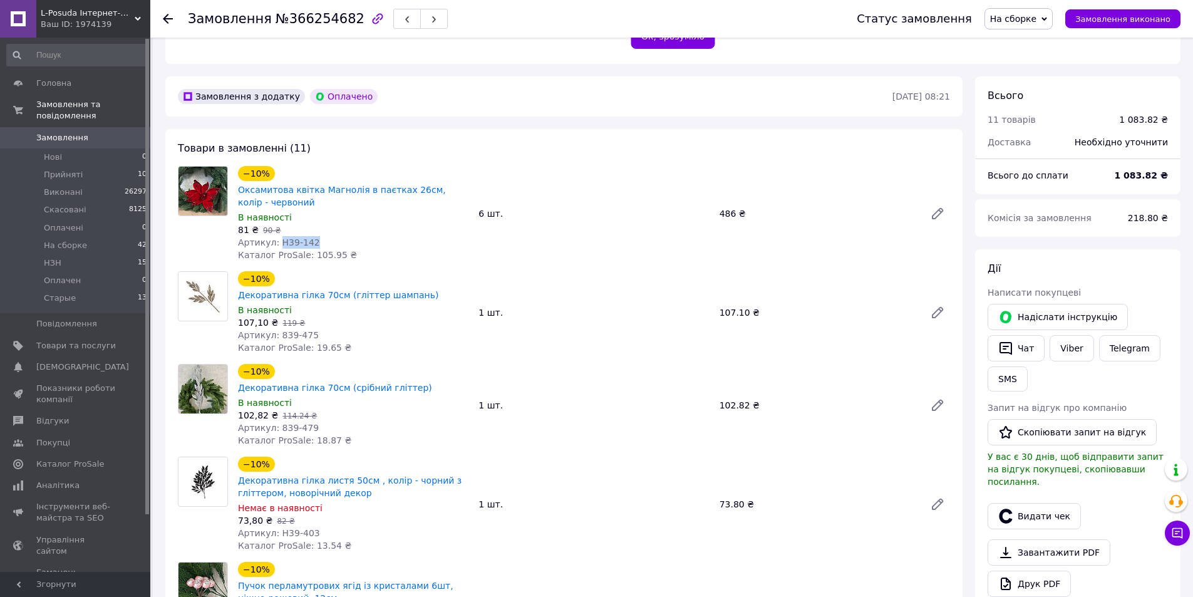
scroll to position [313, 0]
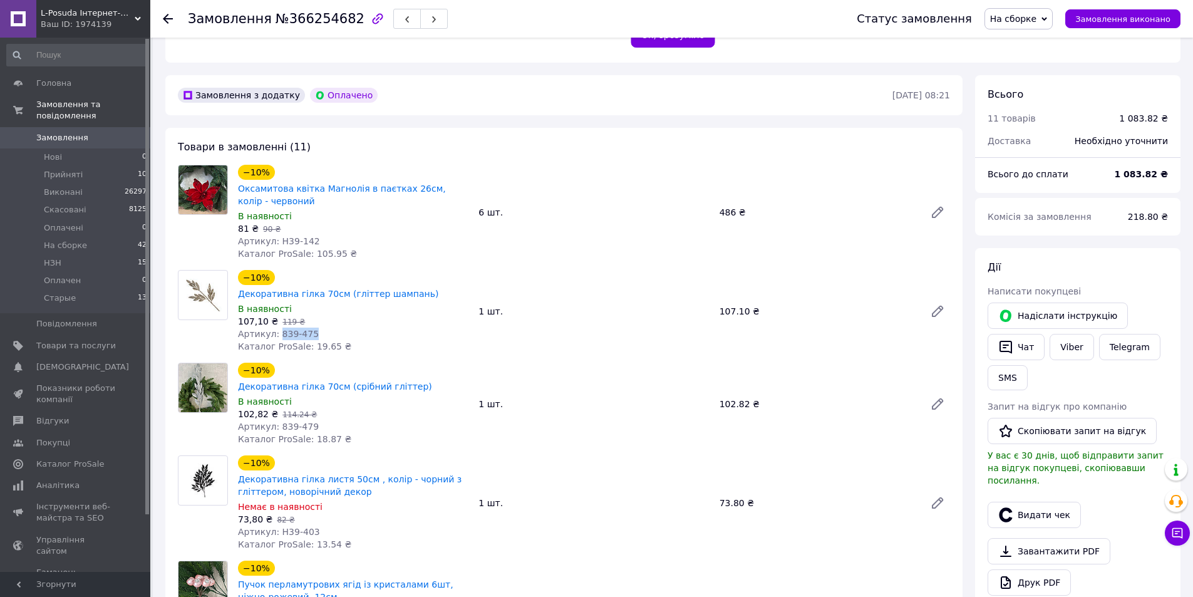
drag, startPoint x: 276, startPoint y: 301, endPoint x: 328, endPoint y: 306, distance: 51.5
click at [328, 328] on div "Артикул: 839-475" at bounding box center [353, 334] width 230 height 13
copy span "839-475"
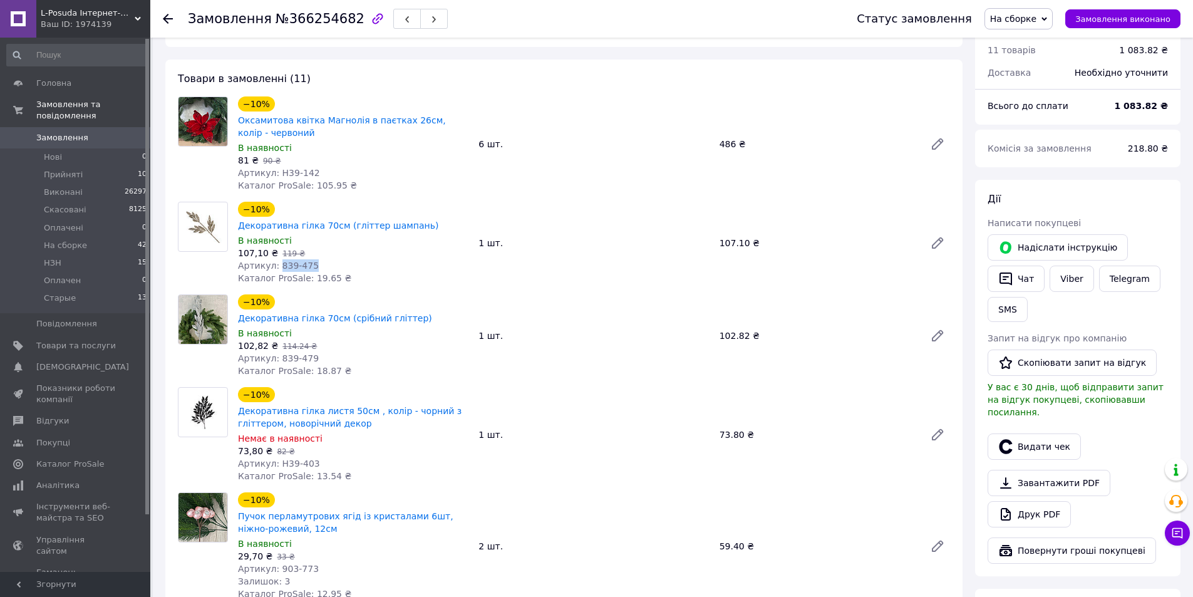
scroll to position [501, 0]
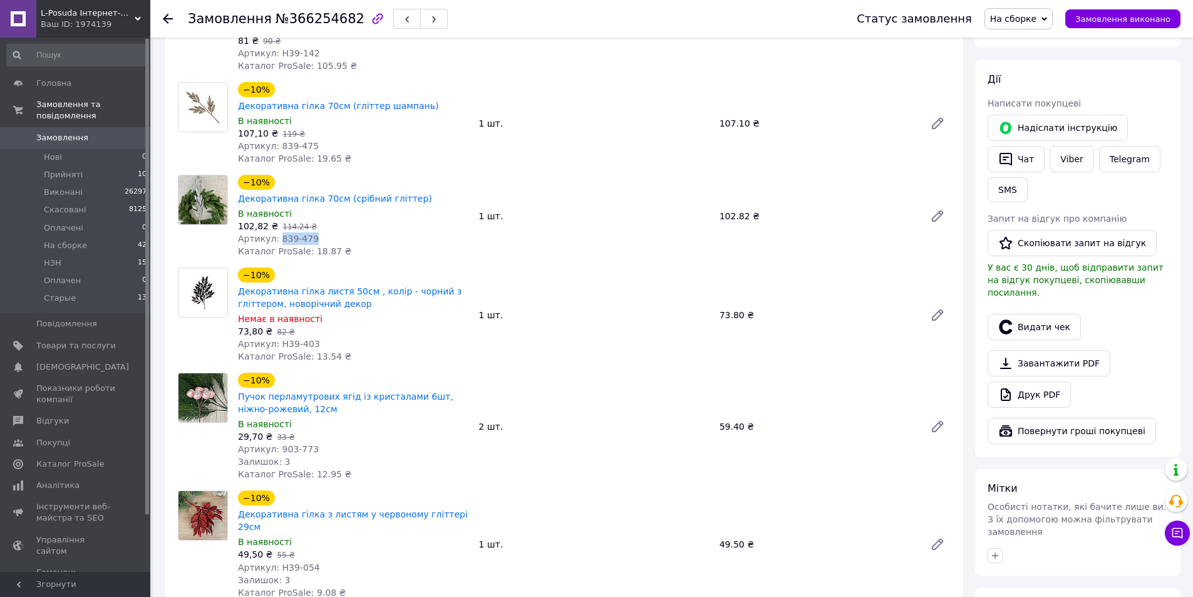
drag, startPoint x: 275, startPoint y: 195, endPoint x: 309, endPoint y: 194, distance: 33.8
click at [309, 232] on div "Артикул: 839-479" at bounding box center [353, 238] width 230 height 13
copy span "839-479"
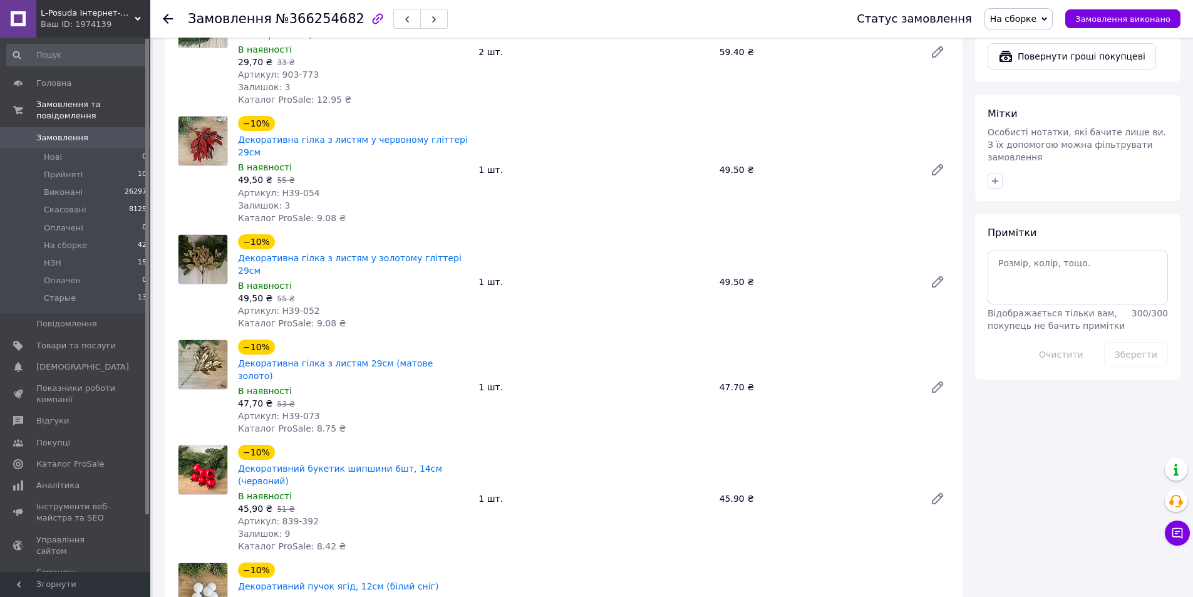
scroll to position [877, 0]
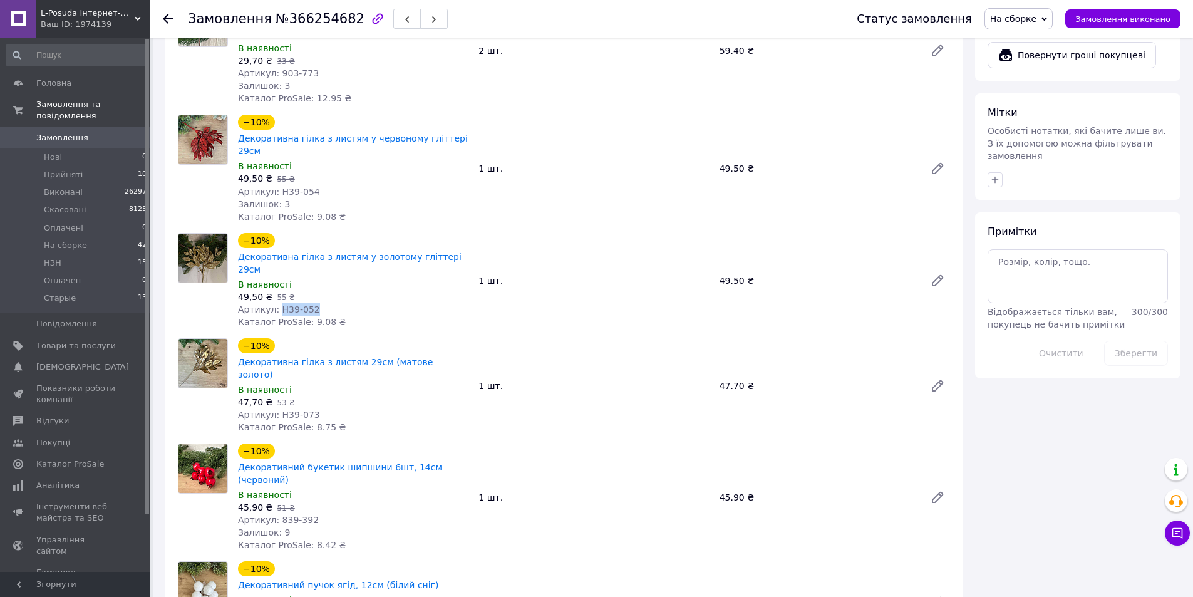
drag, startPoint x: 274, startPoint y: 239, endPoint x: 313, endPoint y: 236, distance: 38.9
click at [313, 303] on div "Артикул: H39-052" at bounding box center [353, 309] width 230 height 13
copy span "H39-052"
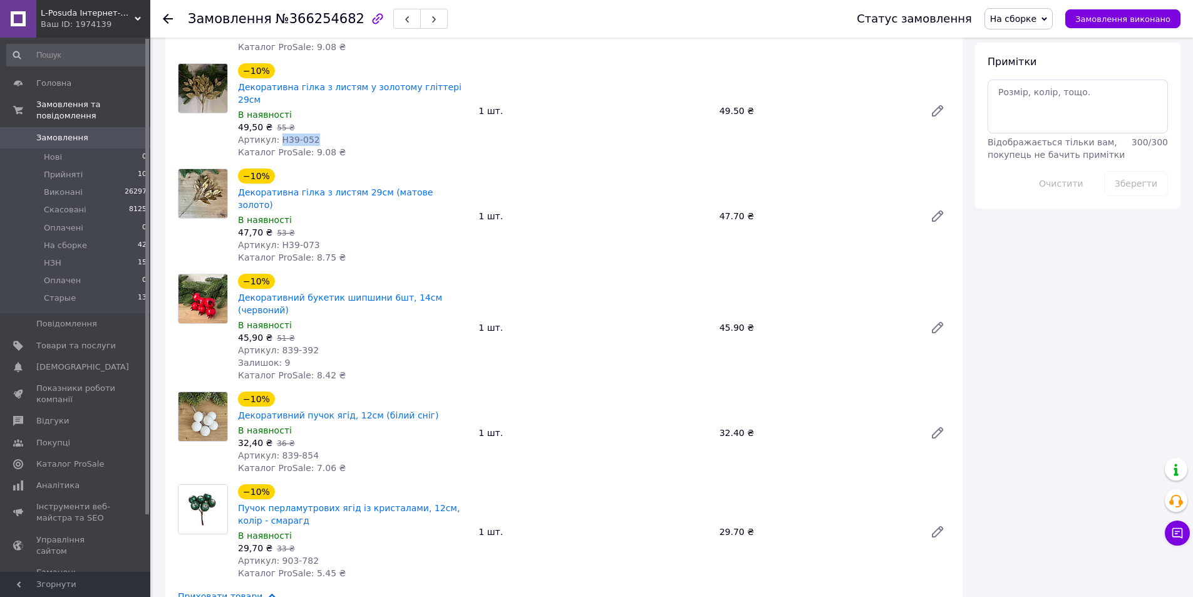
scroll to position [1065, 0]
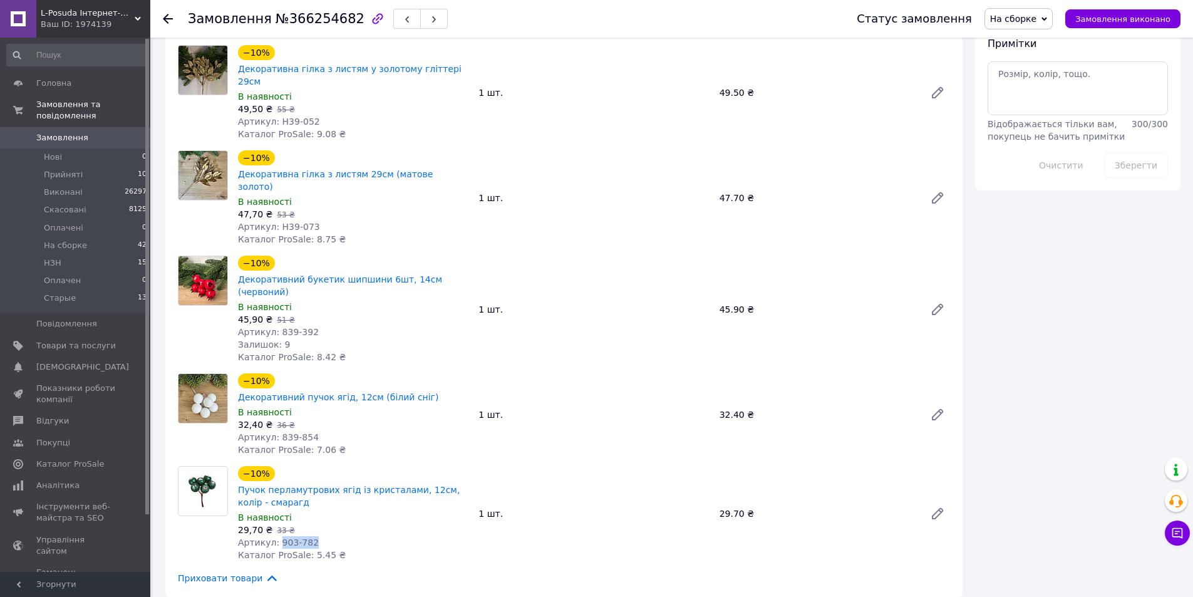
drag, startPoint x: 276, startPoint y: 429, endPoint x: 324, endPoint y: 430, distance: 48.2
click at [324, 536] on div "Артикул: 903-782" at bounding box center [353, 542] width 230 height 13
copy span "903-782"
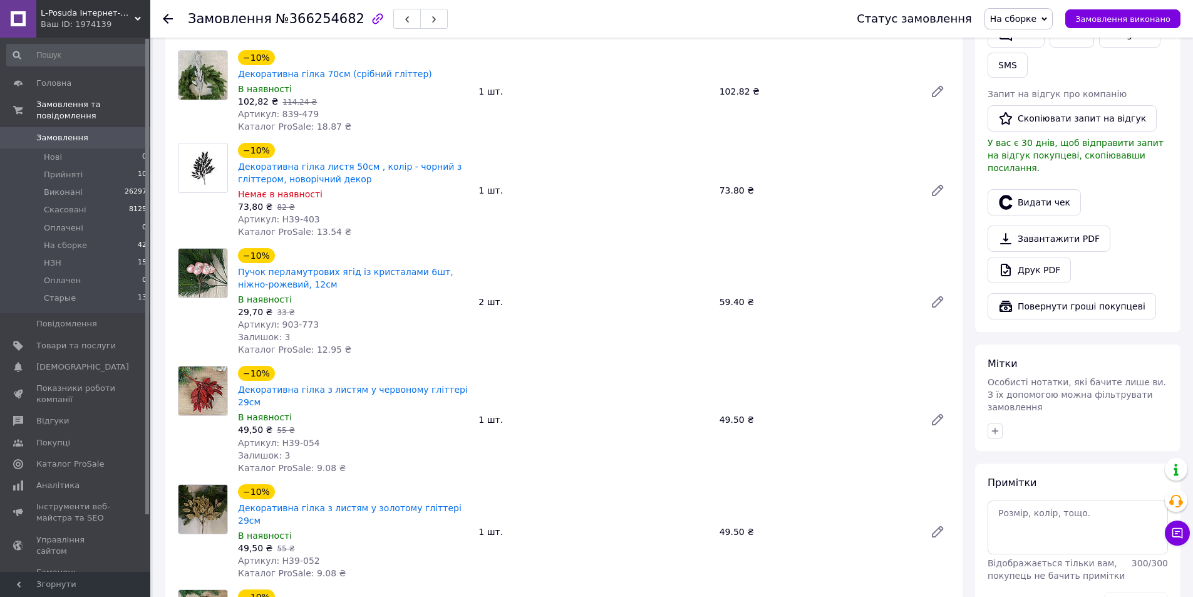
scroll to position [626, 0]
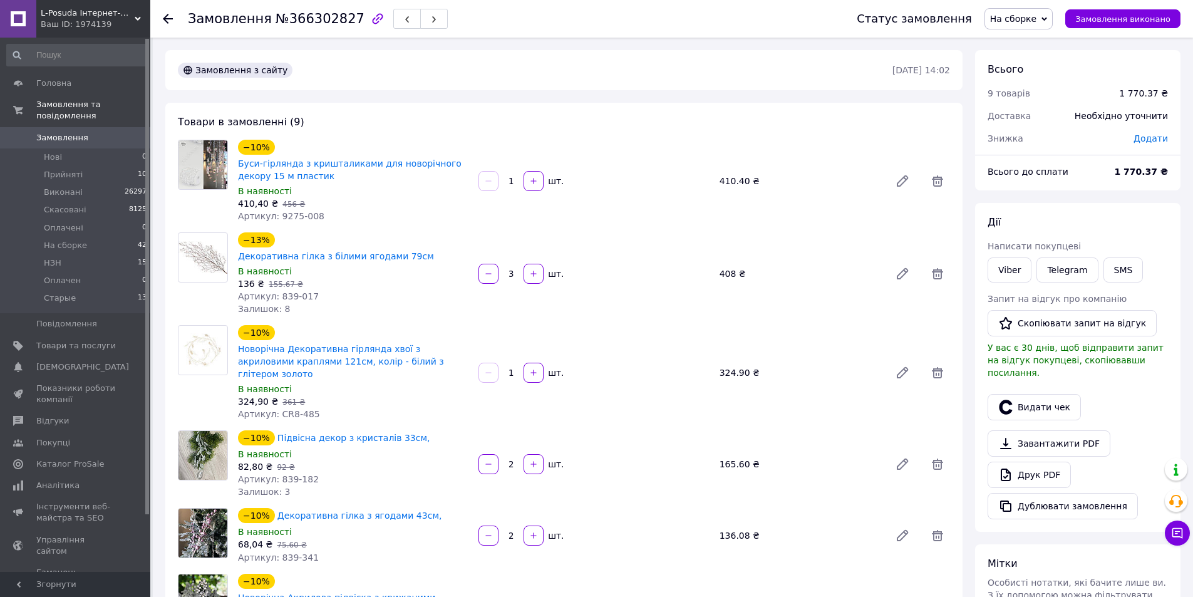
scroll to position [63, 0]
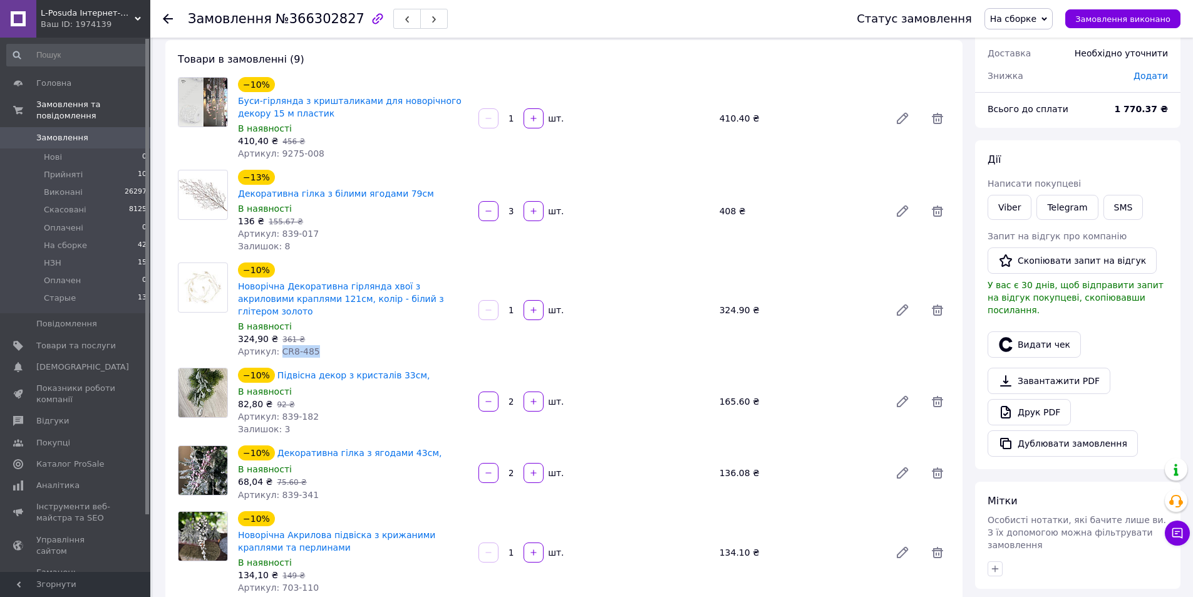
drag, startPoint x: 276, startPoint y: 326, endPoint x: 328, endPoint y: 323, distance: 52.1
click at [328, 345] on div "Артикул: CR8-485" at bounding box center [353, 351] width 230 height 13
copy span "CR8-485"
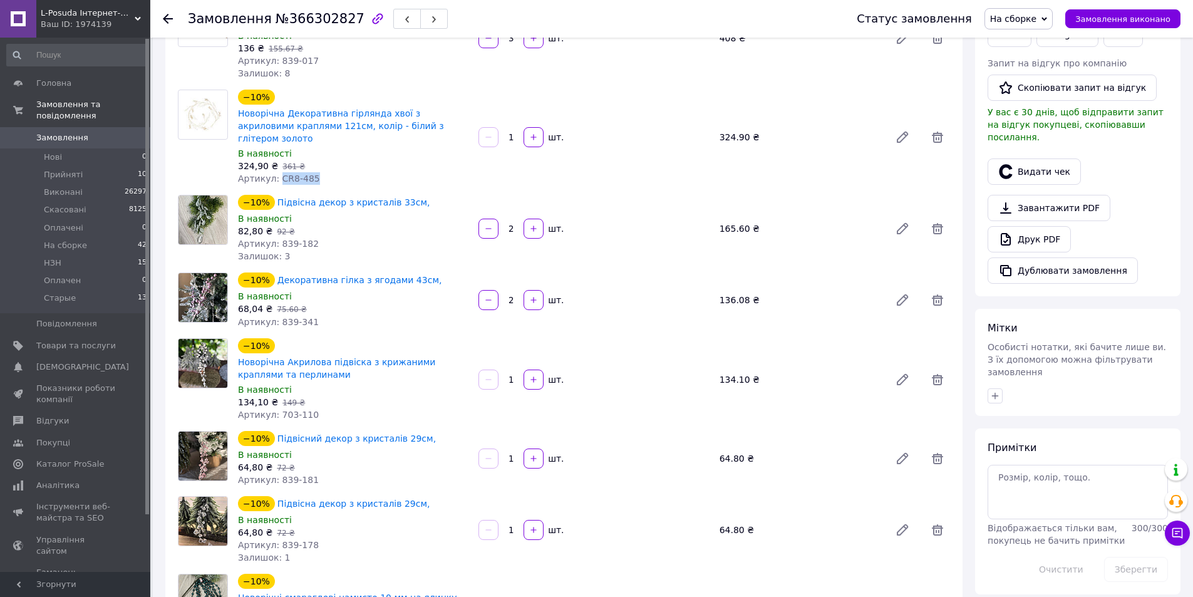
scroll to position [313, 0]
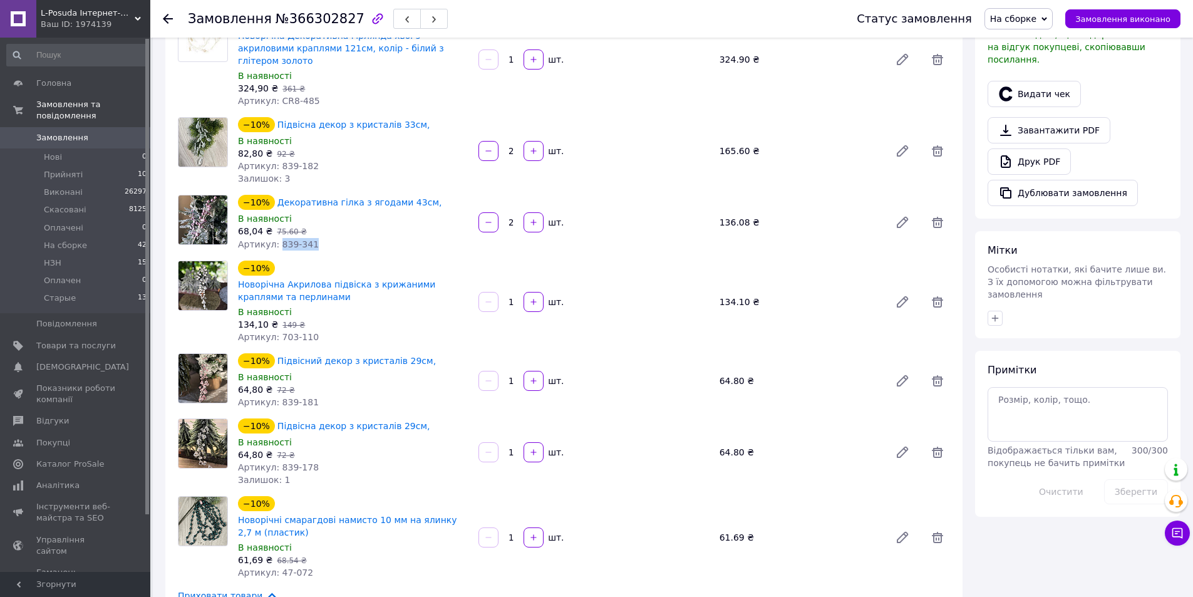
drag, startPoint x: 276, startPoint y: 217, endPoint x: 353, endPoint y: 220, distance: 77.7
click at [351, 238] on div "Артикул: 839-341" at bounding box center [353, 244] width 230 height 13
copy span "839-341"
drag, startPoint x: 276, startPoint y: 308, endPoint x: 342, endPoint y: 309, distance: 65.8
click at [342, 331] on div "Артикул: 703-110" at bounding box center [353, 337] width 230 height 13
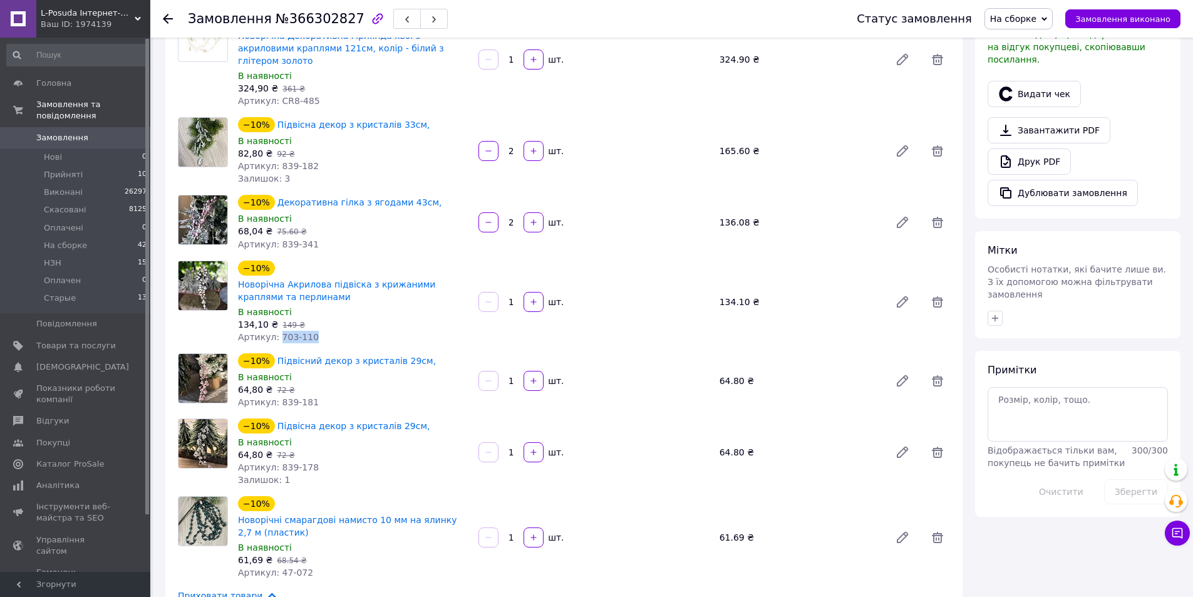
copy span "703-110"
drag, startPoint x: 273, startPoint y: 371, endPoint x: 339, endPoint y: 376, distance: 66.6
click at [339, 396] on div "Артикул: 839-181" at bounding box center [353, 402] width 230 height 13
copy span "839-181"
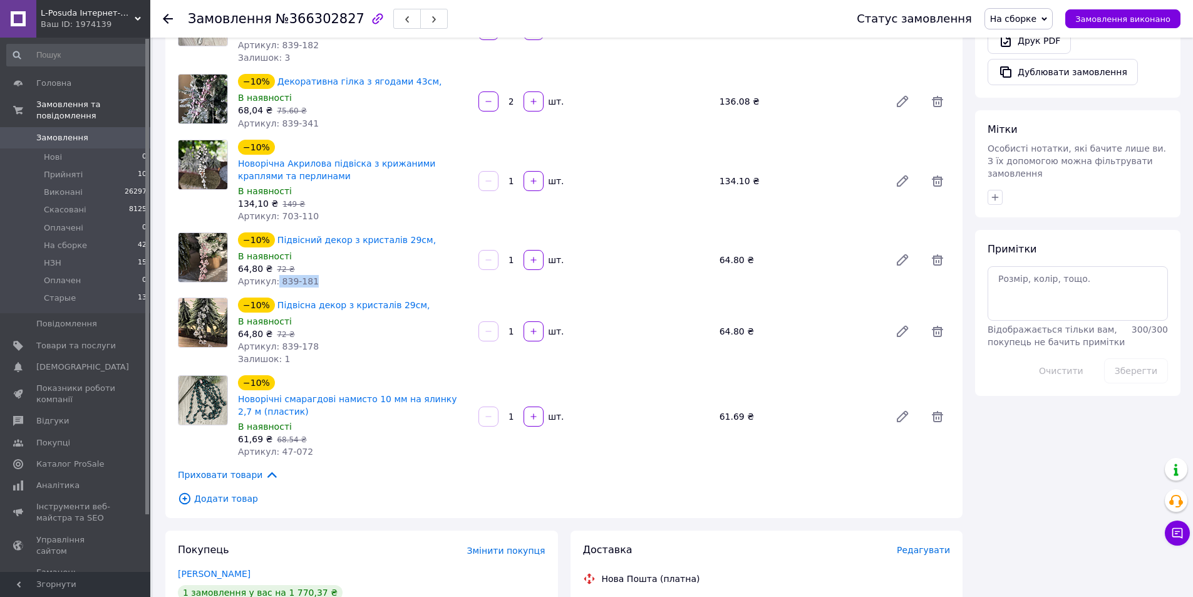
scroll to position [438, 0]
